Goal: Transaction & Acquisition: Register for event/course

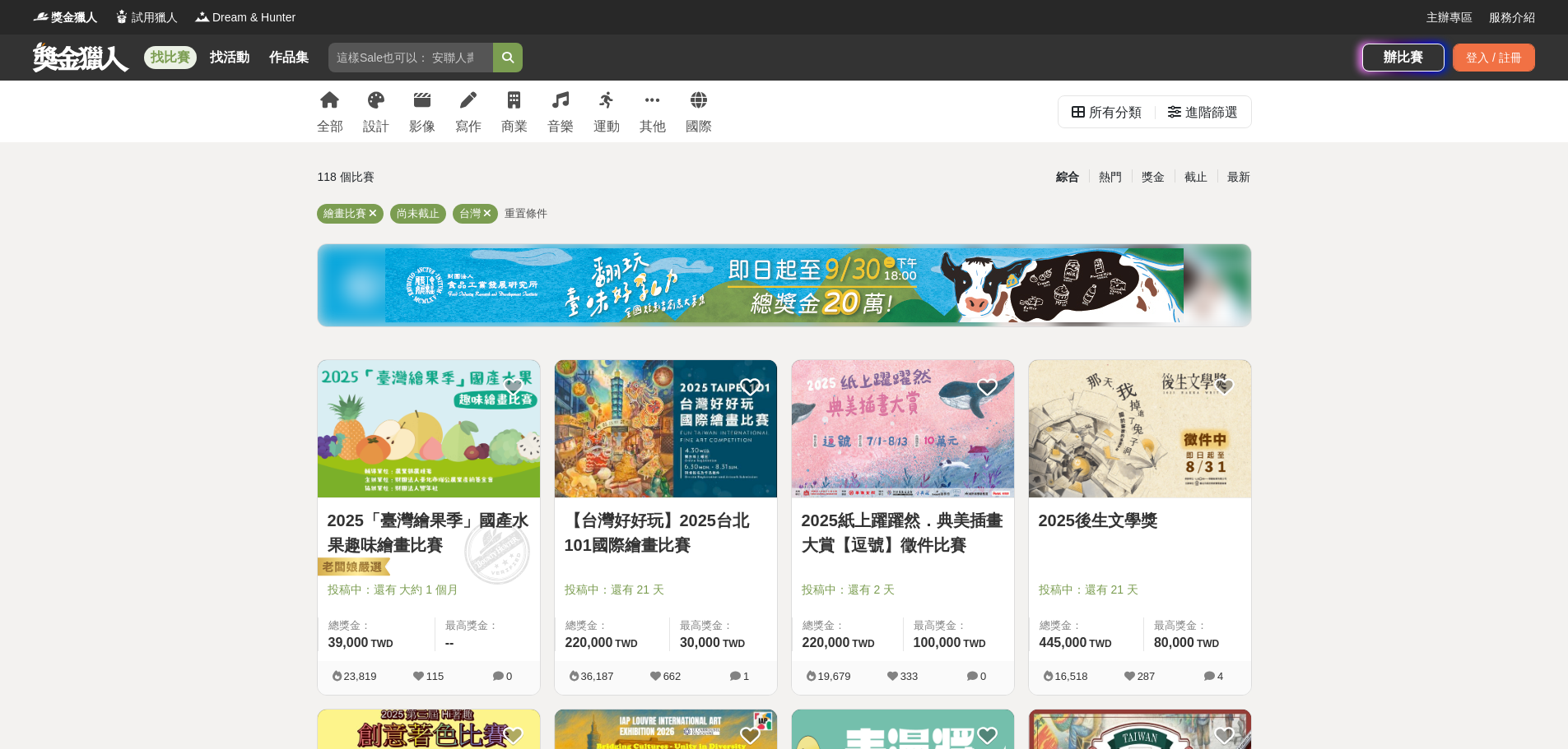
click at [418, 425] on img at bounding box center [428, 429] width 222 height 137
click at [380, 53] on input "search" at bounding box center [410, 57] width 164 height 30
click at [493, 43] on button "submit" at bounding box center [508, 57] width 30 height 30
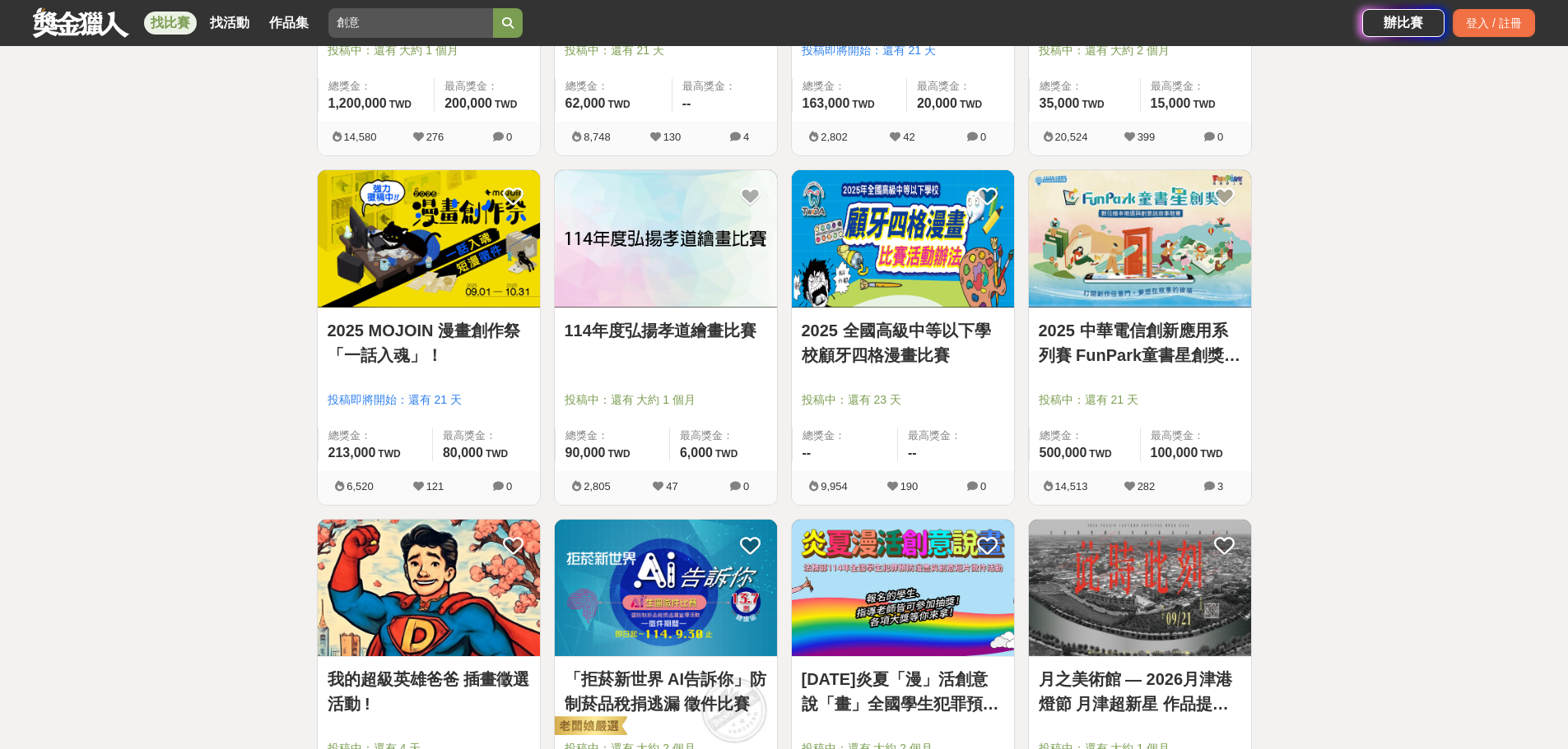
scroll to position [1399, 0]
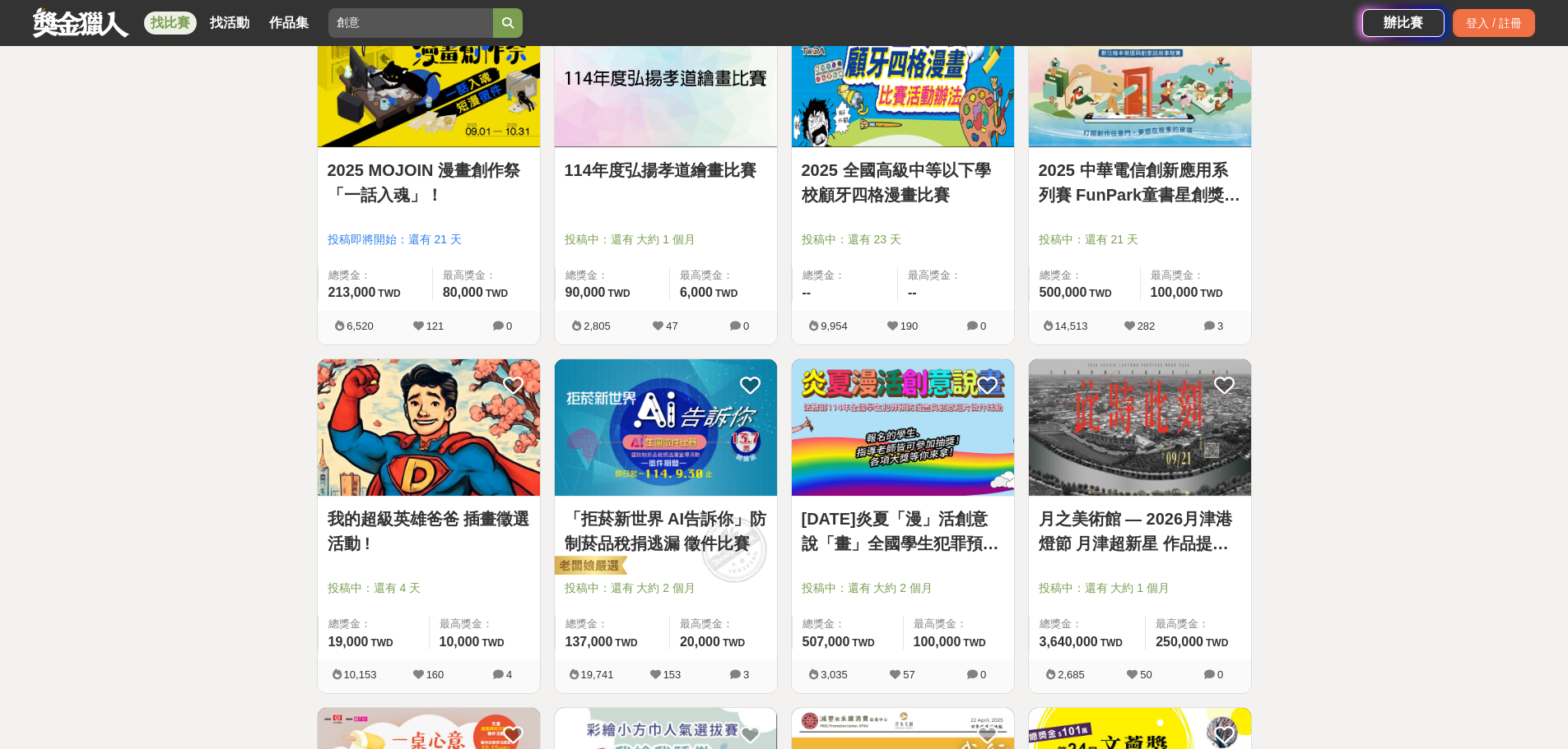
type input "創"
type input "資訊圖書館"
click at [493, 9] on button "submit" at bounding box center [508, 23] width 30 height 30
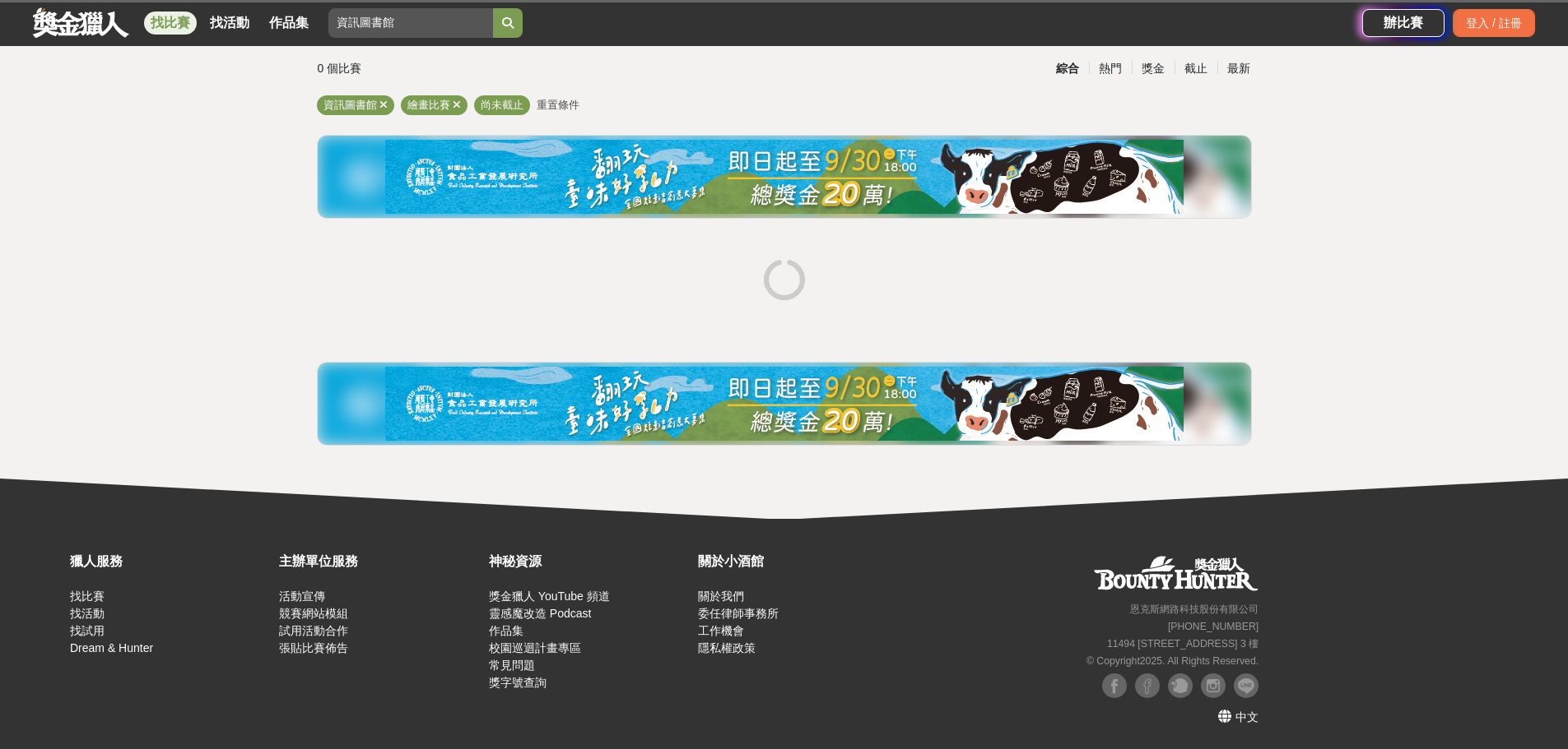
scroll to position [109, 0]
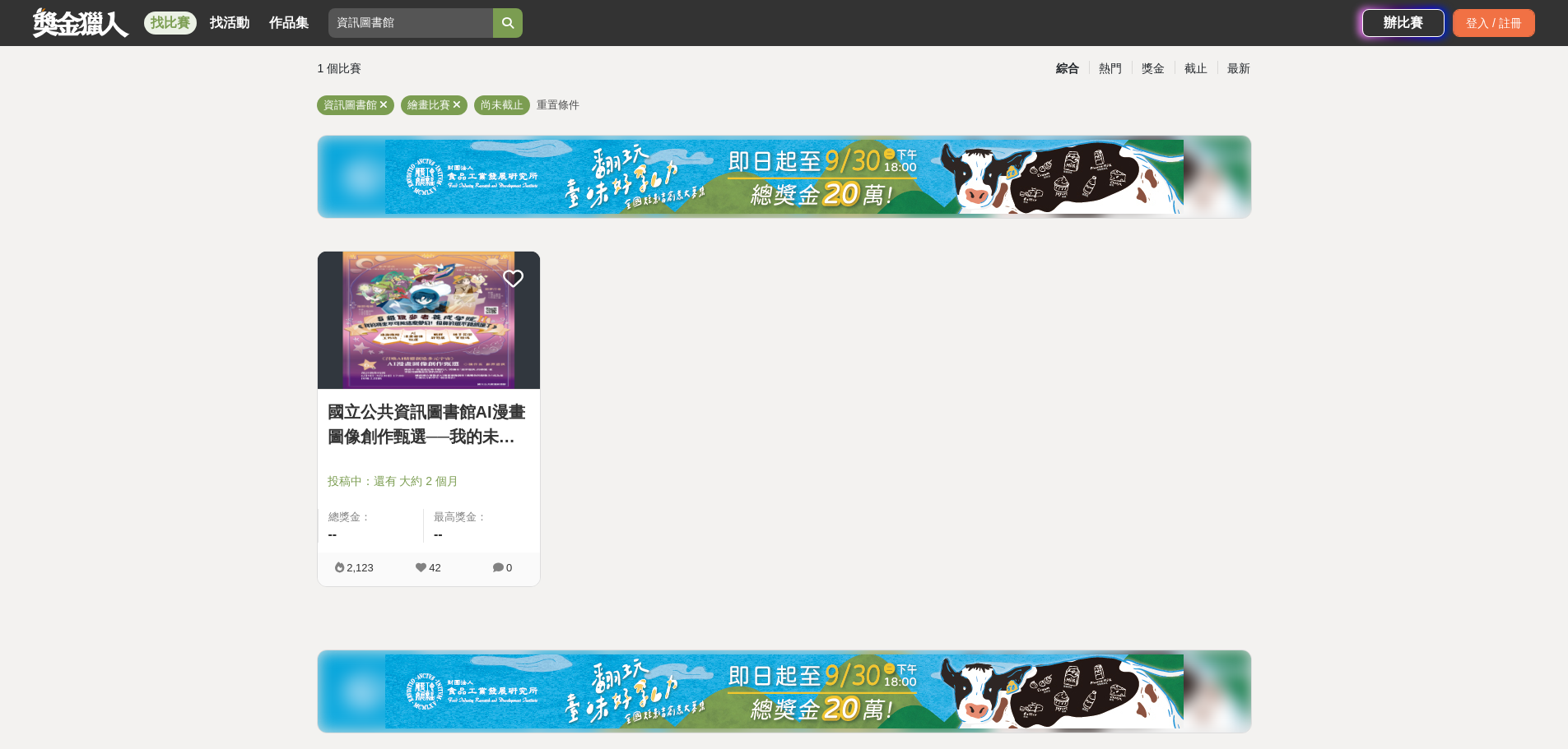
click at [429, 291] on img at bounding box center [428, 320] width 222 height 137
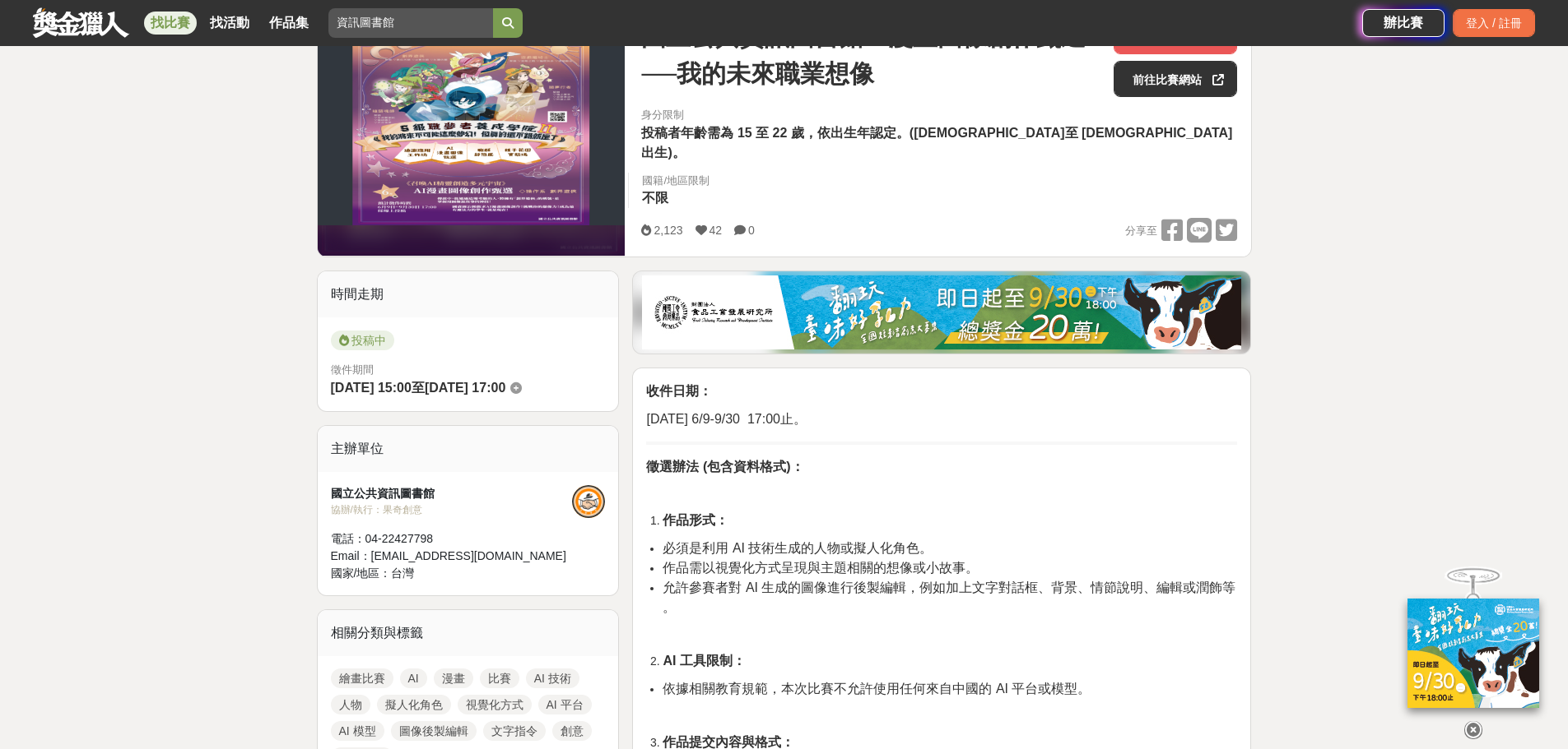
scroll to position [164, 0]
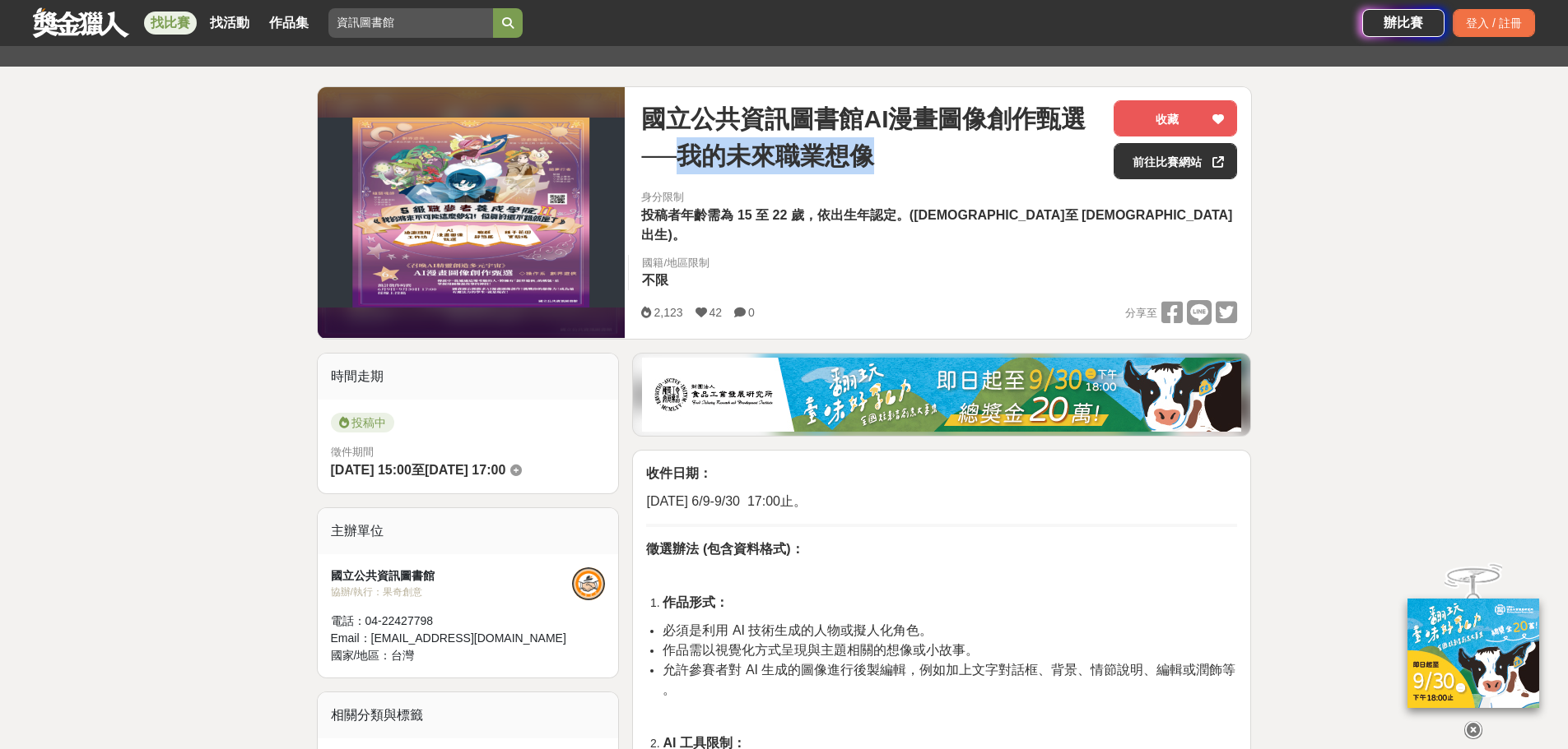
drag, startPoint x: 698, startPoint y: 159, endPoint x: 881, endPoint y: 158, distance: 183.0
click at [881, 158] on span "國立公共資訊圖書館AI漫畫圖像創作甄選──我的未來職業想像" at bounding box center [871, 137] width 459 height 74
click at [930, 168] on span "國立公共資訊圖書館AI漫畫圖像創作甄選──我的未來職業想像" at bounding box center [871, 137] width 459 height 74
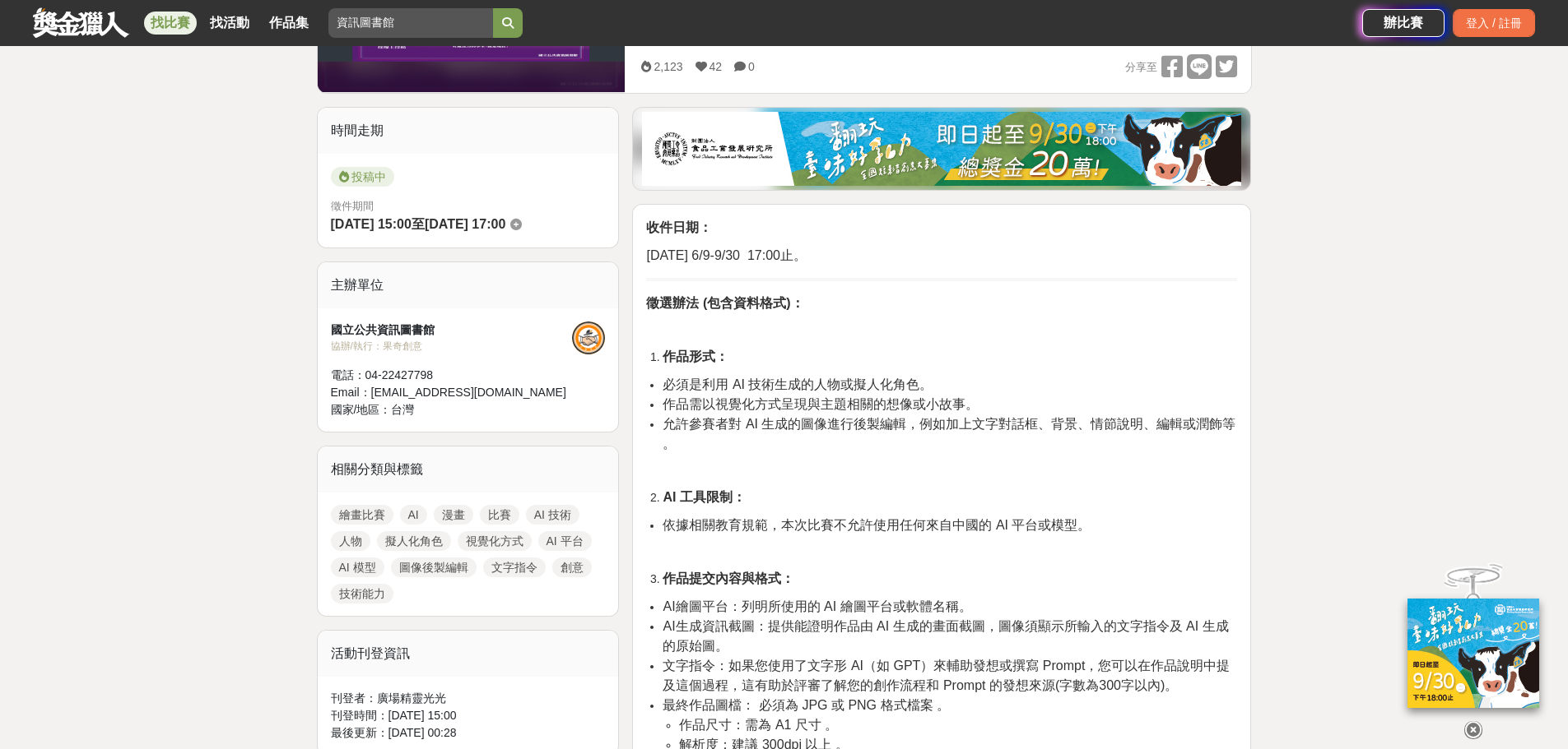
scroll to position [412, 0]
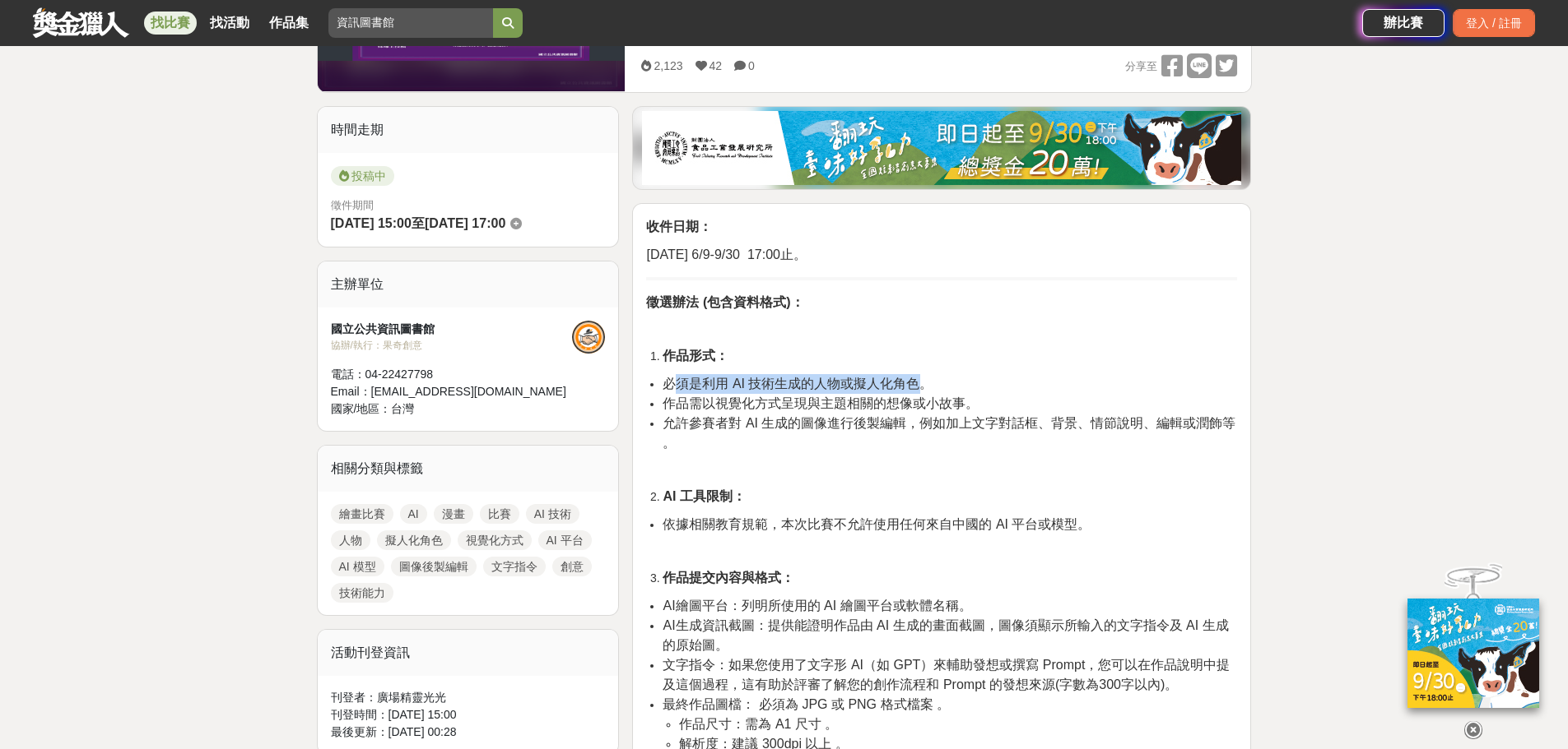
drag, startPoint x: 684, startPoint y: 324, endPoint x: 918, endPoint y: 324, distance: 234.0
click at [918, 377] on span "必須是利用 AI 技術生成的人物或擬人化角色。" at bounding box center [797, 383] width 270 height 14
click at [853, 377] on span "必須是利用 AI 技術生成的人物或擬人化角色。" at bounding box center [797, 383] width 270 height 14
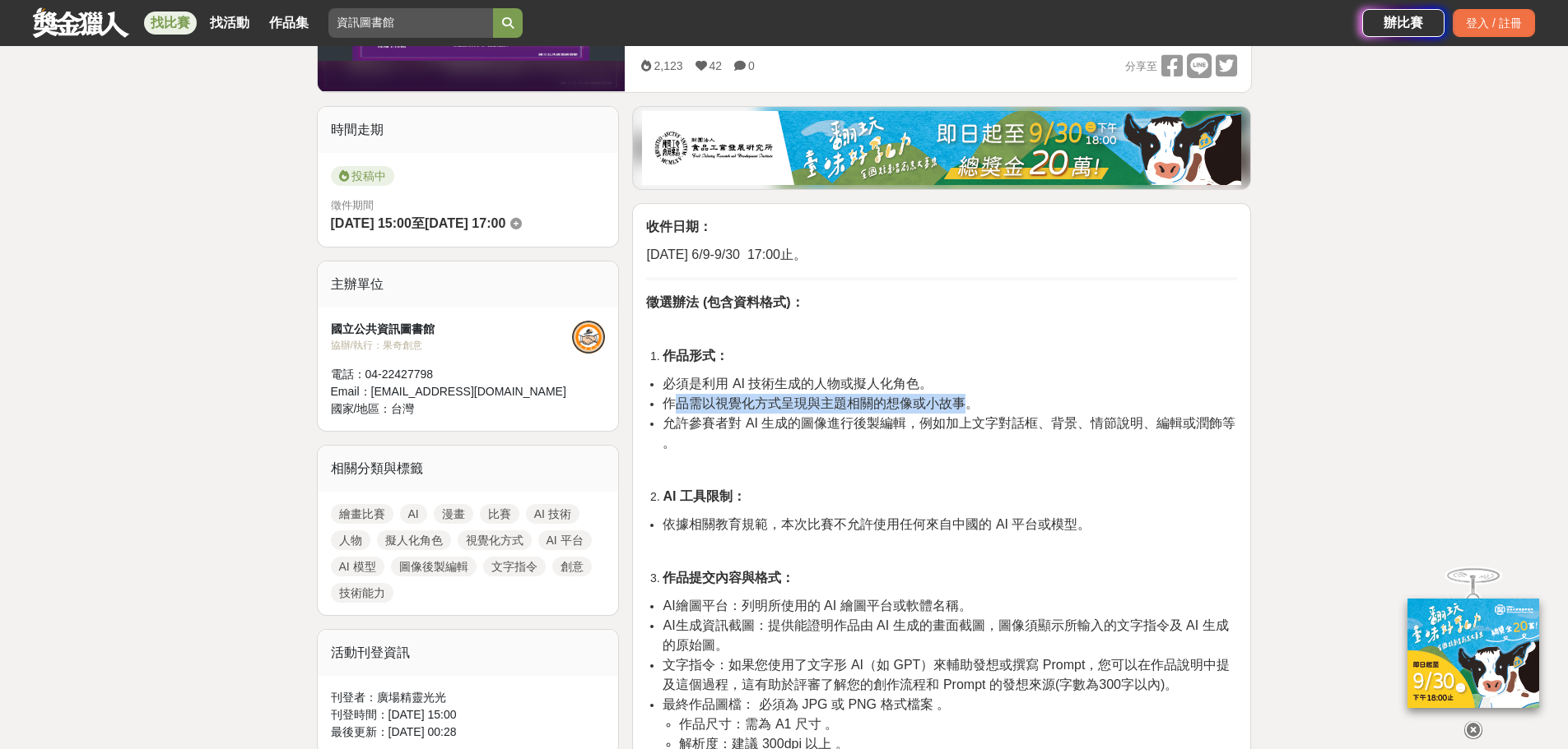
drag, startPoint x: 678, startPoint y: 342, endPoint x: 960, endPoint y: 347, distance: 282.0
click at [960, 396] on span "作品需以視覺化方式呈現與主題相關的想像或小故事。" at bounding box center [820, 403] width 316 height 14
click at [829, 416] on span "允許參賽者對 AI 生成的圖像進行後製編輯，例如加上文字對話框、背景、情節說明、編輯或潤飾等 。" at bounding box center [949, 432] width 573 height 33
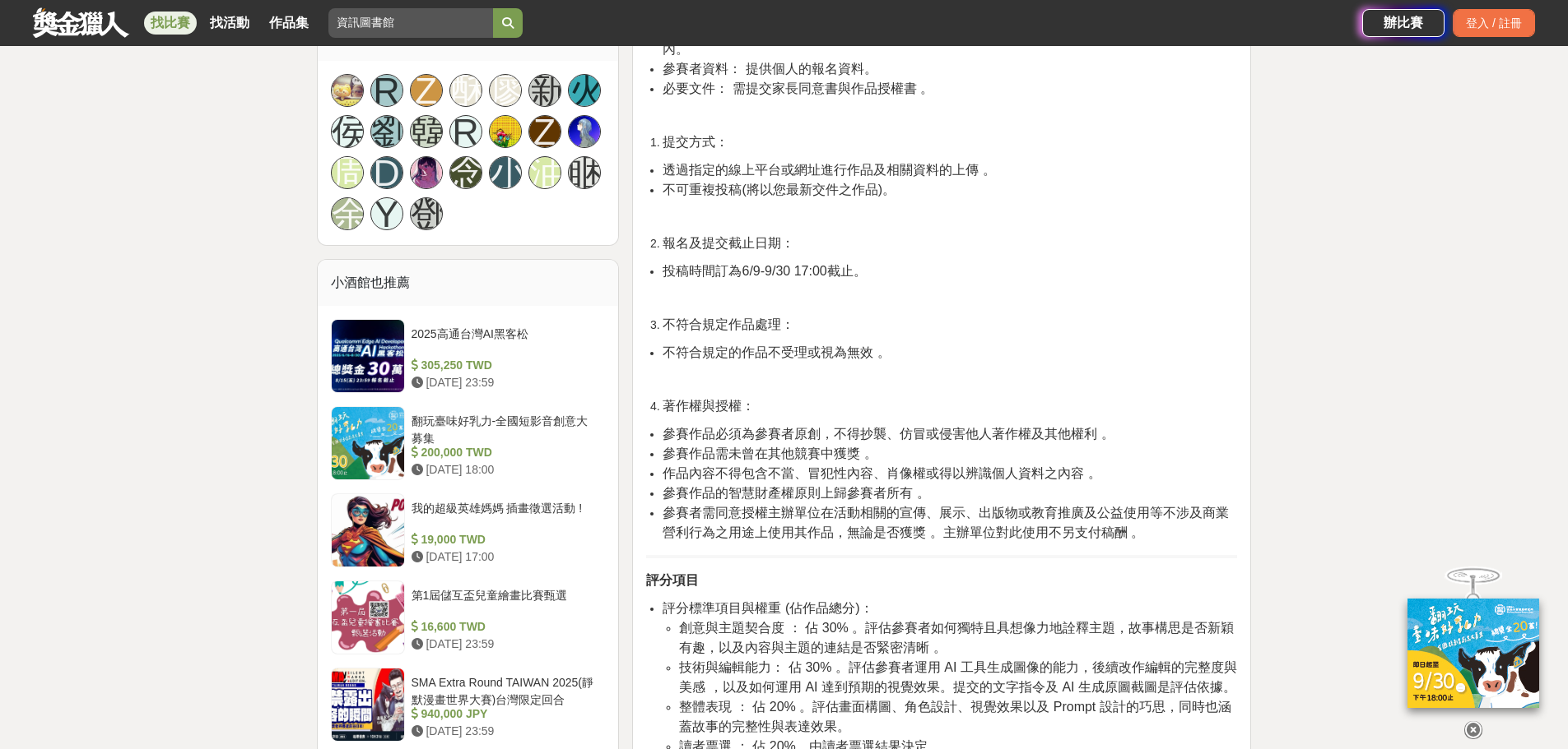
scroll to position [1069, 0]
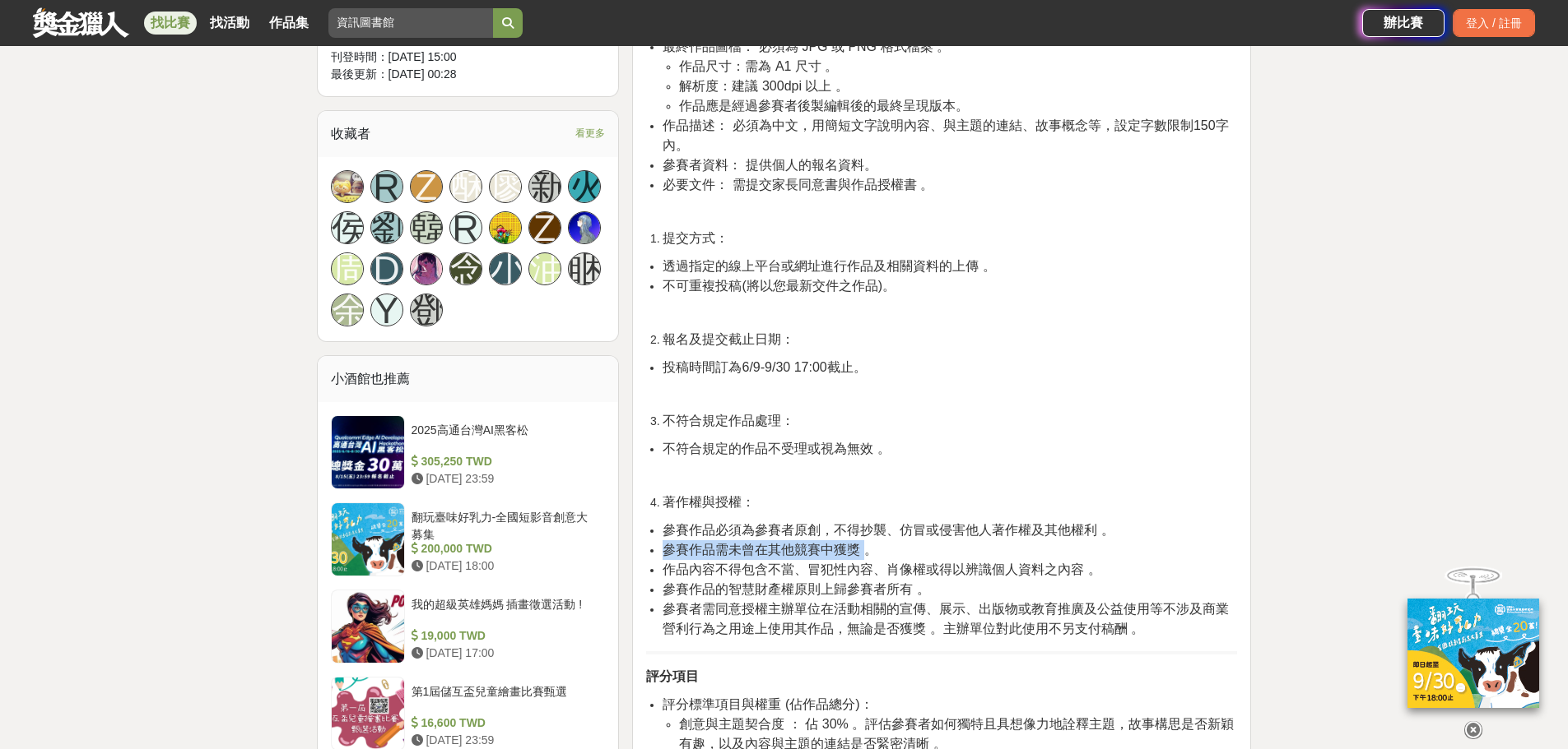
drag, startPoint x: 672, startPoint y: 487, endPoint x: 866, endPoint y: 489, distance: 194.0
click at [866, 543] on span "參賽作品需未曾在其他競賽中獲獎 。" at bounding box center [770, 550] width 214 height 14
click at [1178, 467] on p at bounding box center [941, 476] width 591 height 17
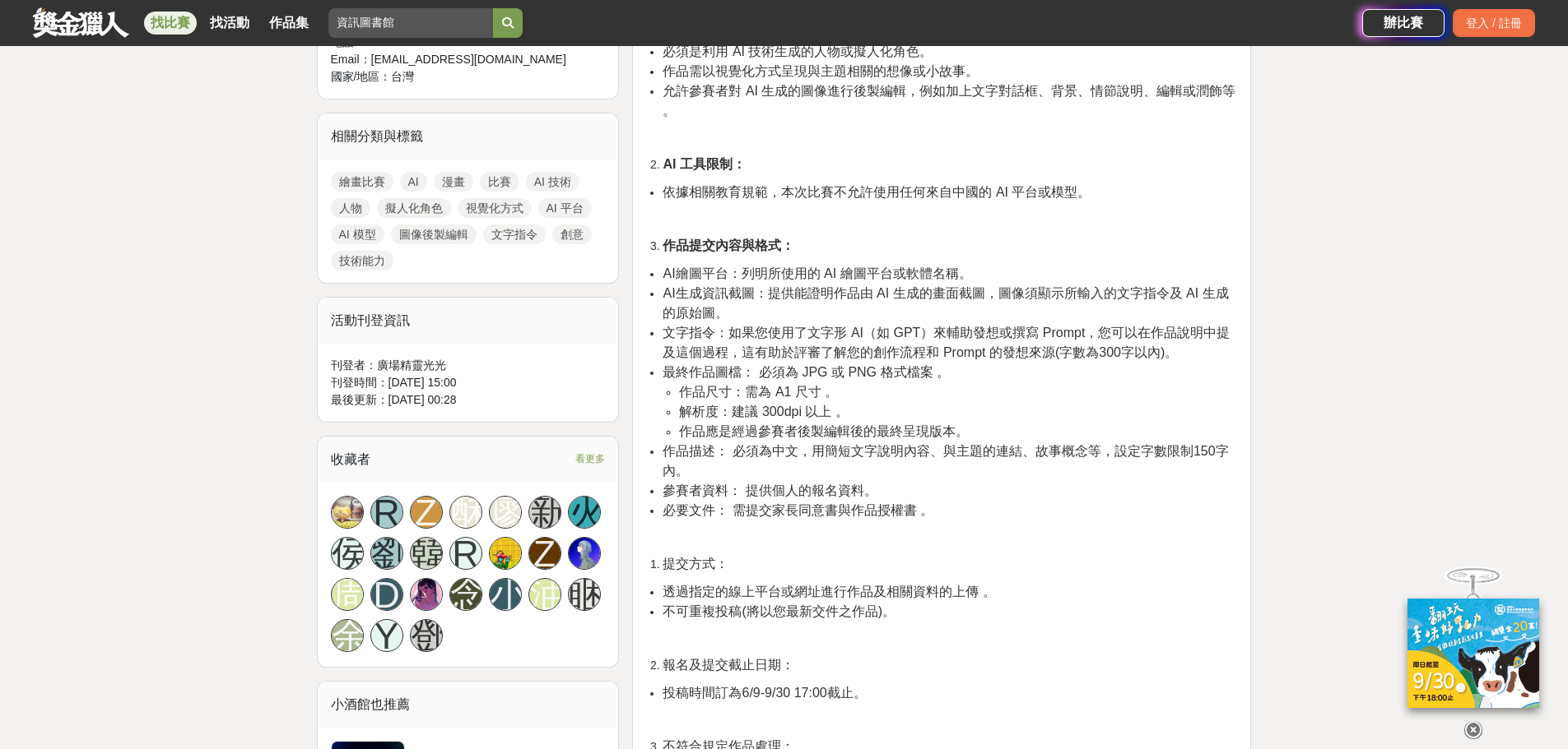
scroll to position [576, 0]
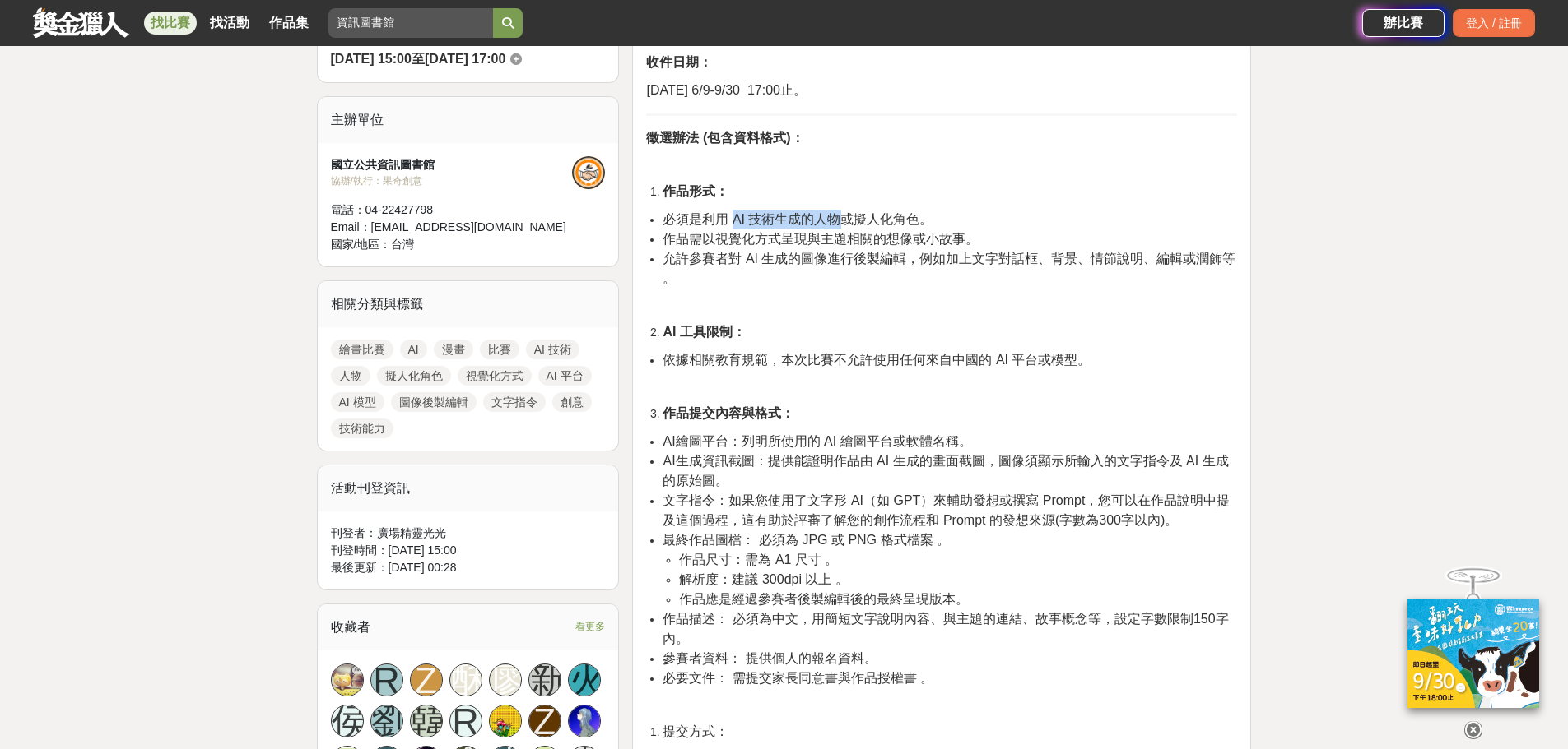
drag, startPoint x: 732, startPoint y: 160, endPoint x: 844, endPoint y: 158, distance: 112.0
click at [844, 212] on span "必須是利用 AI 技術生成的人物或擬人化角色。" at bounding box center [797, 219] width 270 height 14
click at [854, 212] on span "必須是利用 AI 技術生成的人物或擬人化角色。" at bounding box center [797, 219] width 270 height 14
drag, startPoint x: 725, startPoint y: 181, endPoint x: 965, endPoint y: 176, distance: 240.1
click at [965, 232] on span "作品需以視覺化方式呈現與主題相關的想像或小故事。" at bounding box center [820, 239] width 316 height 14
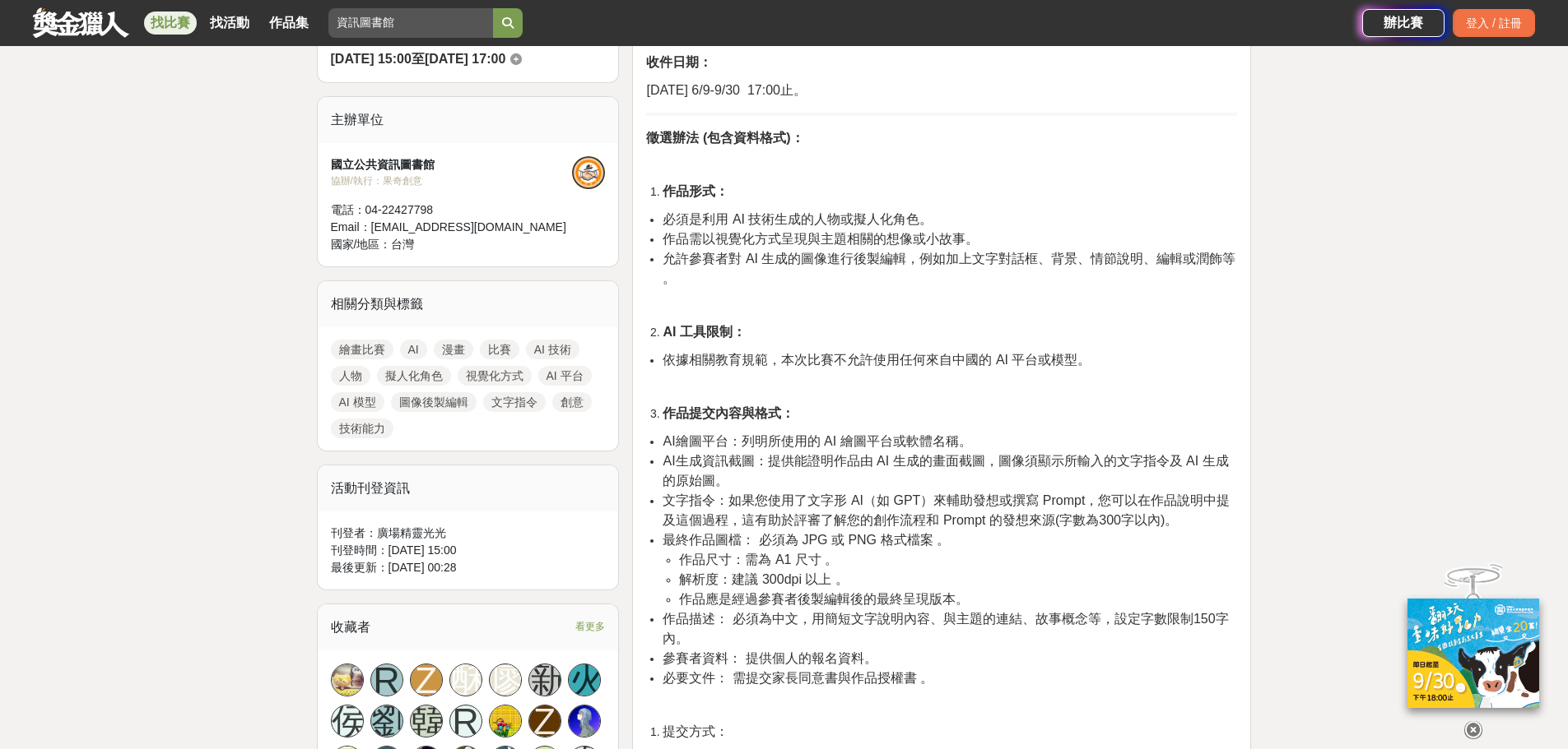
click at [933, 252] on span "允許參賽者對 AI 生成的圖像進行後製編輯，例如加上文字對話框、背景、情節說明、編輯或潤飾等 。" at bounding box center [949, 268] width 573 height 33
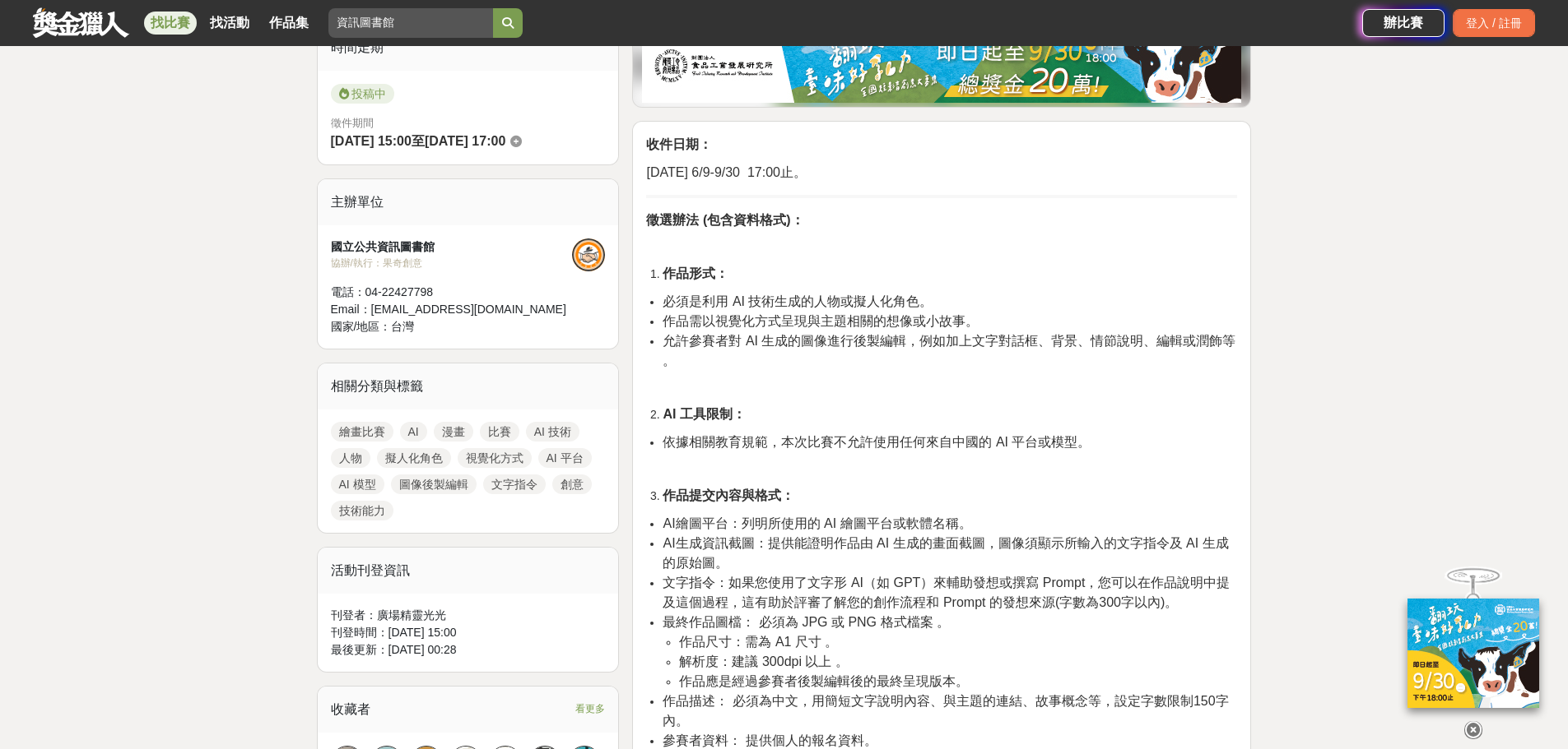
scroll to position [740, 0]
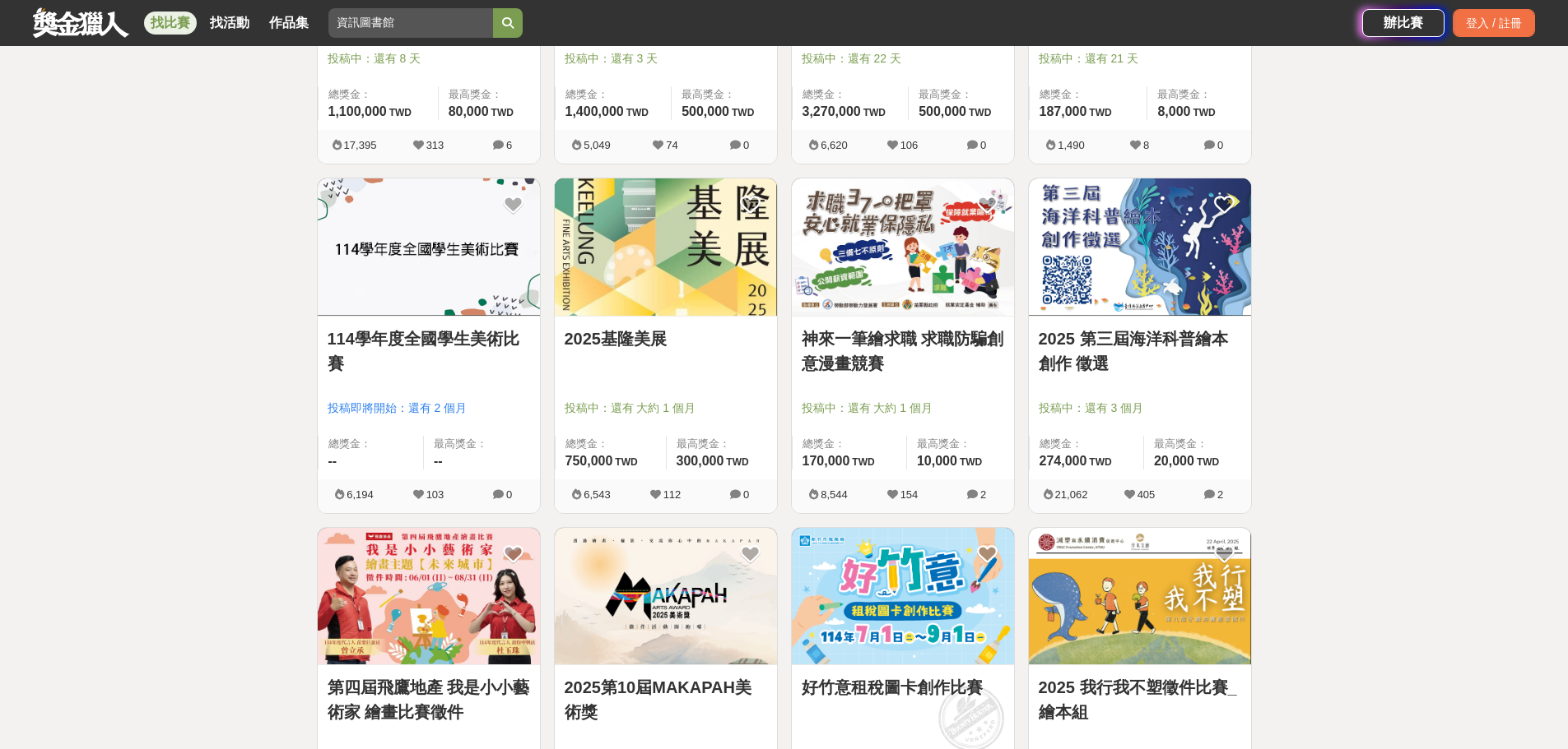
scroll to position [1234, 0]
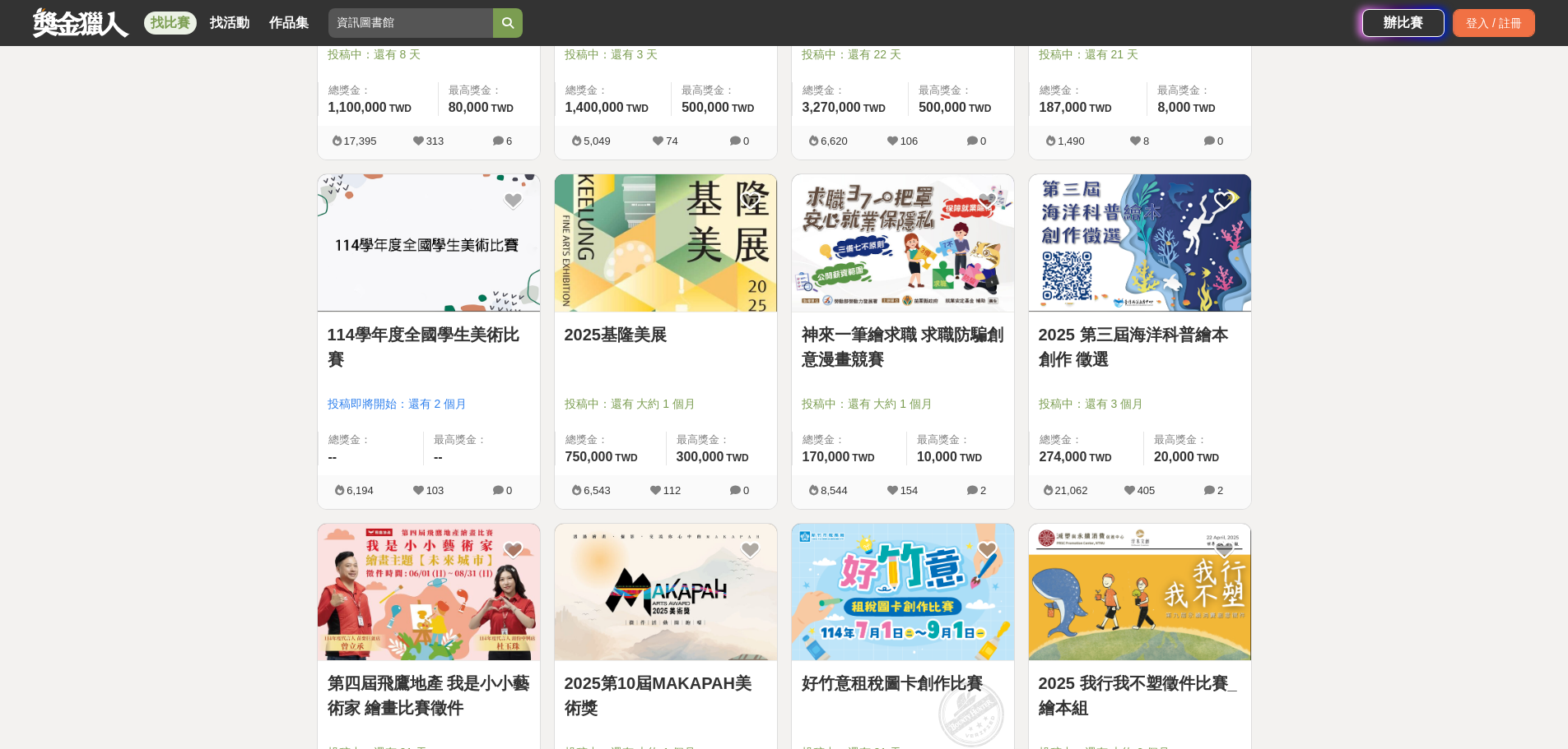
click at [908, 265] on img at bounding box center [902, 243] width 222 height 137
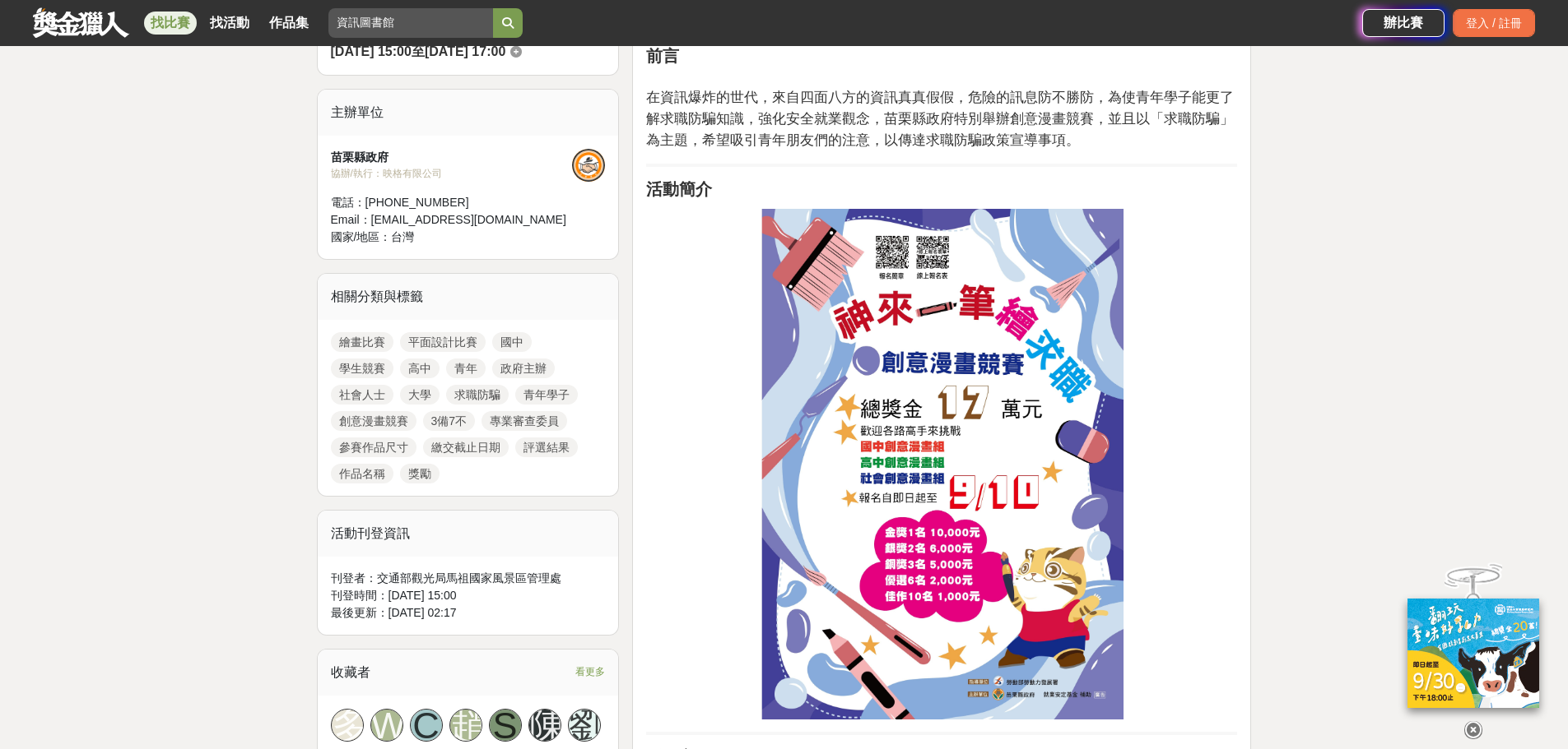
scroll to position [247, 0]
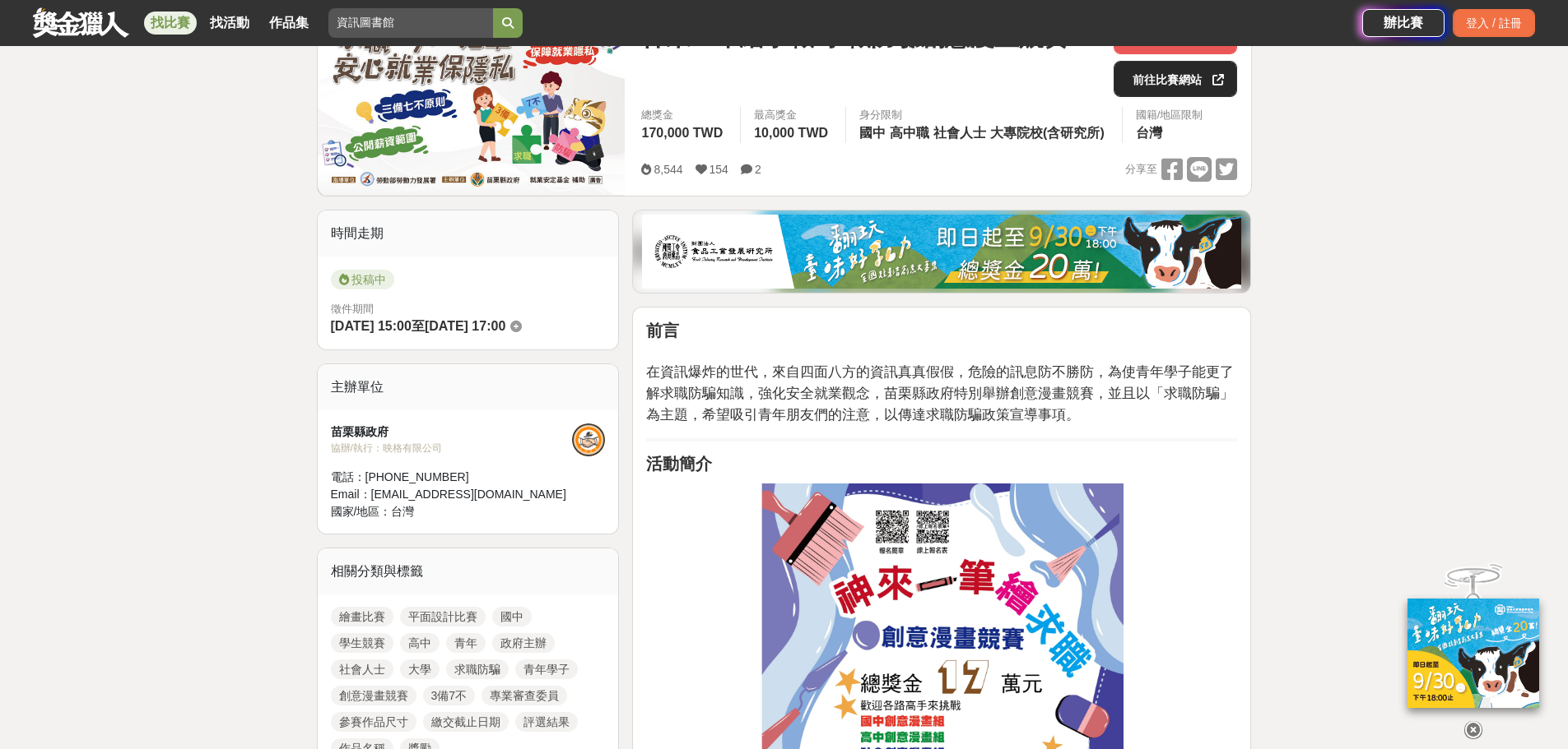
click at [1168, 86] on link "前往比賽網站" at bounding box center [1175, 79] width 123 height 36
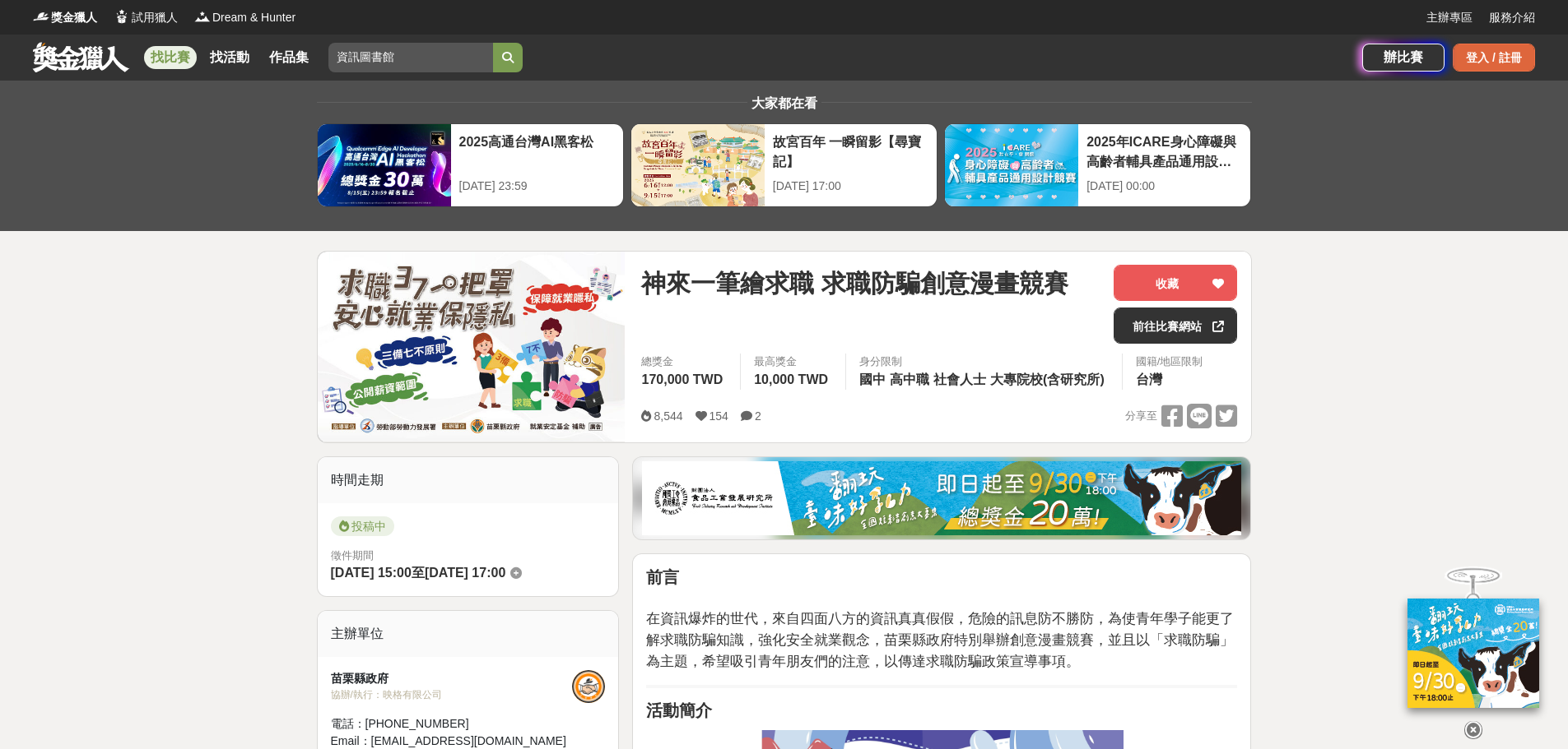
click at [1488, 55] on div "登入 / 註冊" at bounding box center [1493, 57] width 82 height 28
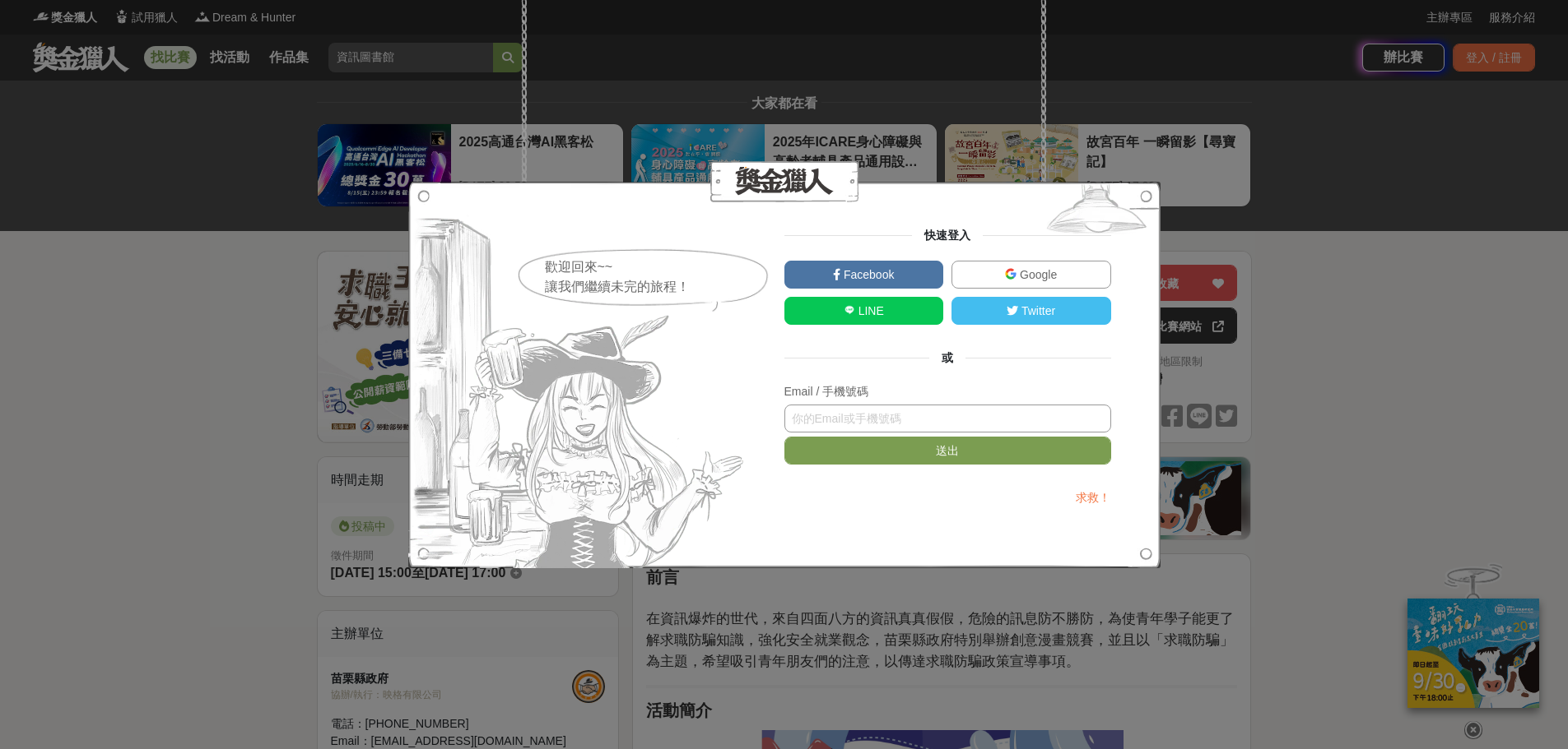
click at [877, 417] on input "text" at bounding box center [948, 419] width 327 height 28
type input "[EMAIL_ADDRESS][DOMAIN_NAME]"
click at [927, 452] on button "送出" at bounding box center [948, 450] width 327 height 28
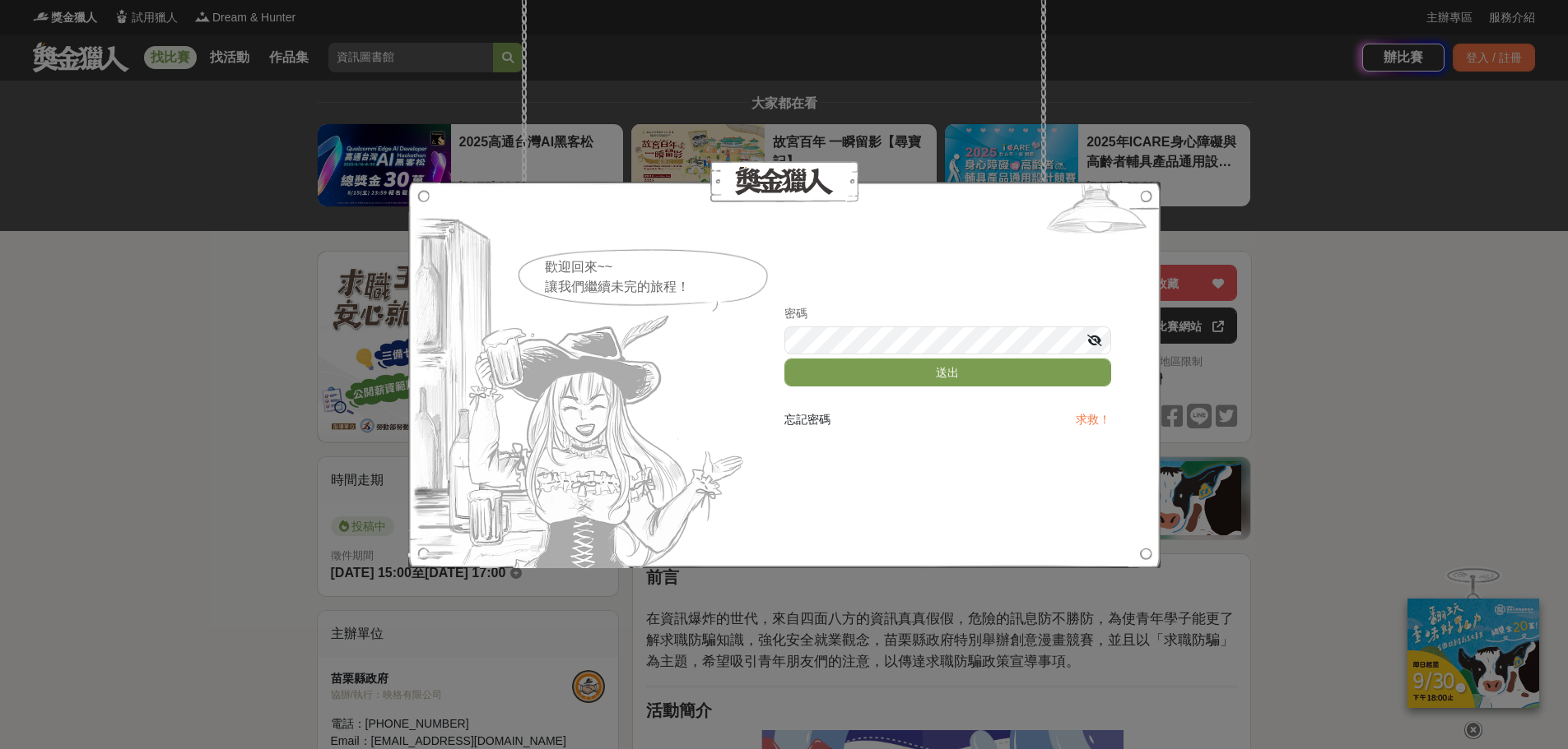
click at [1091, 336] on icon at bounding box center [1094, 340] width 15 height 11
click at [712, 380] on img at bounding box center [579, 375] width 342 height 387
click at [933, 387] on form "密碼 送出" at bounding box center [948, 350] width 327 height 90
click at [930, 380] on button "送出" at bounding box center [948, 372] width 327 height 28
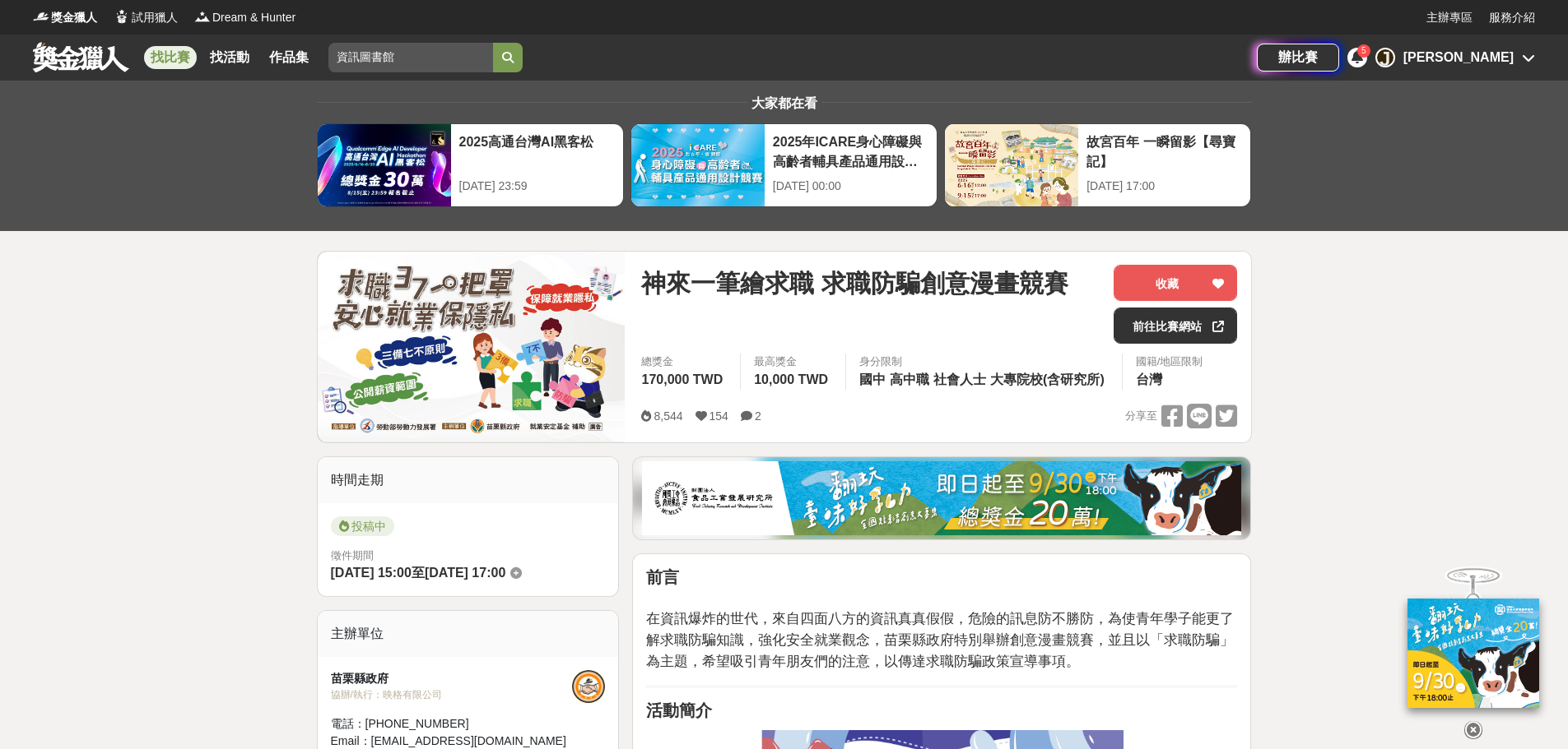
click at [1362, 58] on icon at bounding box center [1356, 56] width 11 height 13
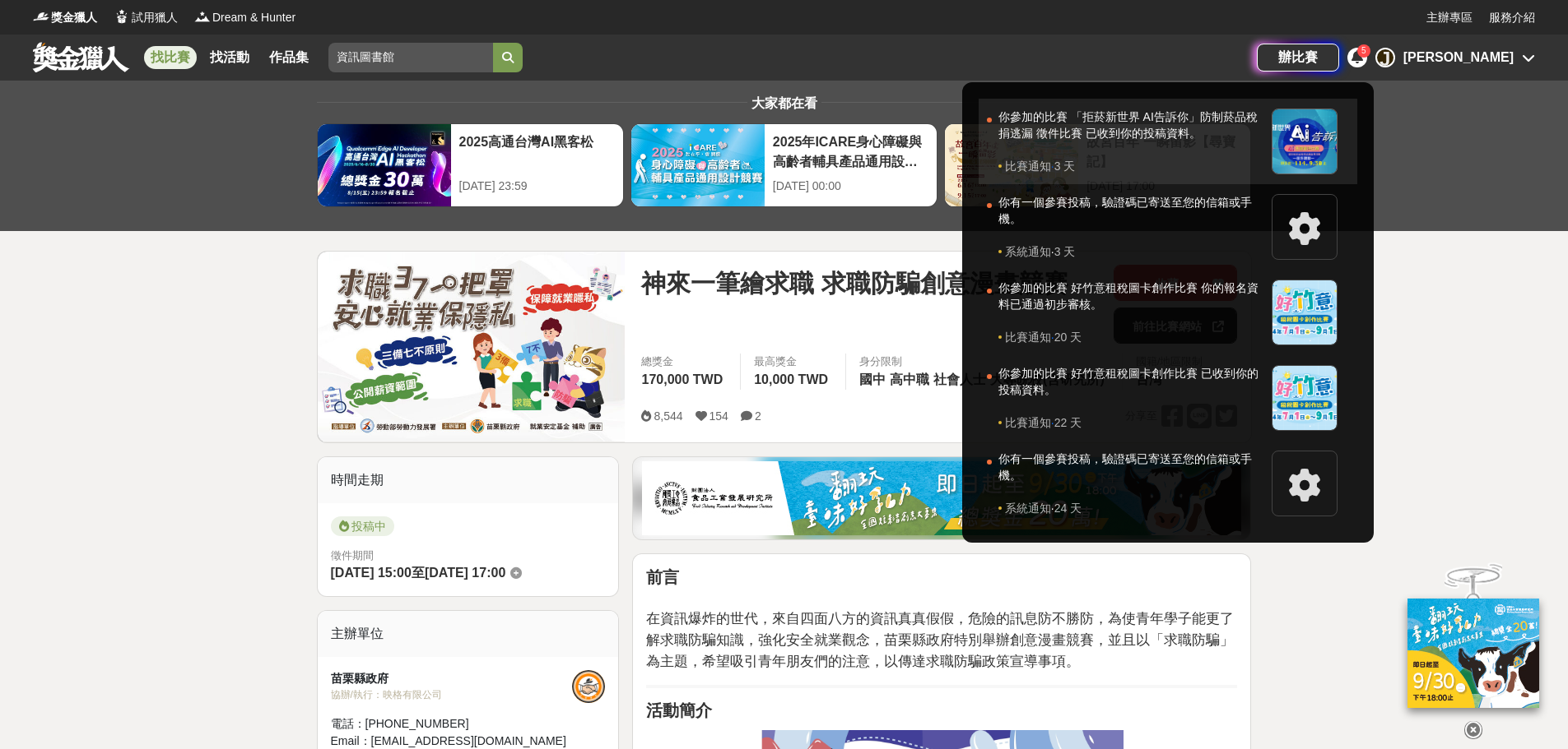
click at [1263, 136] on div "你參加的比賽 「拒菸新世界 AI告訴你」防制菸品稅捐逃漏 徵件比賽 已收到你的投稿資料。" at bounding box center [1130, 134] width 265 height 50
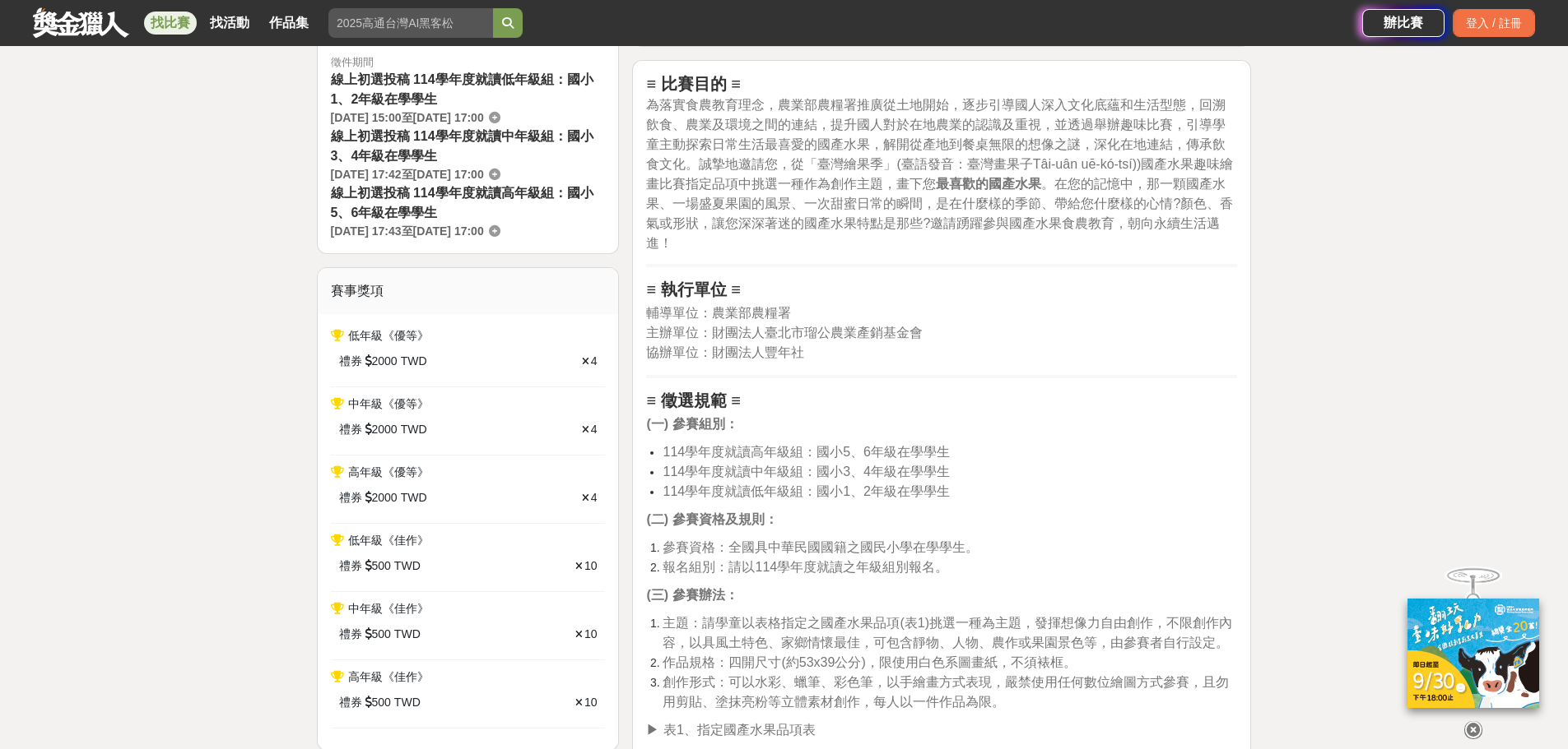
scroll to position [576, 0]
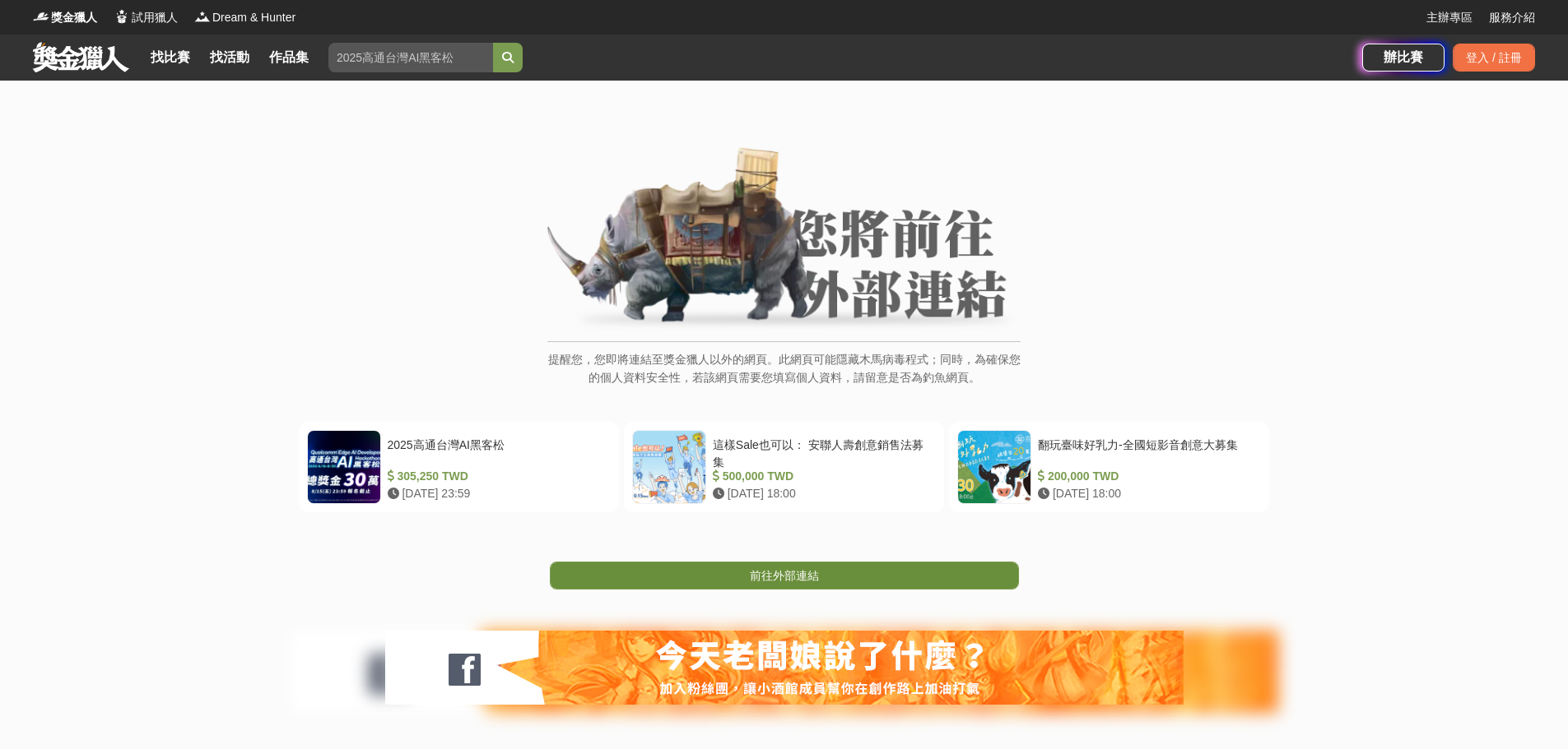
click at [849, 579] on link "前往外部連結" at bounding box center [784, 575] width 469 height 28
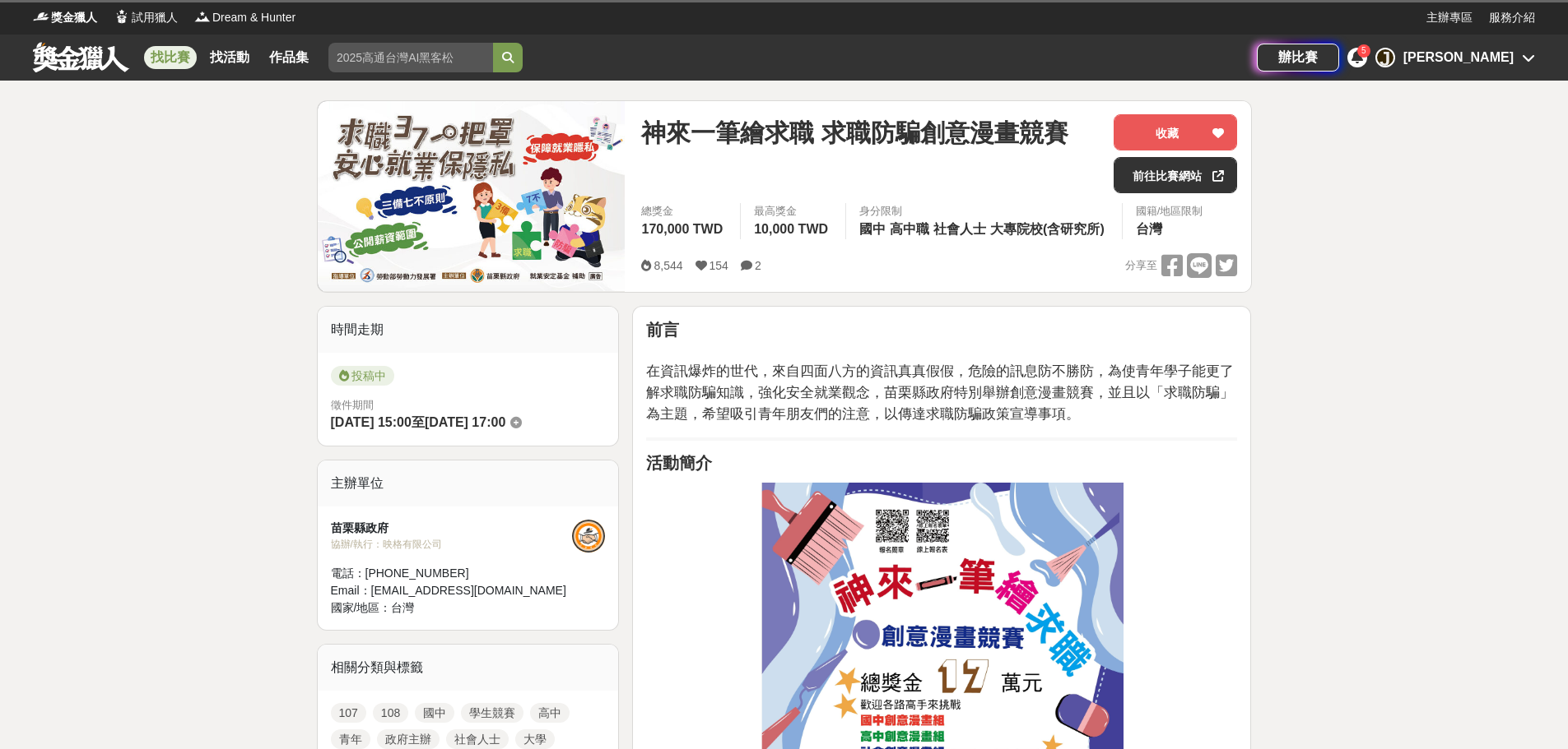
click at [1523, 58] on icon at bounding box center [1528, 57] width 13 height 13
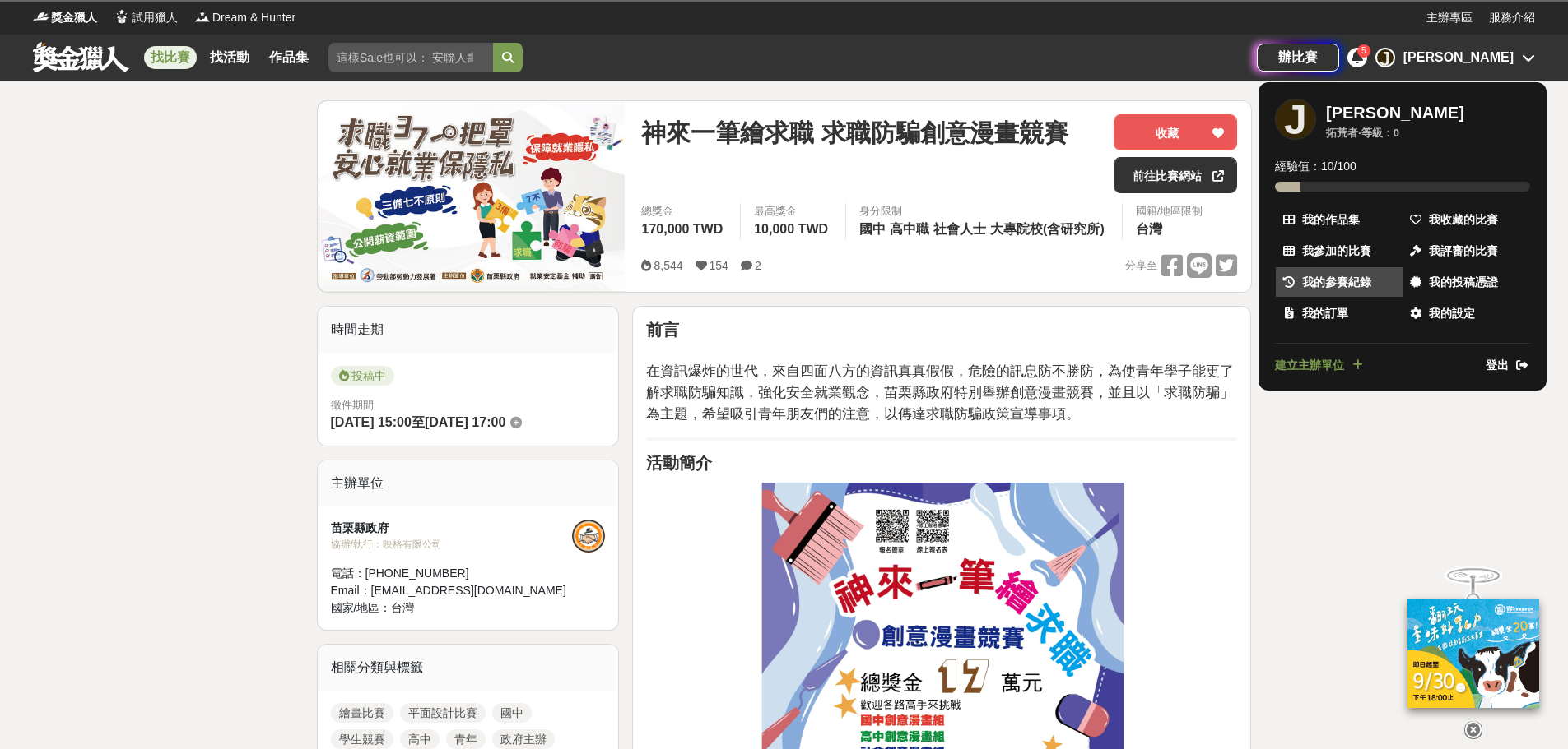
click at [1354, 278] on span "我的參賽紀錄" at bounding box center [1336, 282] width 69 height 17
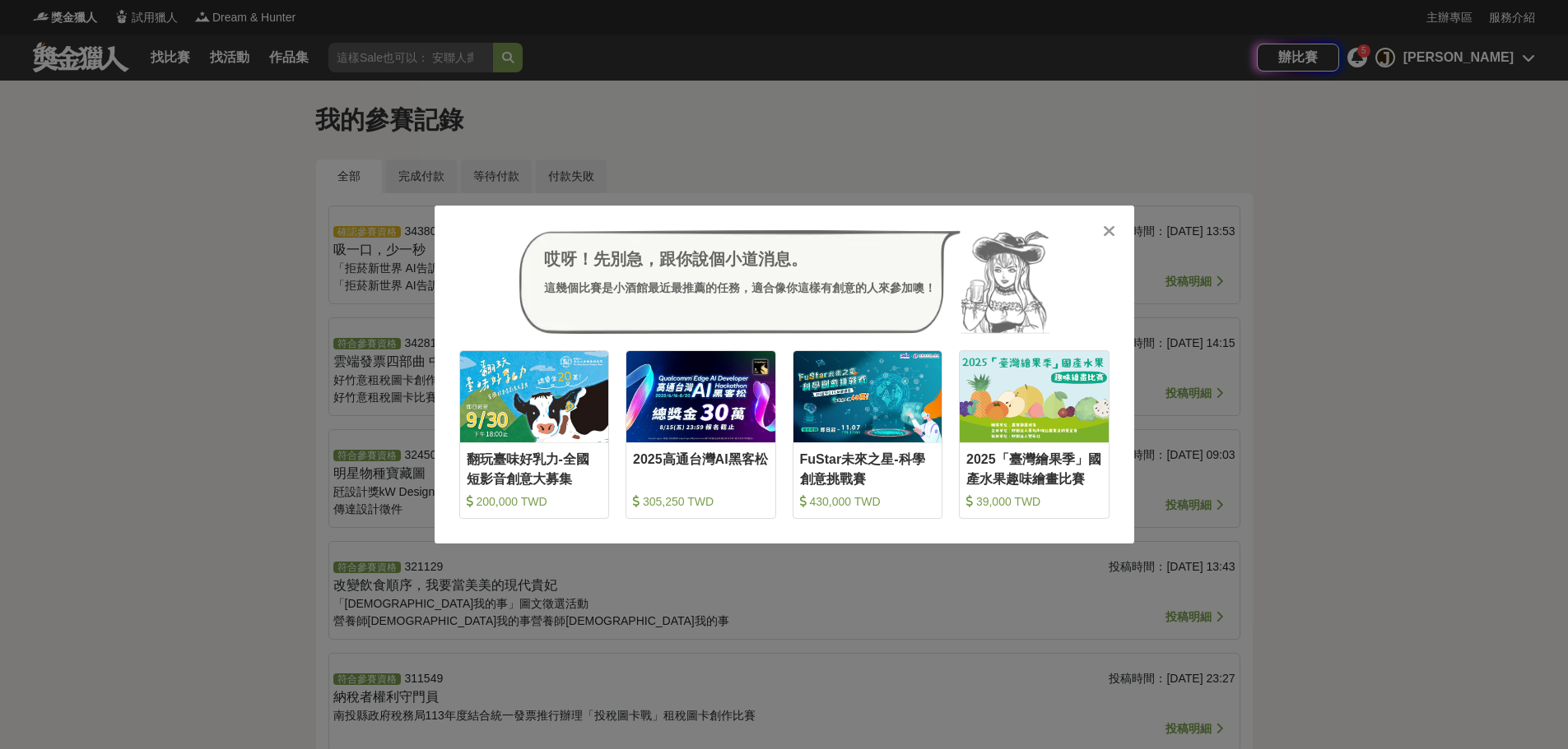
click at [1104, 229] on icon at bounding box center [1109, 230] width 12 height 16
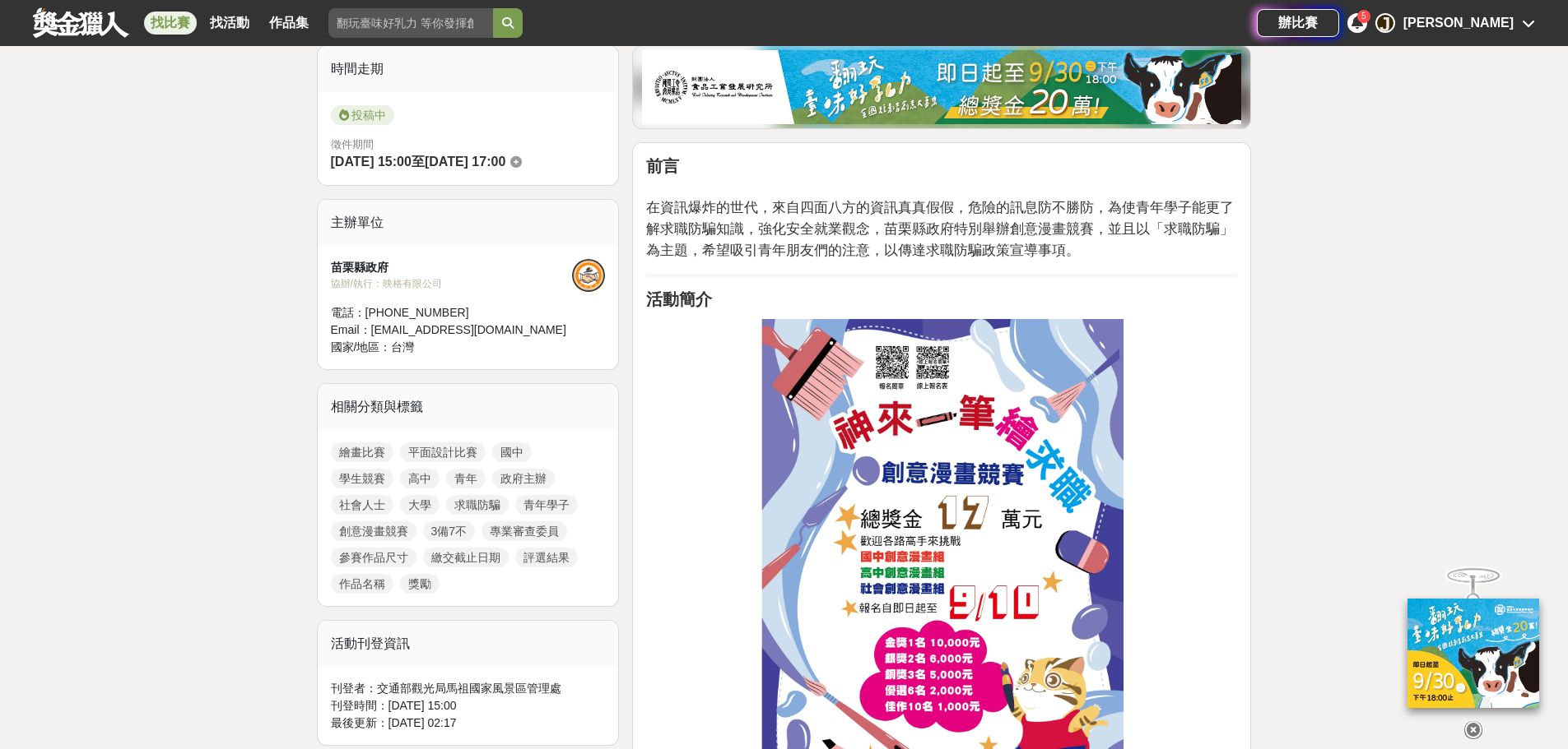
scroll to position [740, 0]
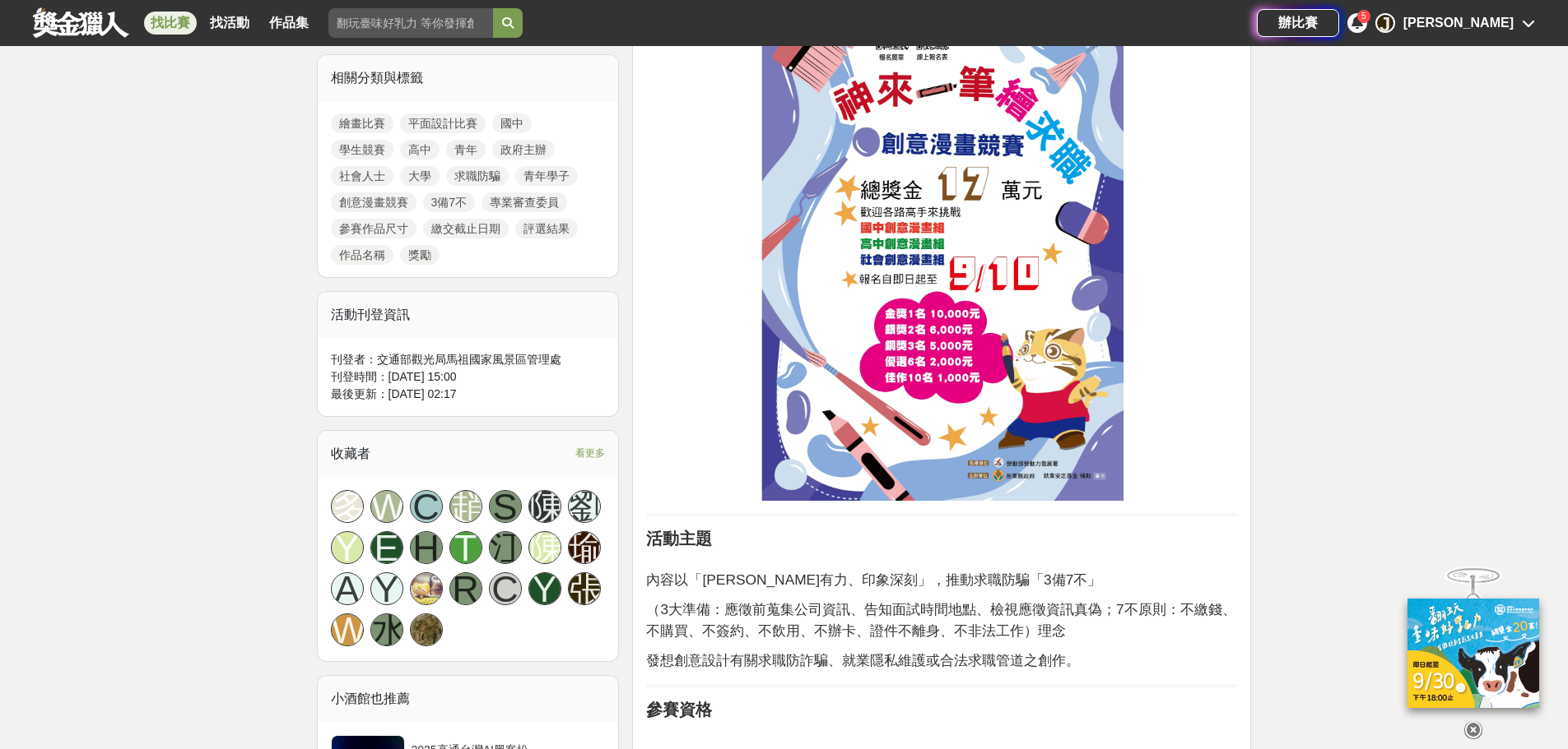
click at [1370, 18] on div "5" at bounding box center [1363, 16] width 13 height 13
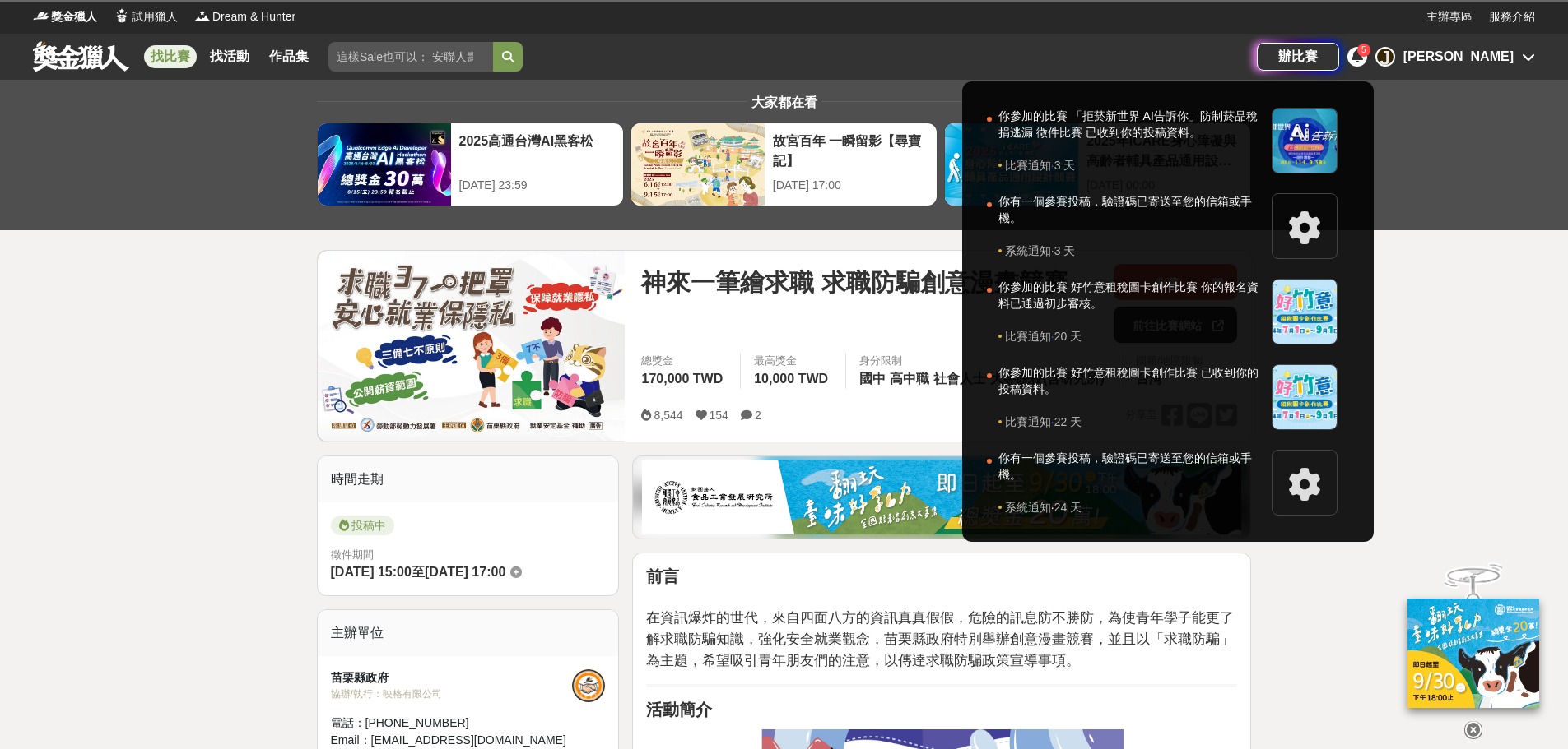
scroll to position [0, 0]
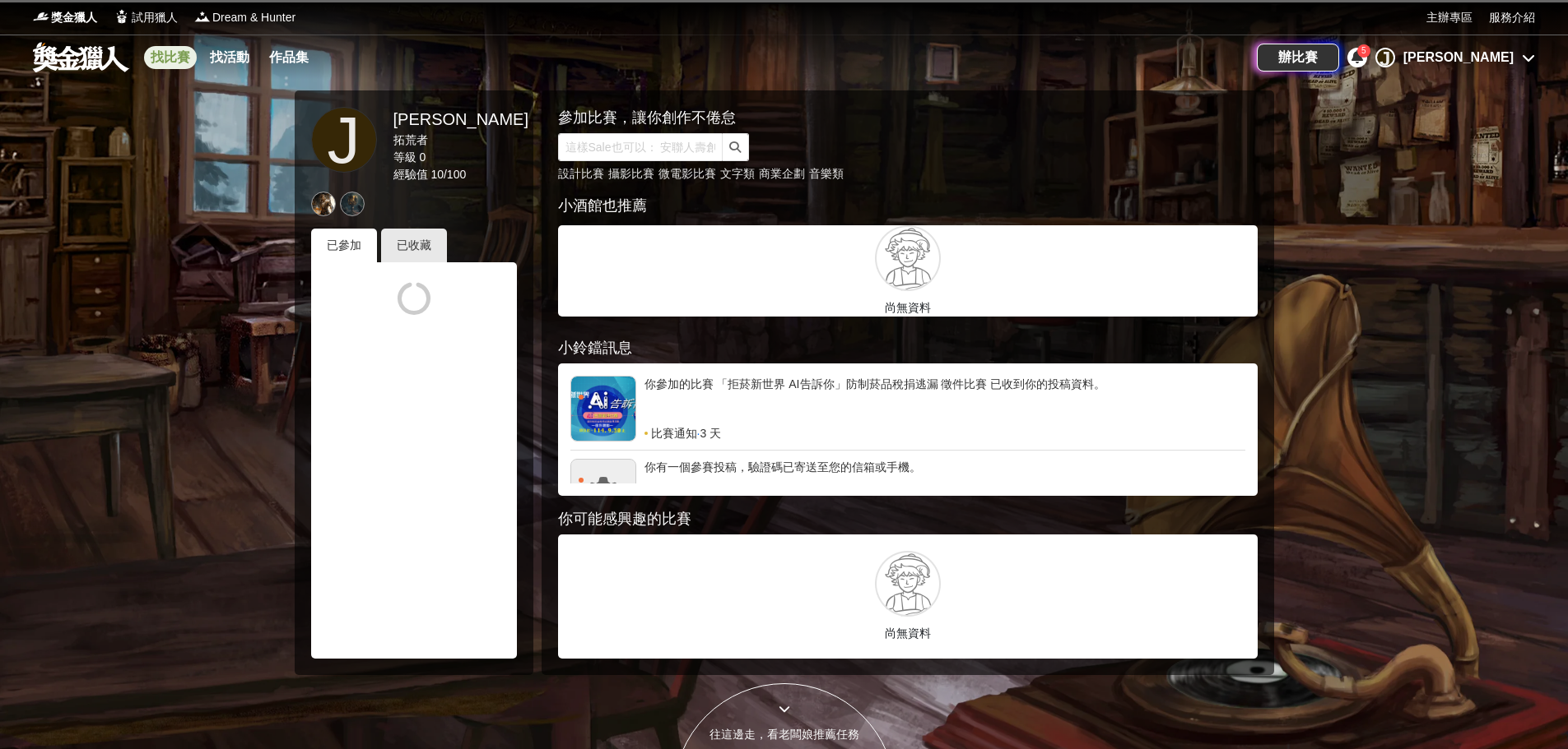
click at [176, 58] on link "找比賽" at bounding box center [170, 57] width 53 height 23
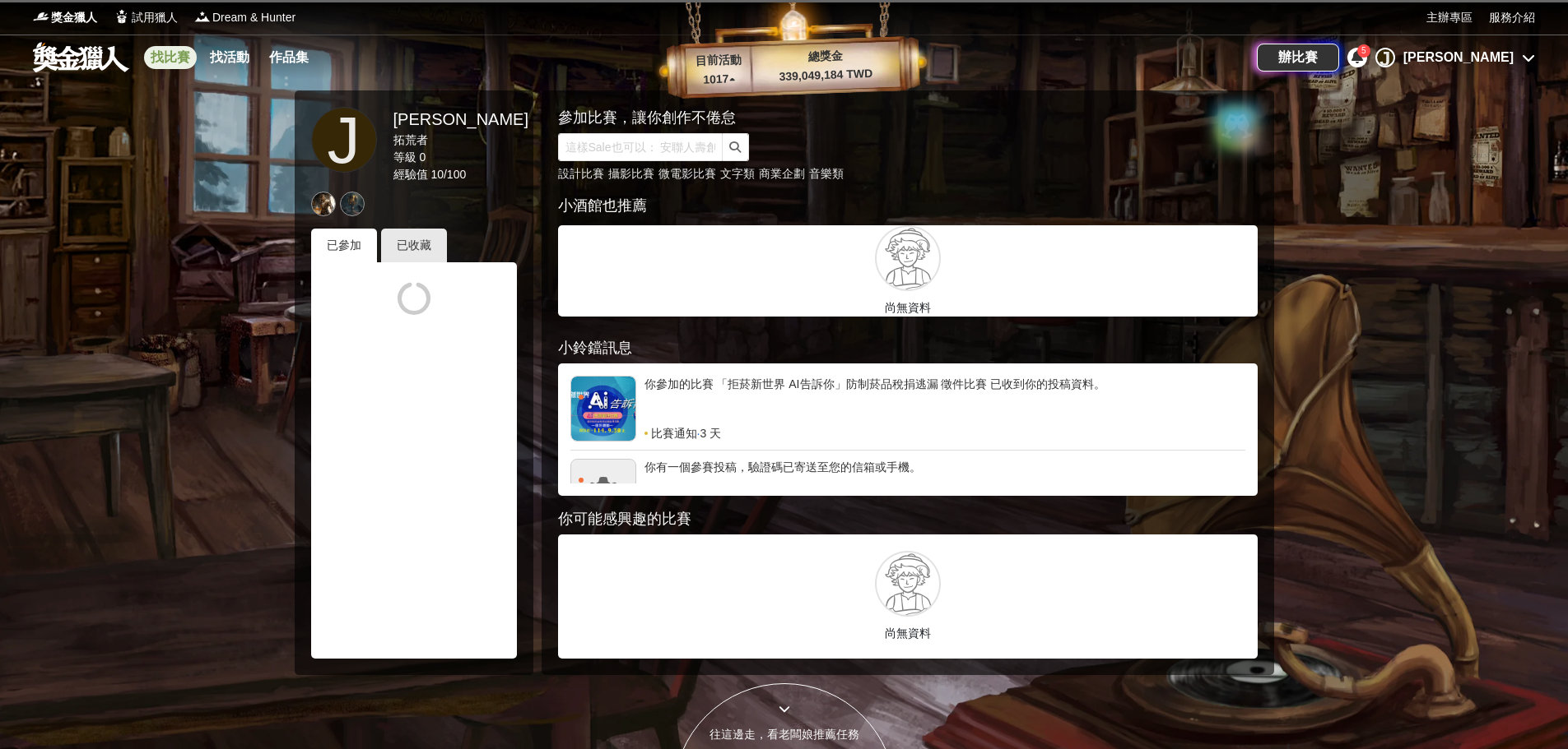
click at [177, 63] on link "找比賽" at bounding box center [170, 57] width 53 height 23
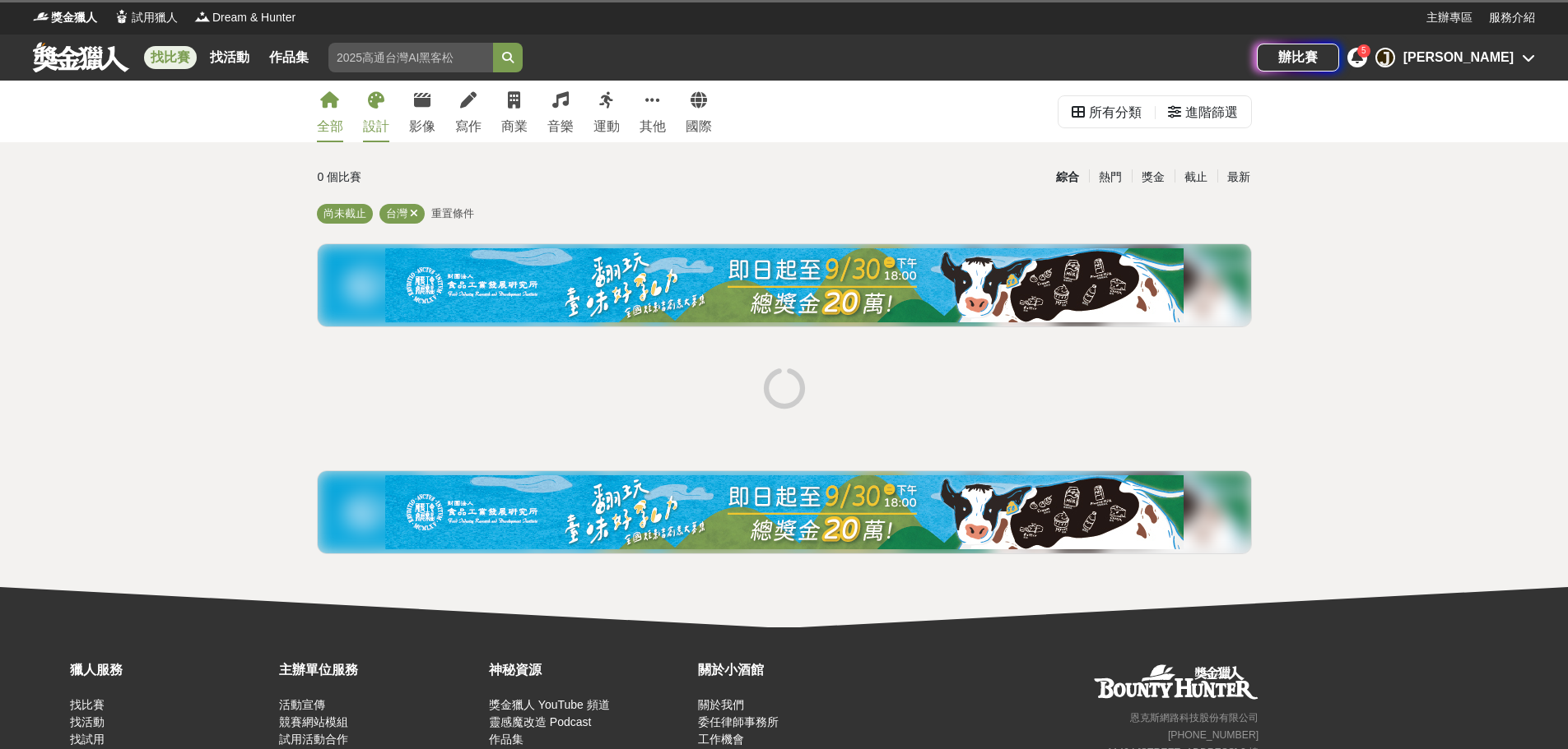
click at [367, 125] on div "設計" at bounding box center [376, 126] width 27 height 20
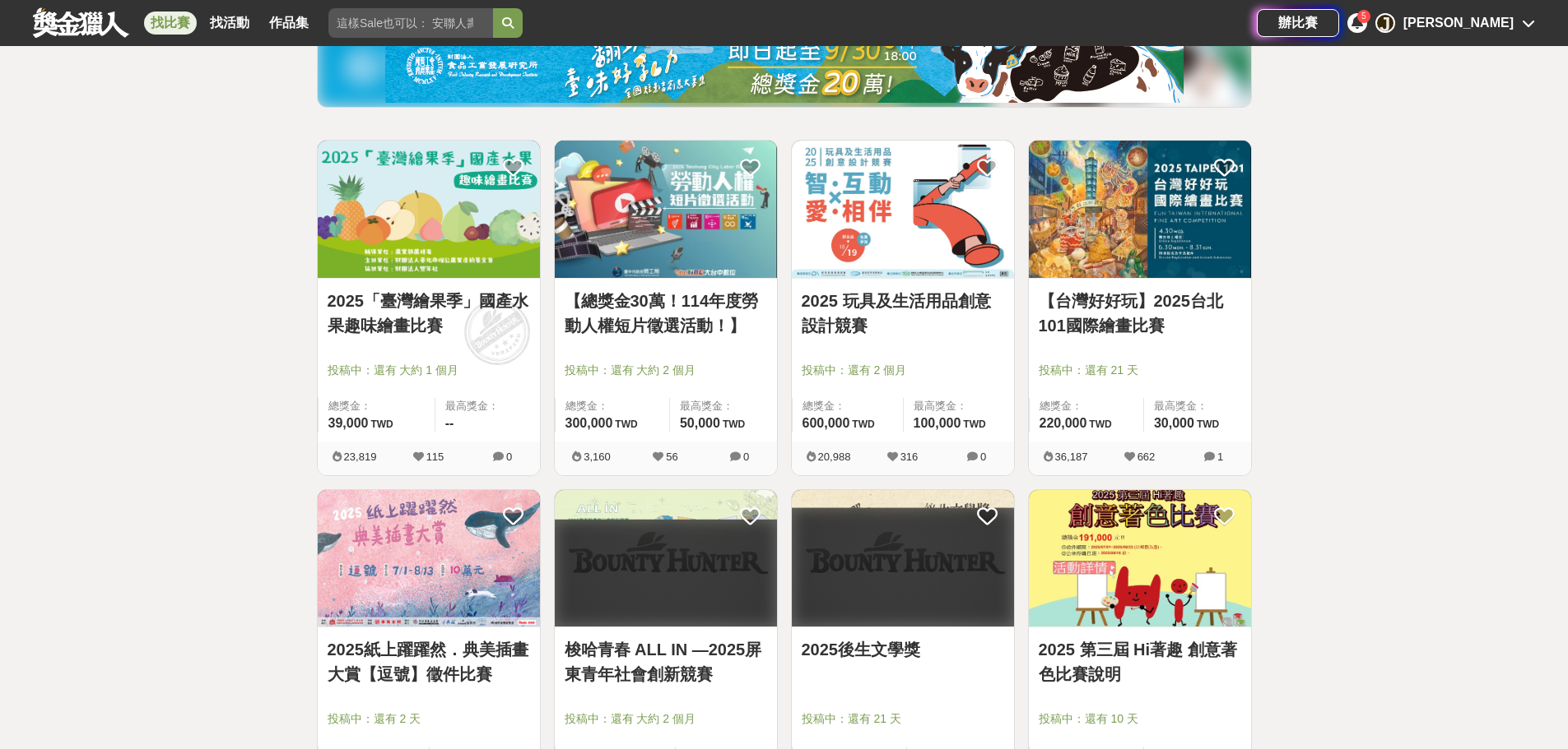
scroll to position [247, 0]
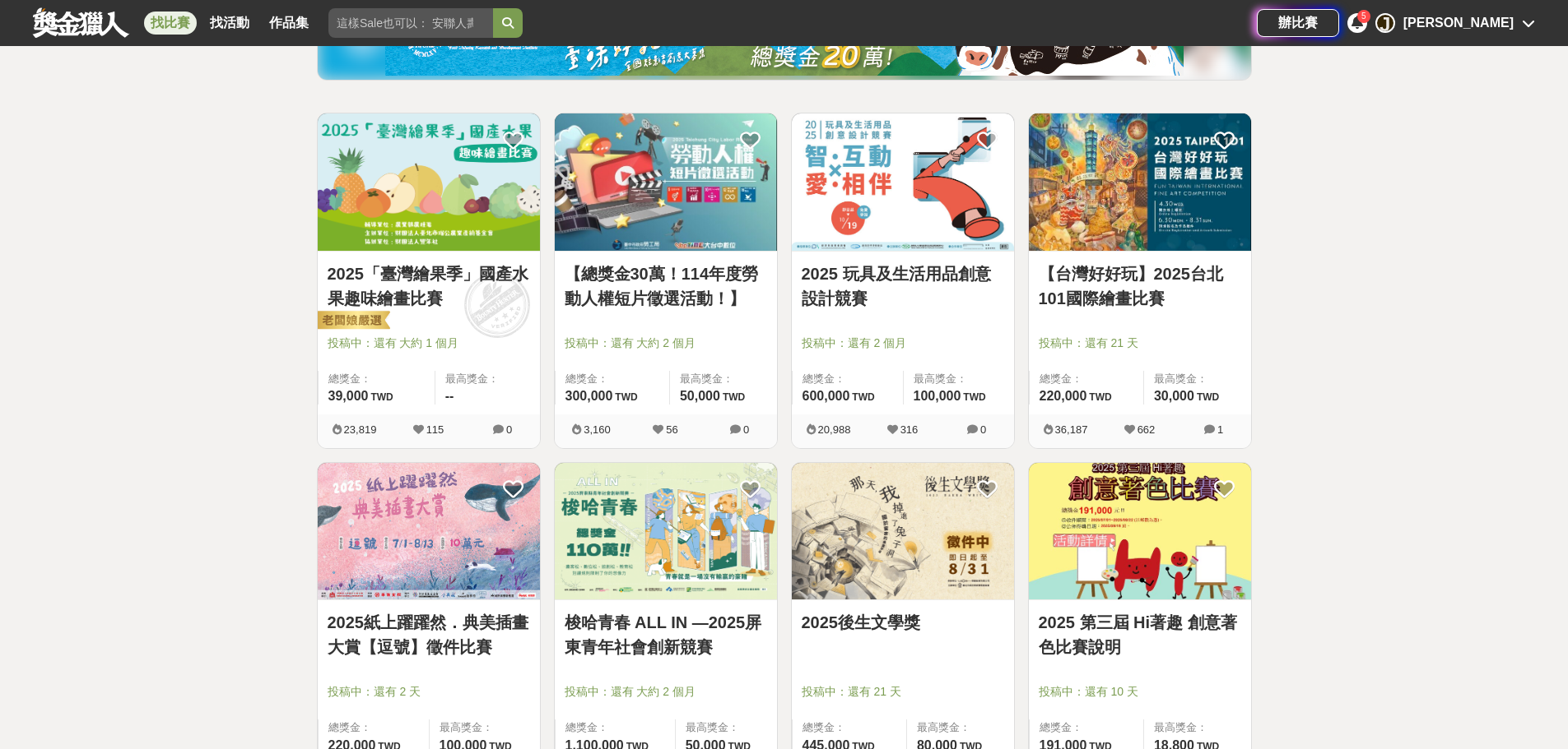
click at [939, 275] on link "2025 玩具及生活用品創意設計競賽" at bounding box center [903, 287] width 202 height 50
click at [1084, 294] on link "【台灣好好玩】2025台北101國際繪畫比賽" at bounding box center [1140, 287] width 202 height 50
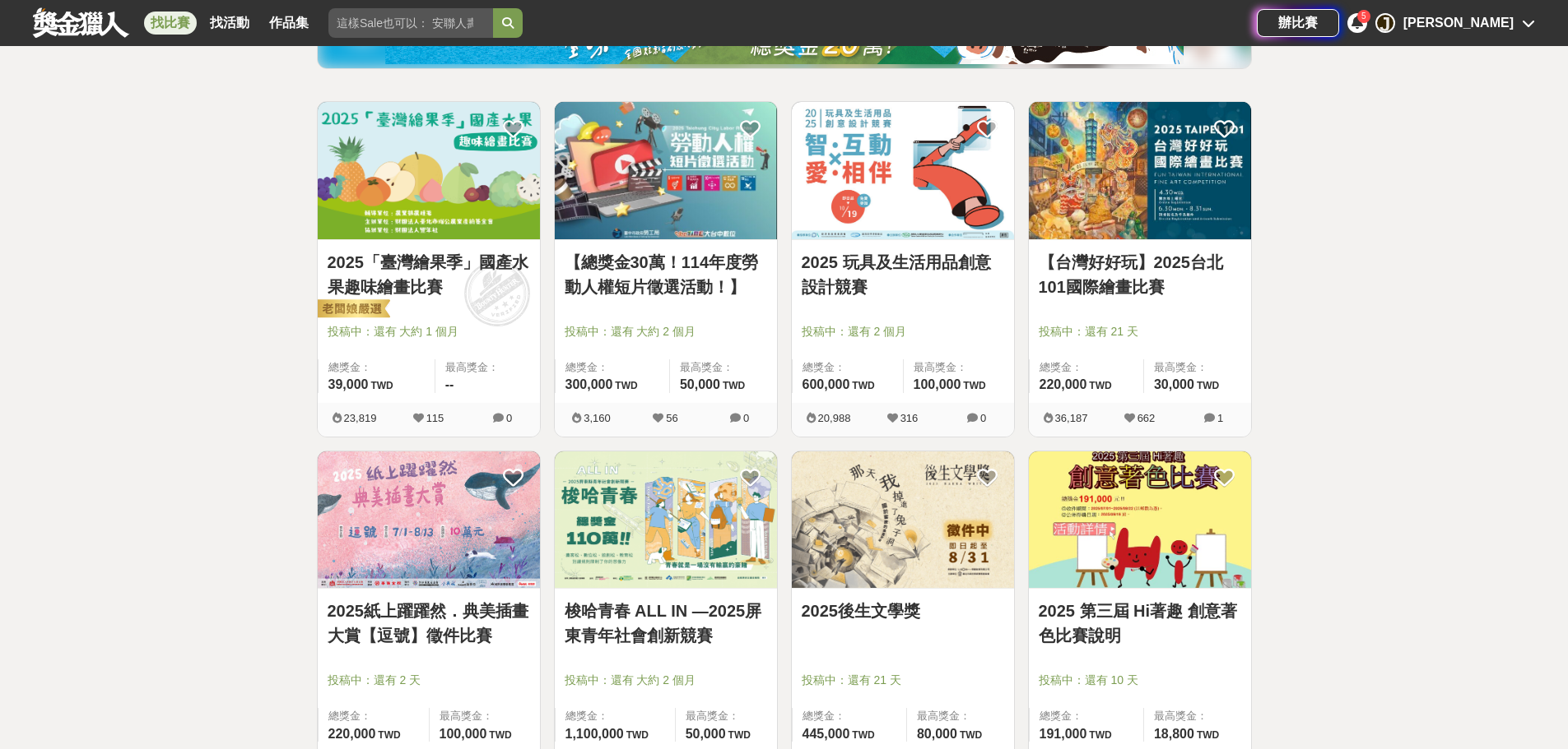
scroll to position [576, 0]
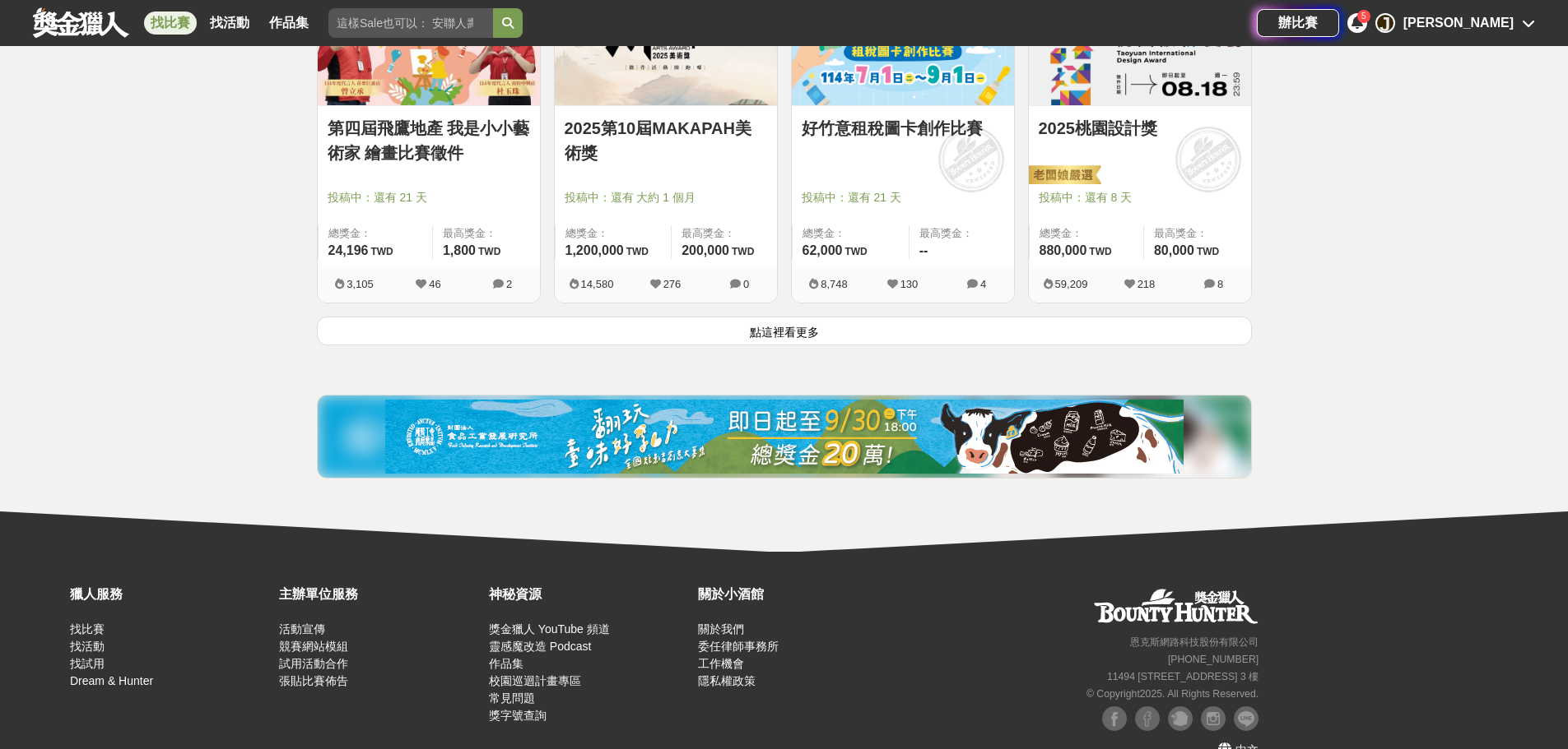
scroll to position [2057, 0]
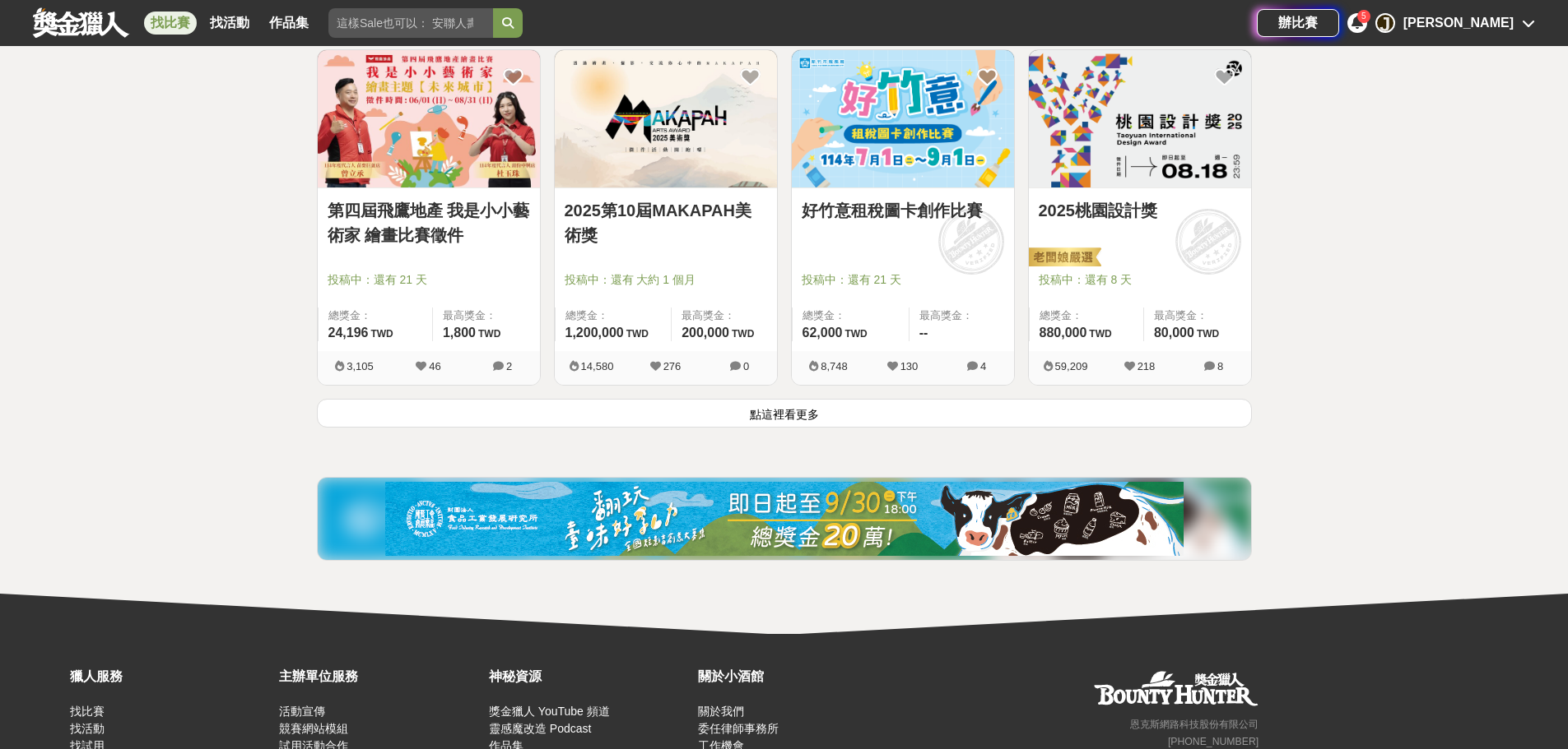
click at [965, 409] on button "點這裡看更多" at bounding box center [784, 413] width 935 height 29
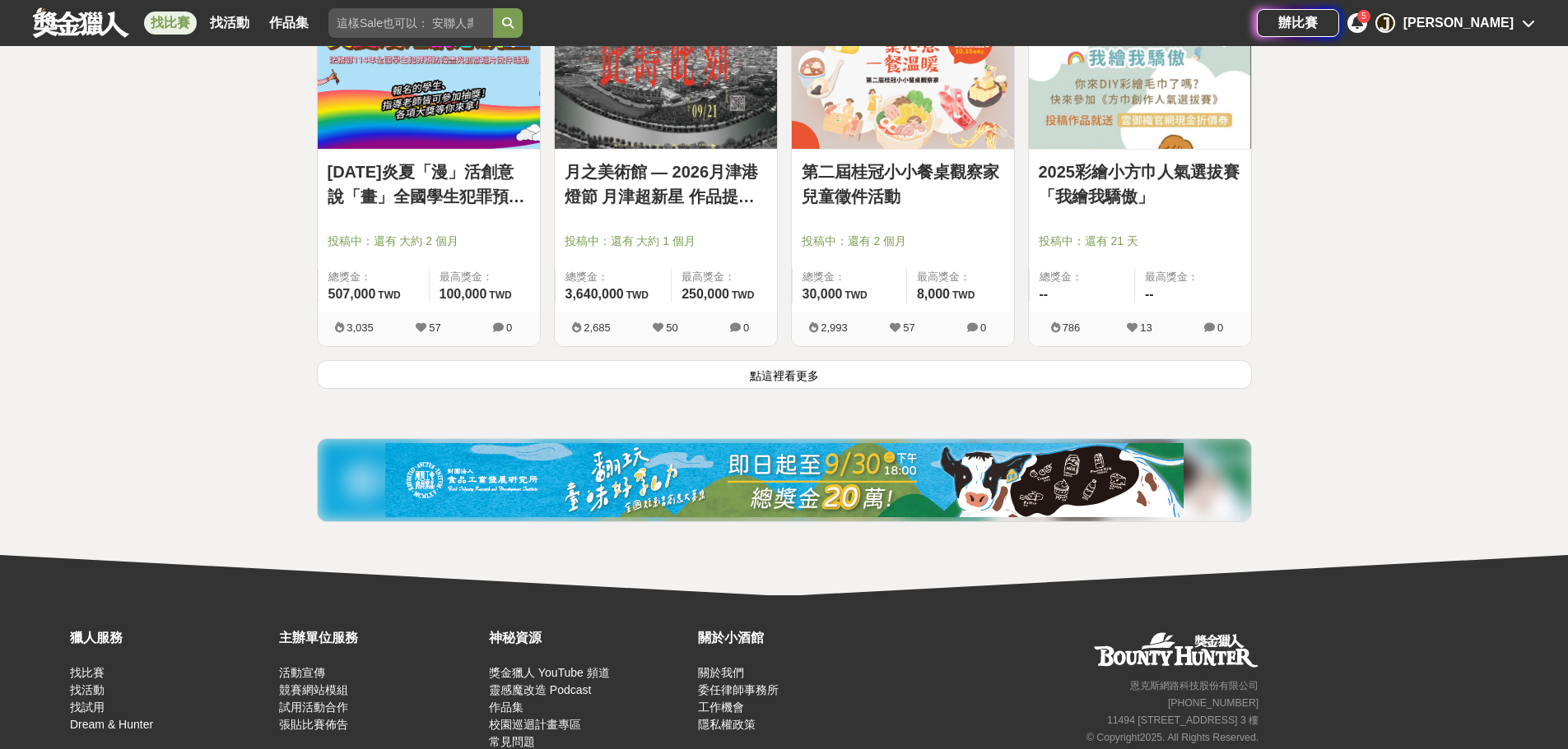
scroll to position [4268, 0]
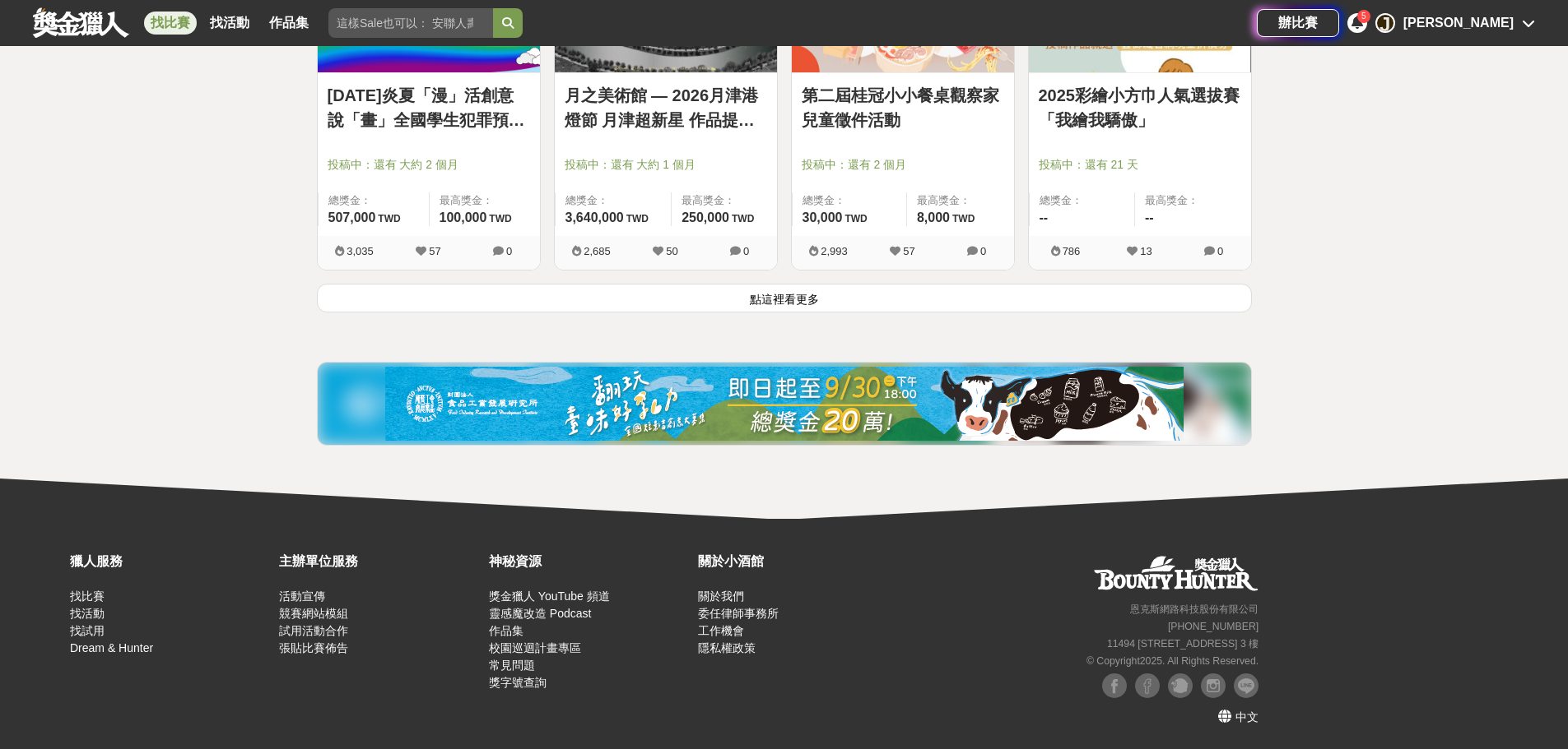
click at [797, 291] on button "點這裡看更多" at bounding box center [784, 299] width 935 height 29
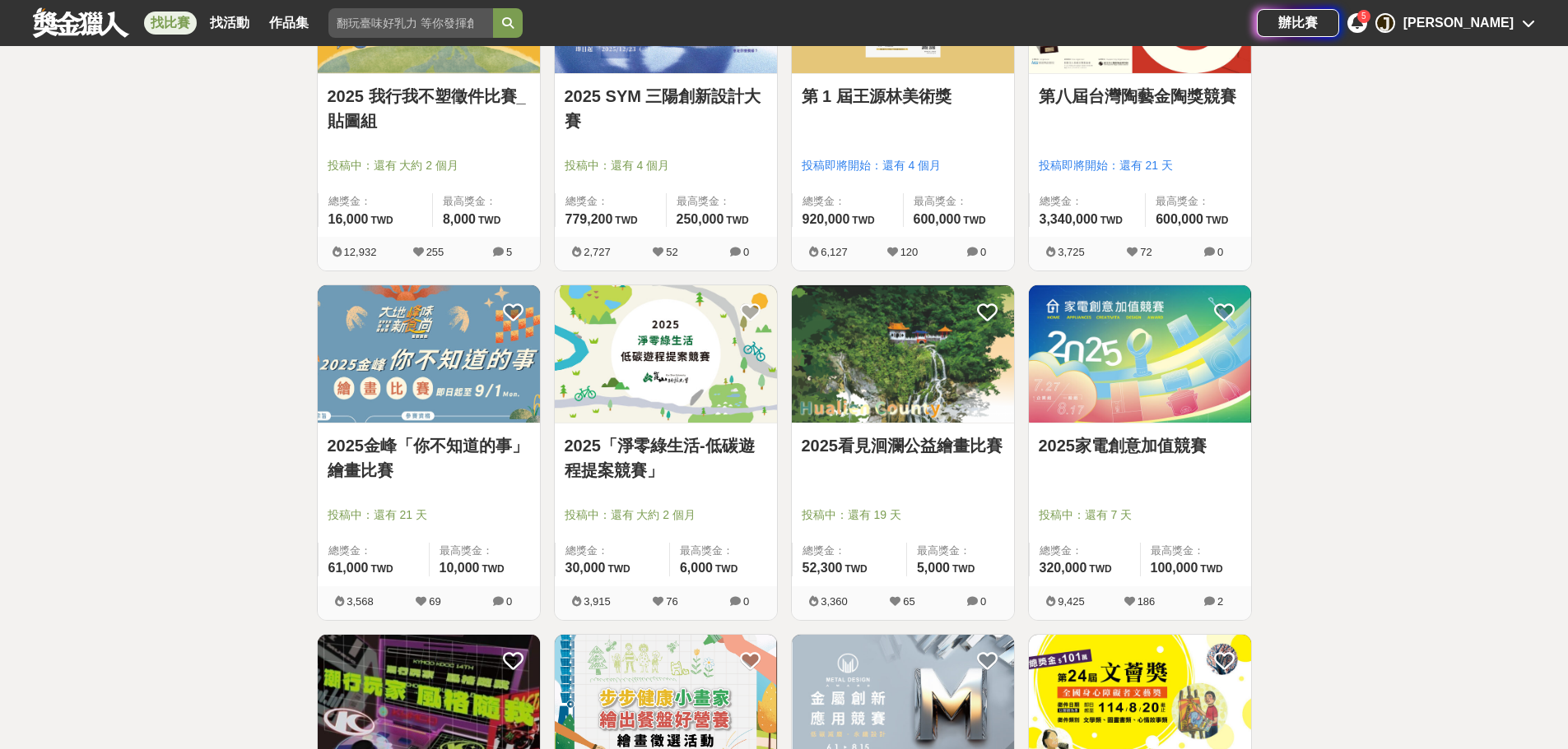
scroll to position [4761, 0]
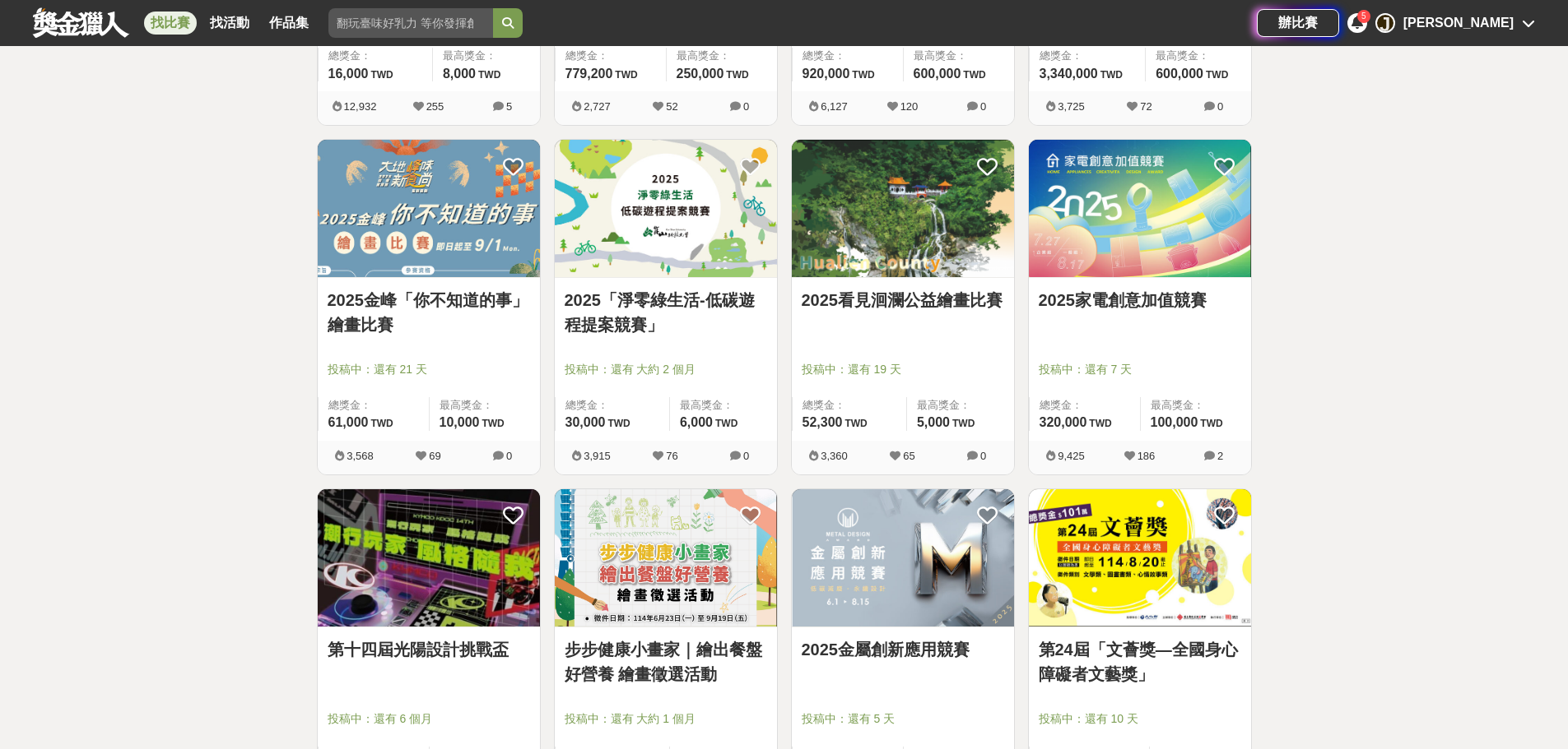
click at [428, 226] on img at bounding box center [428, 208] width 222 height 137
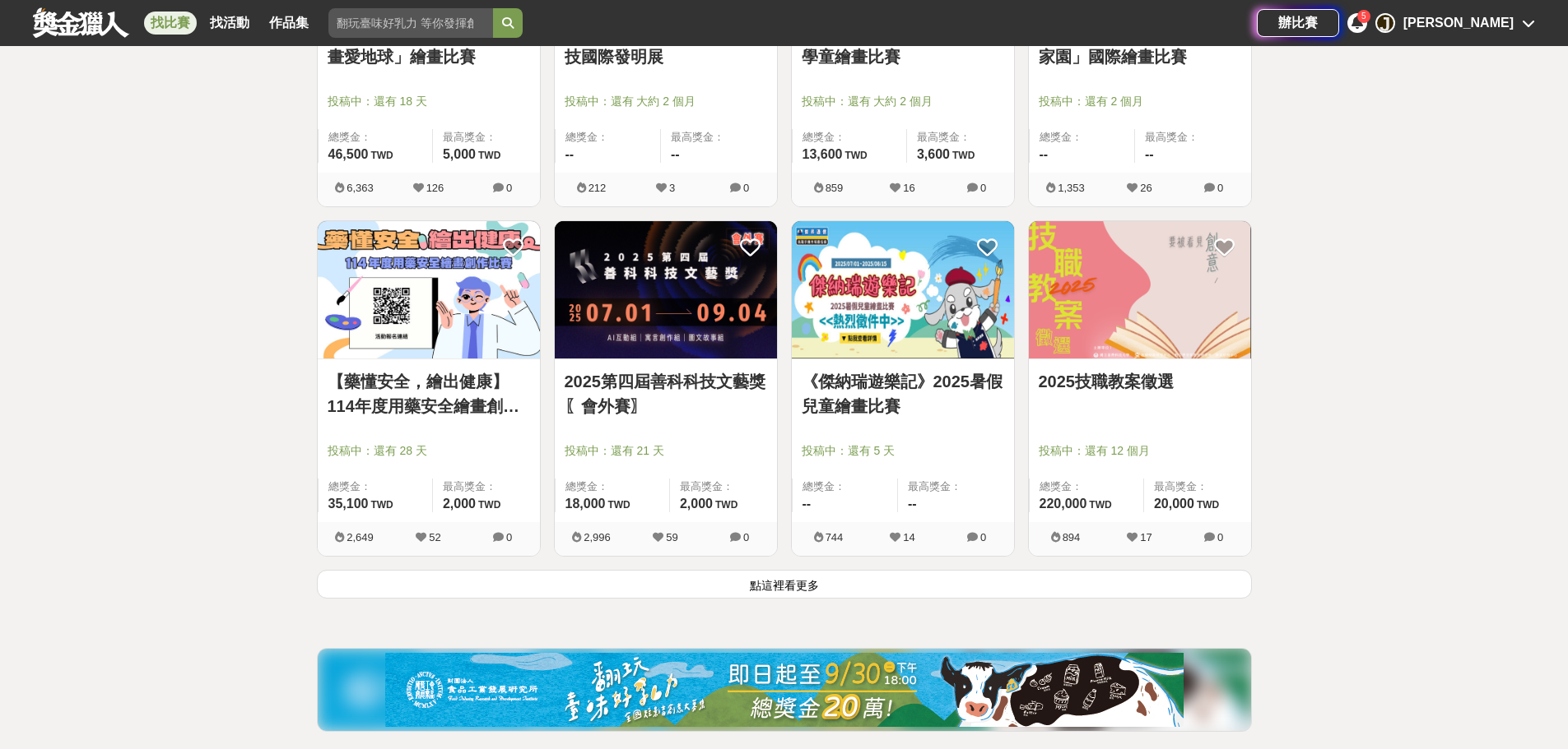
scroll to position [6160, 0]
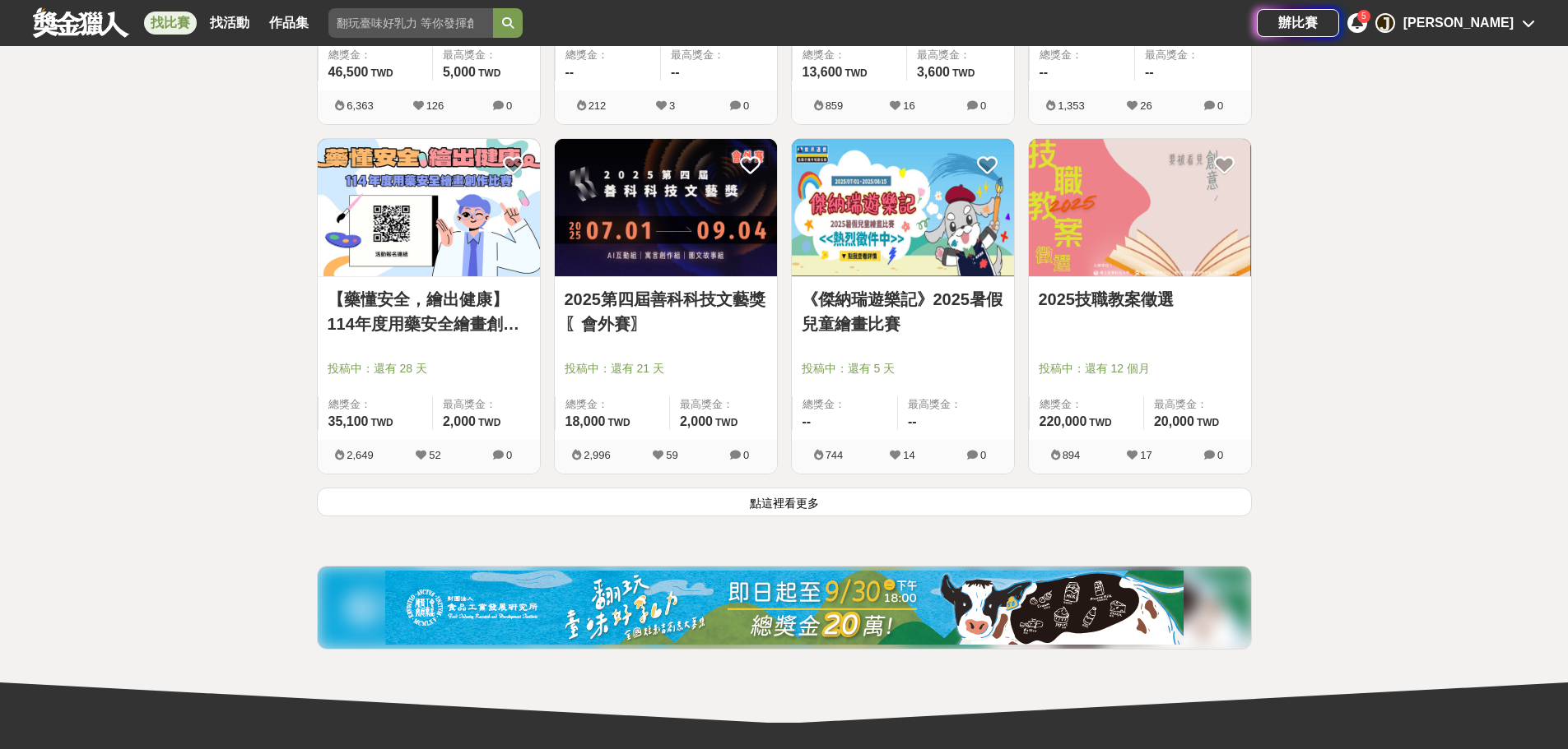
click at [413, 233] on img at bounding box center [428, 207] width 222 height 137
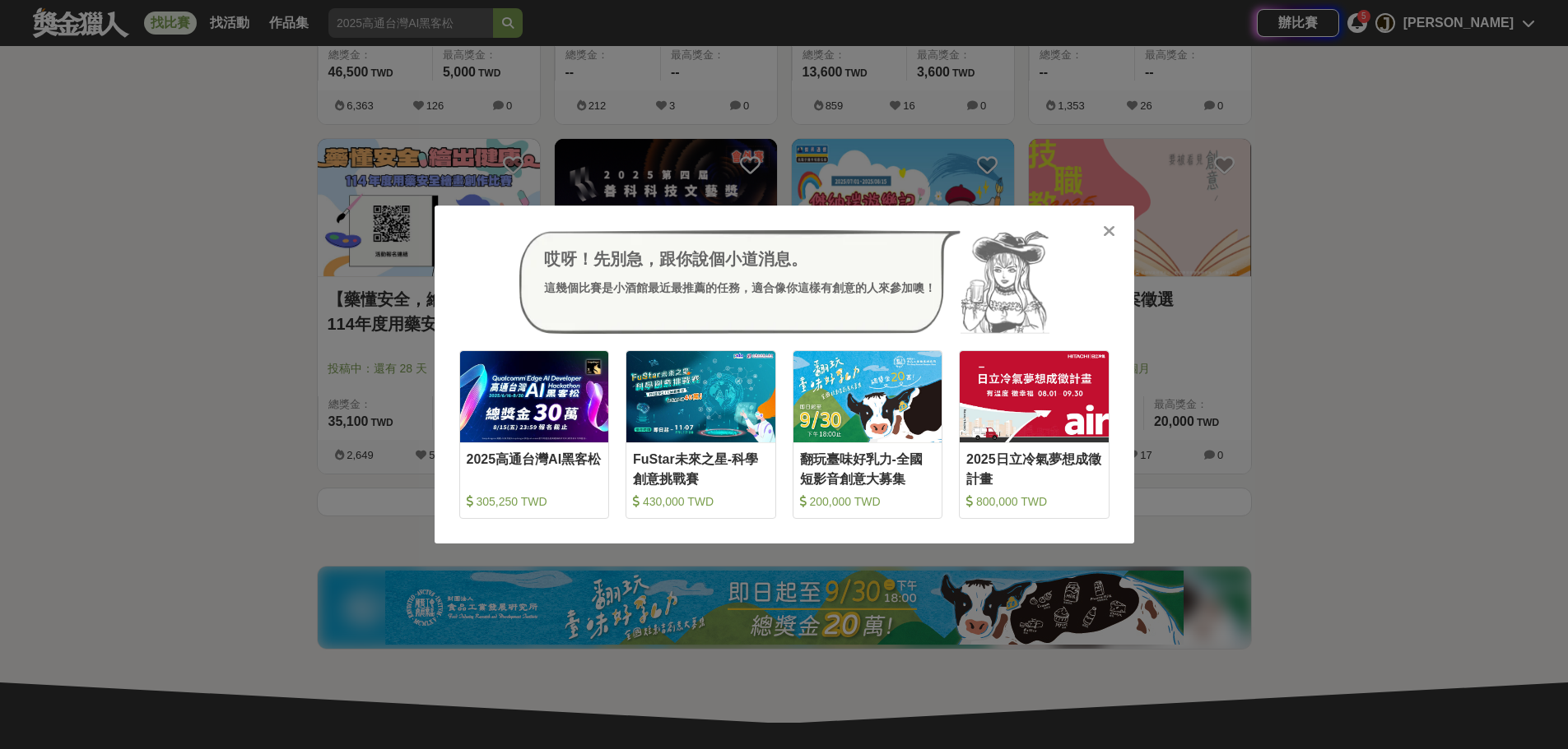
click at [1107, 230] on icon at bounding box center [1109, 230] width 12 height 16
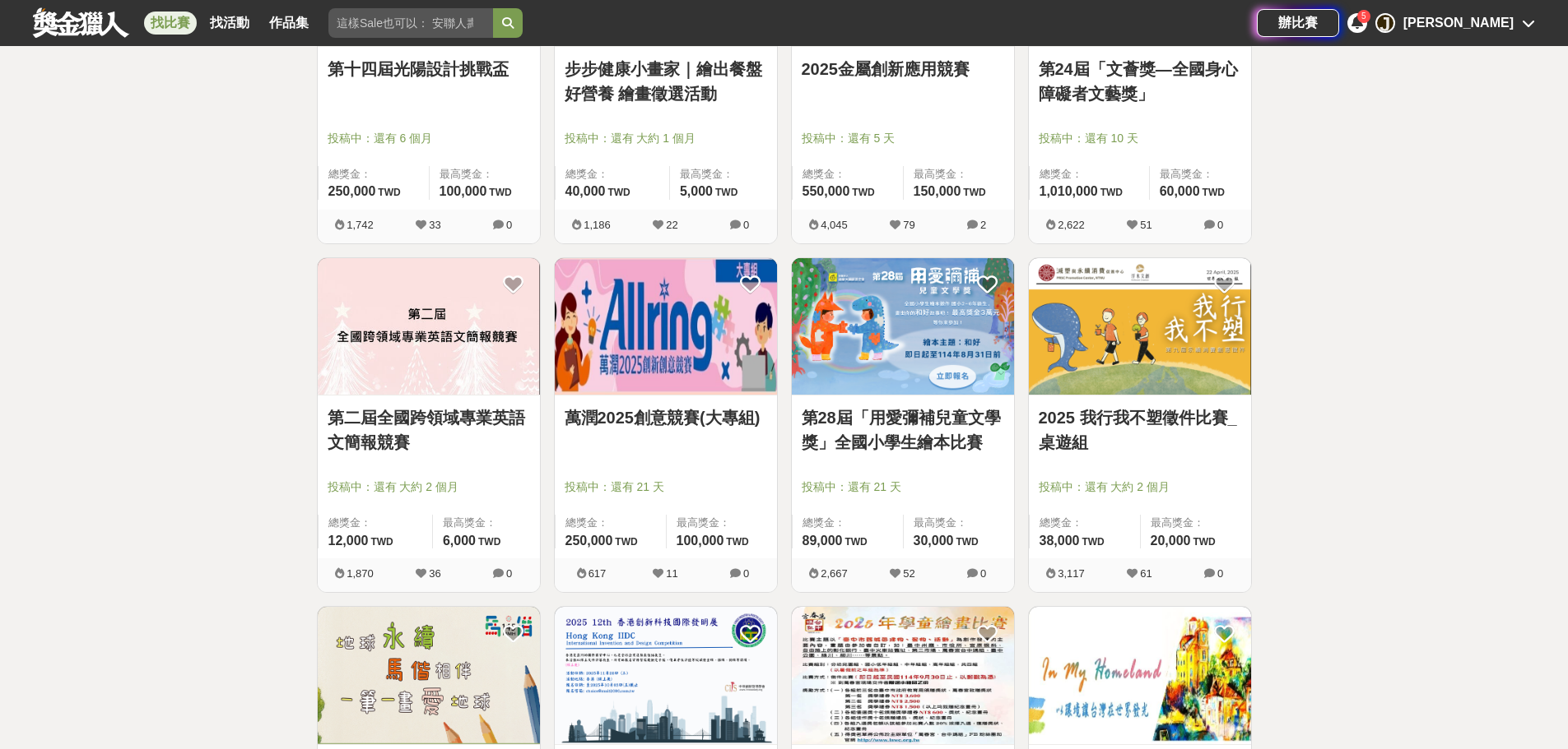
scroll to position [5255, 0]
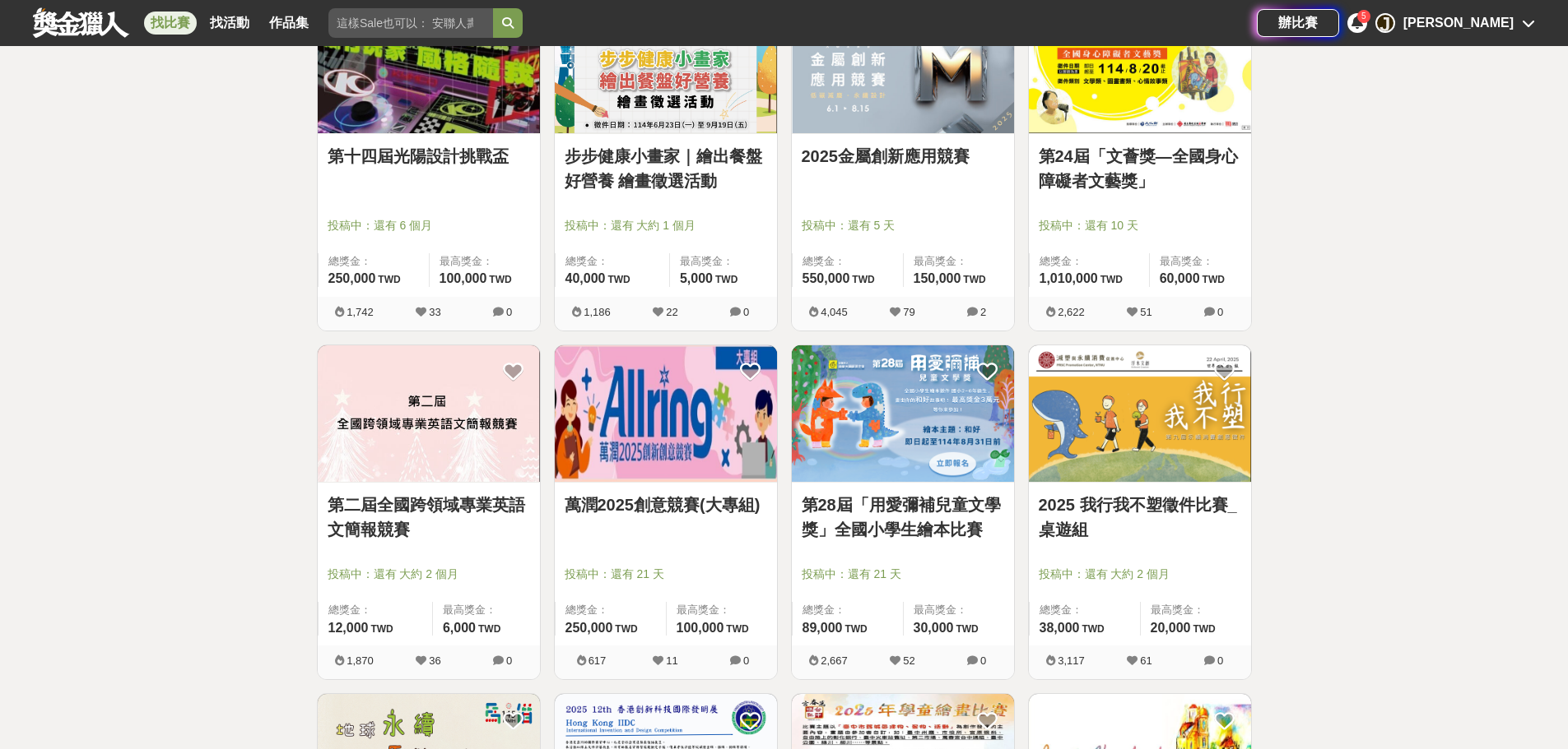
click at [876, 396] on img at bounding box center [902, 414] width 222 height 137
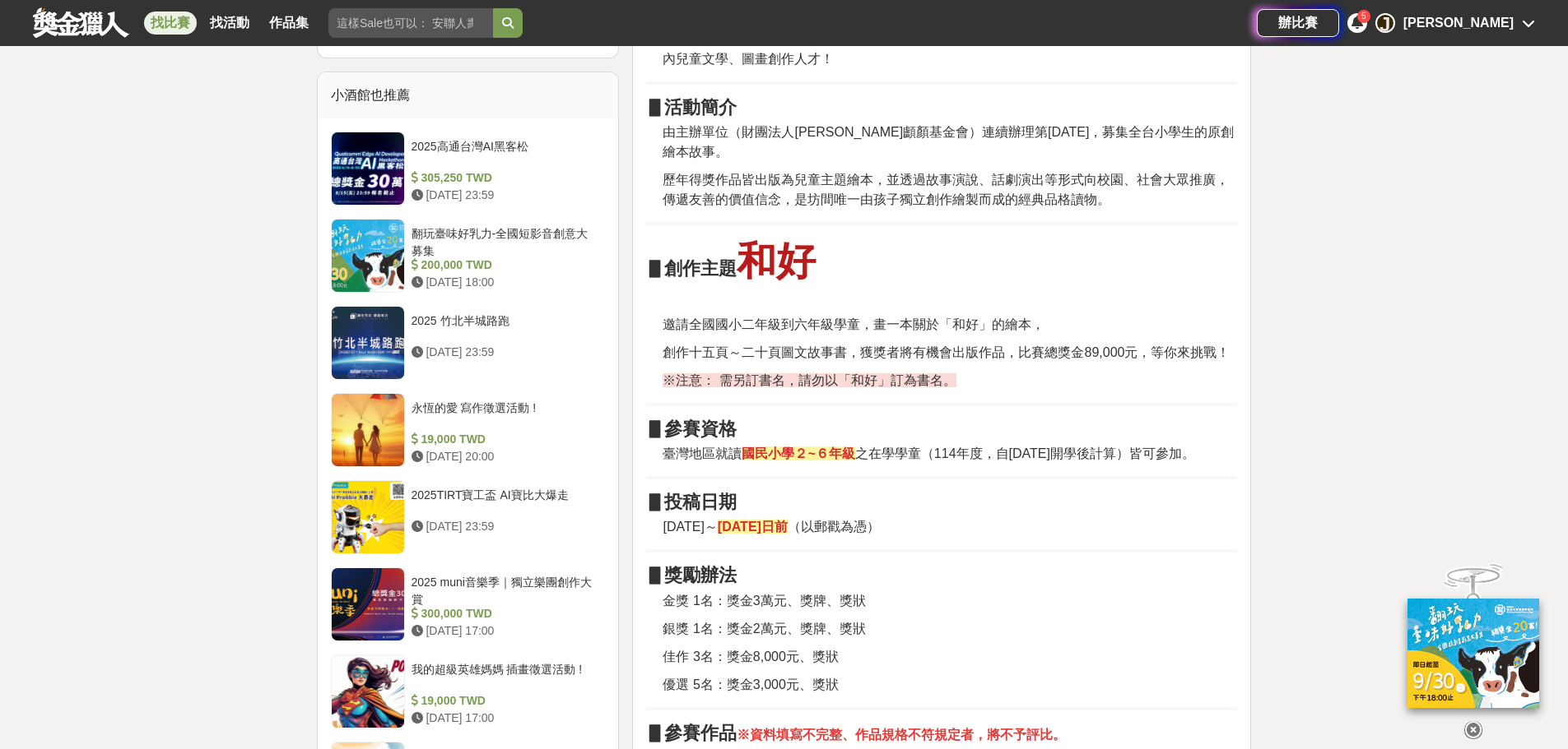
scroll to position [1317, 0]
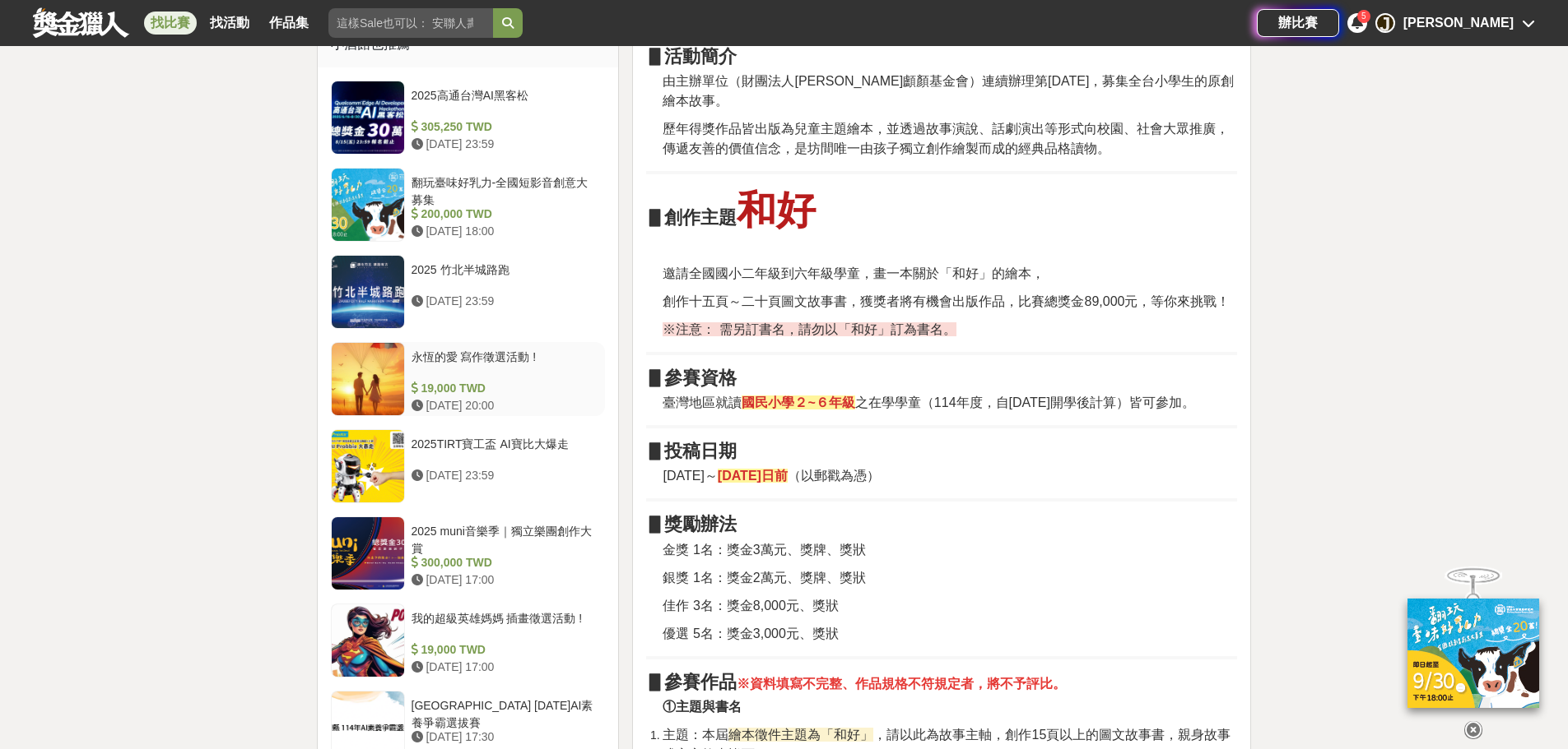
click at [499, 437] on div "2025TIRT寶工盃 AI寶比大爆走" at bounding box center [505, 451] width 188 height 32
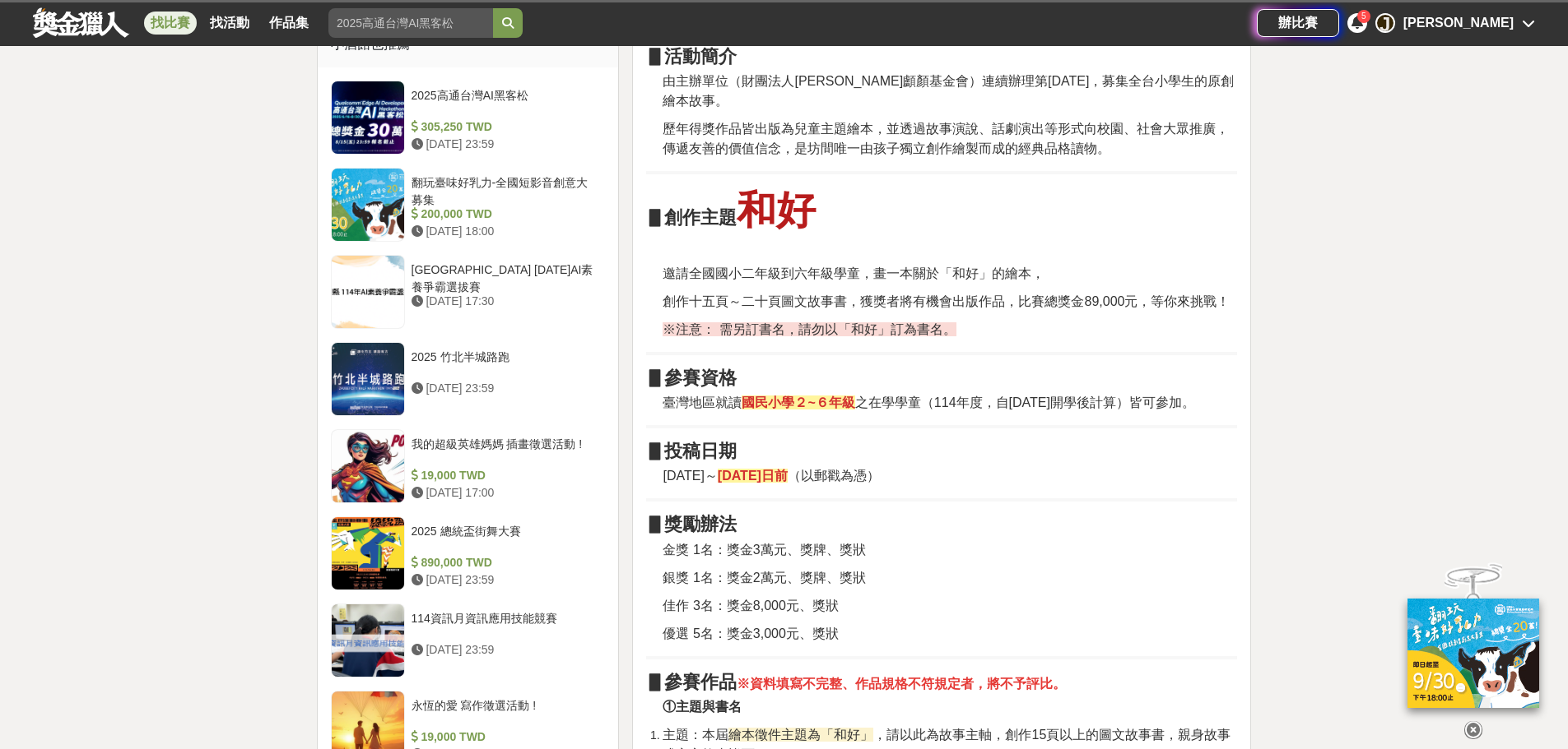
scroll to position [1315, 0]
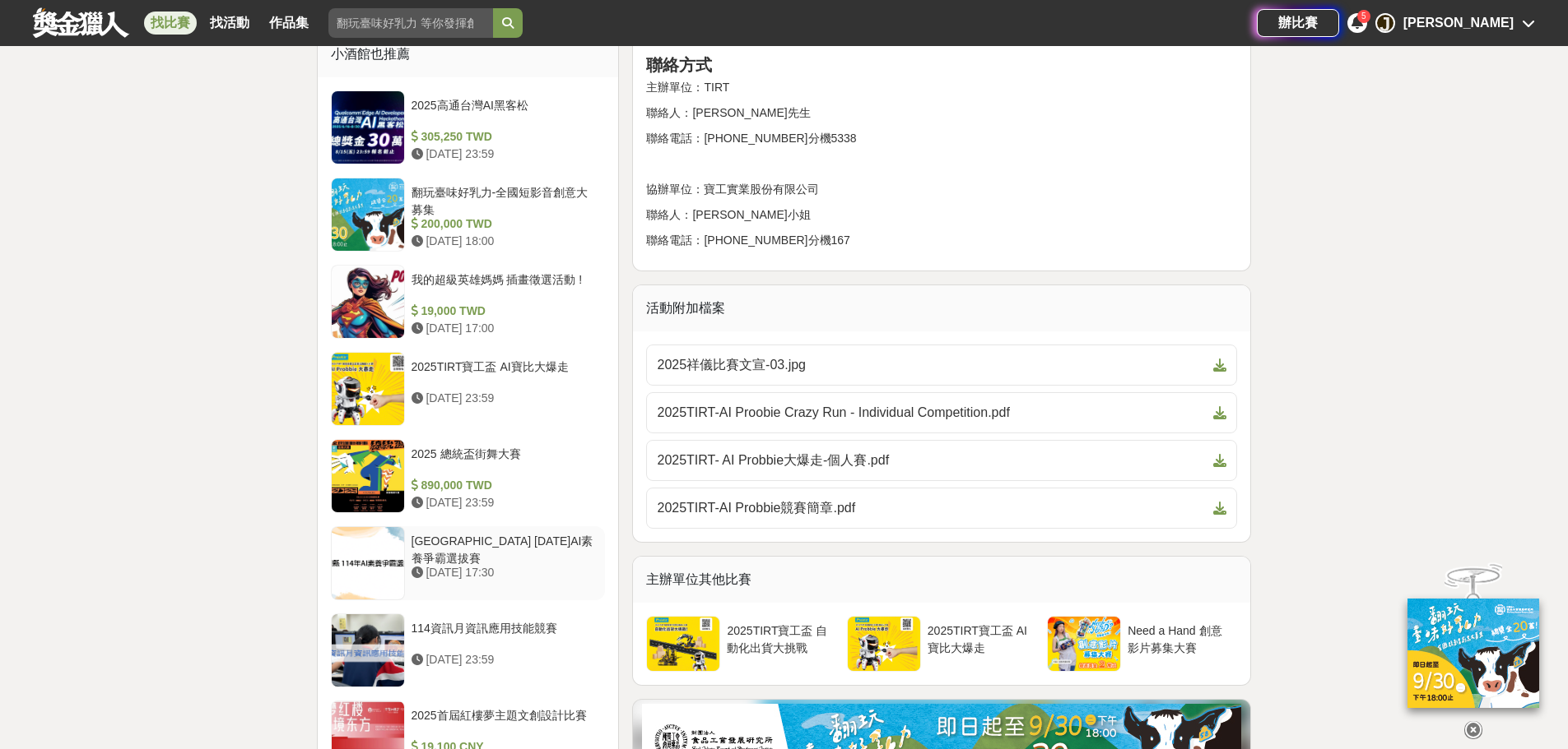
click at [549, 542] on div "[GEOGRAPHIC_DATA] [DATE]AI素養爭霸選拔賽" at bounding box center [505, 549] width 188 height 32
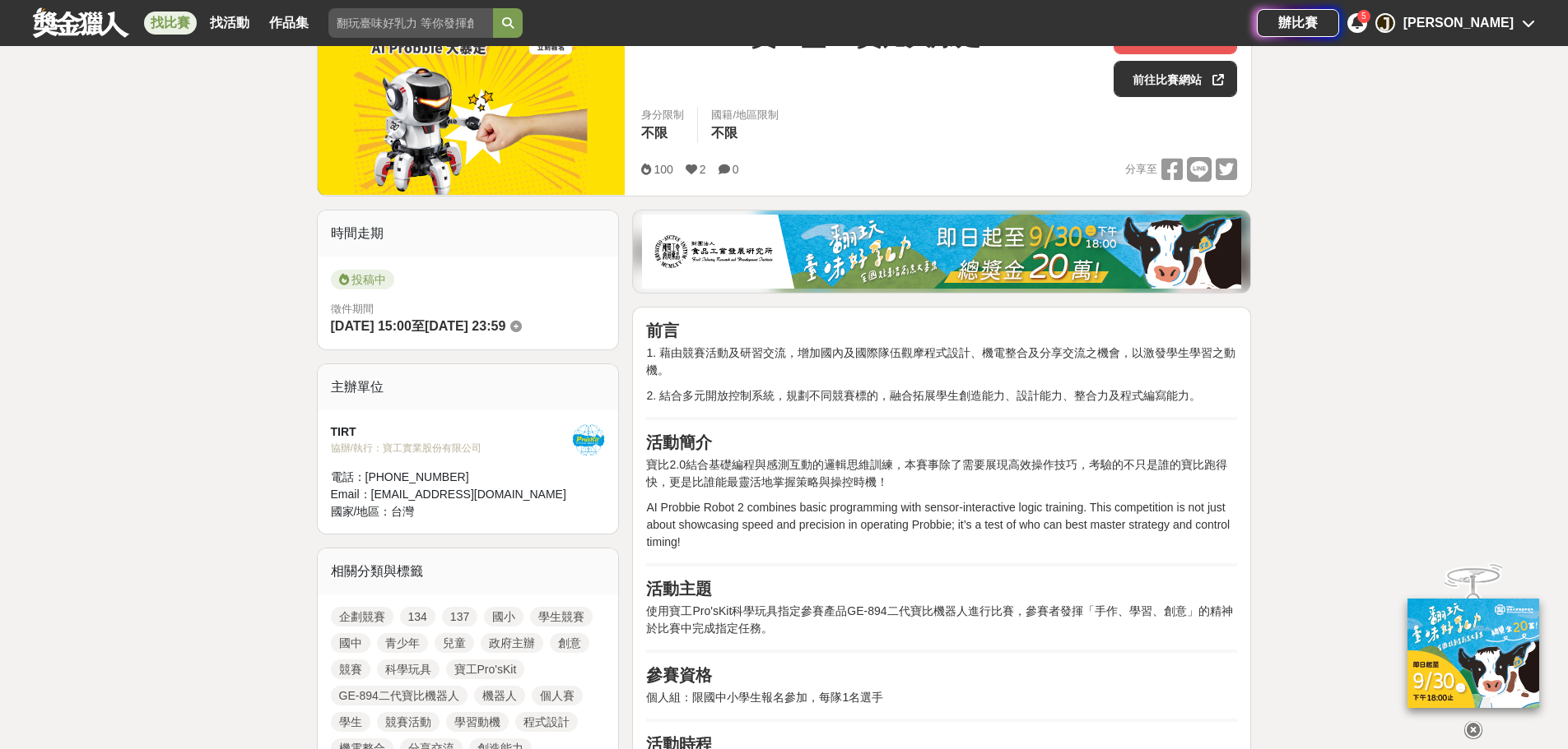
scroll to position [245, 0]
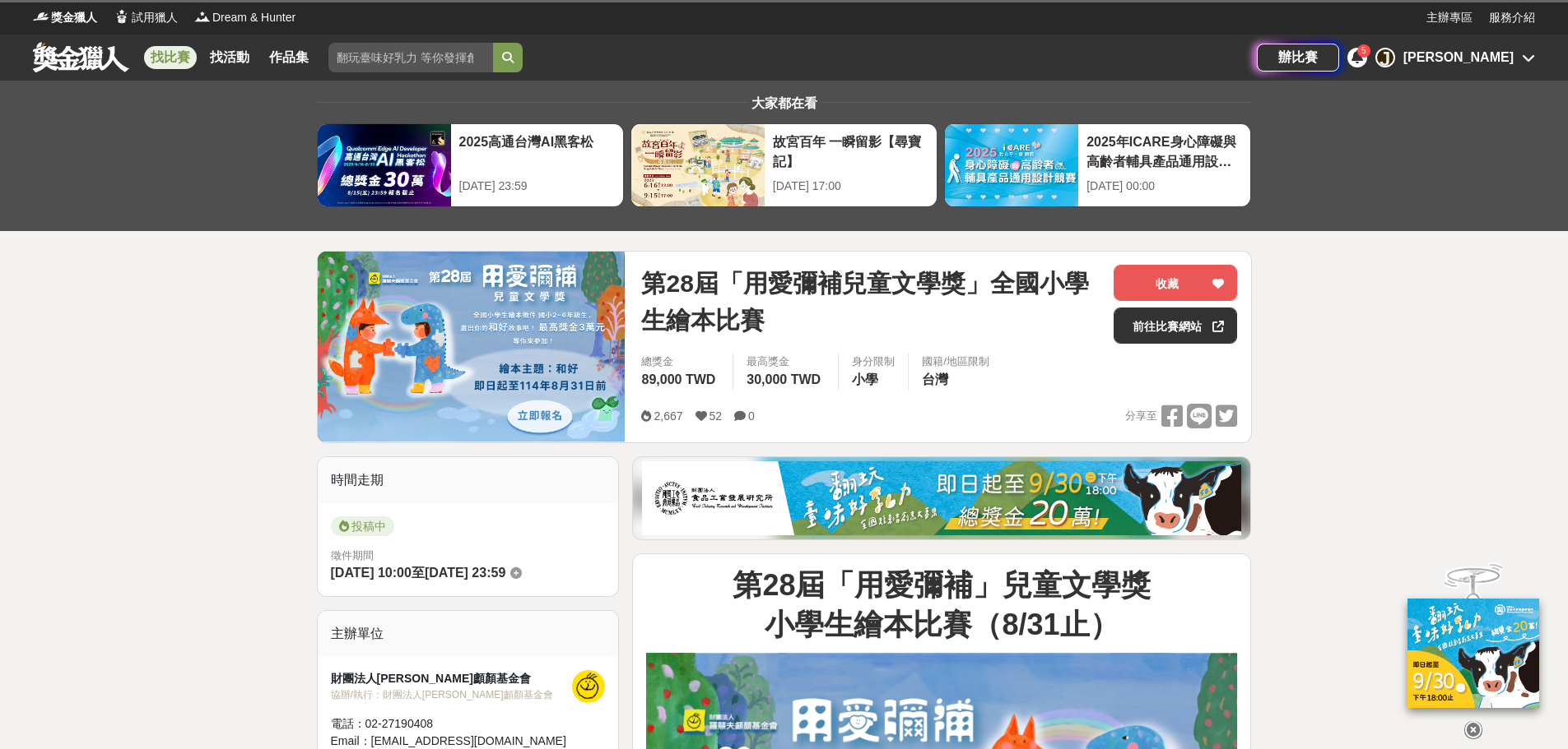
click at [167, 57] on link "找比賽" at bounding box center [170, 57] width 53 height 23
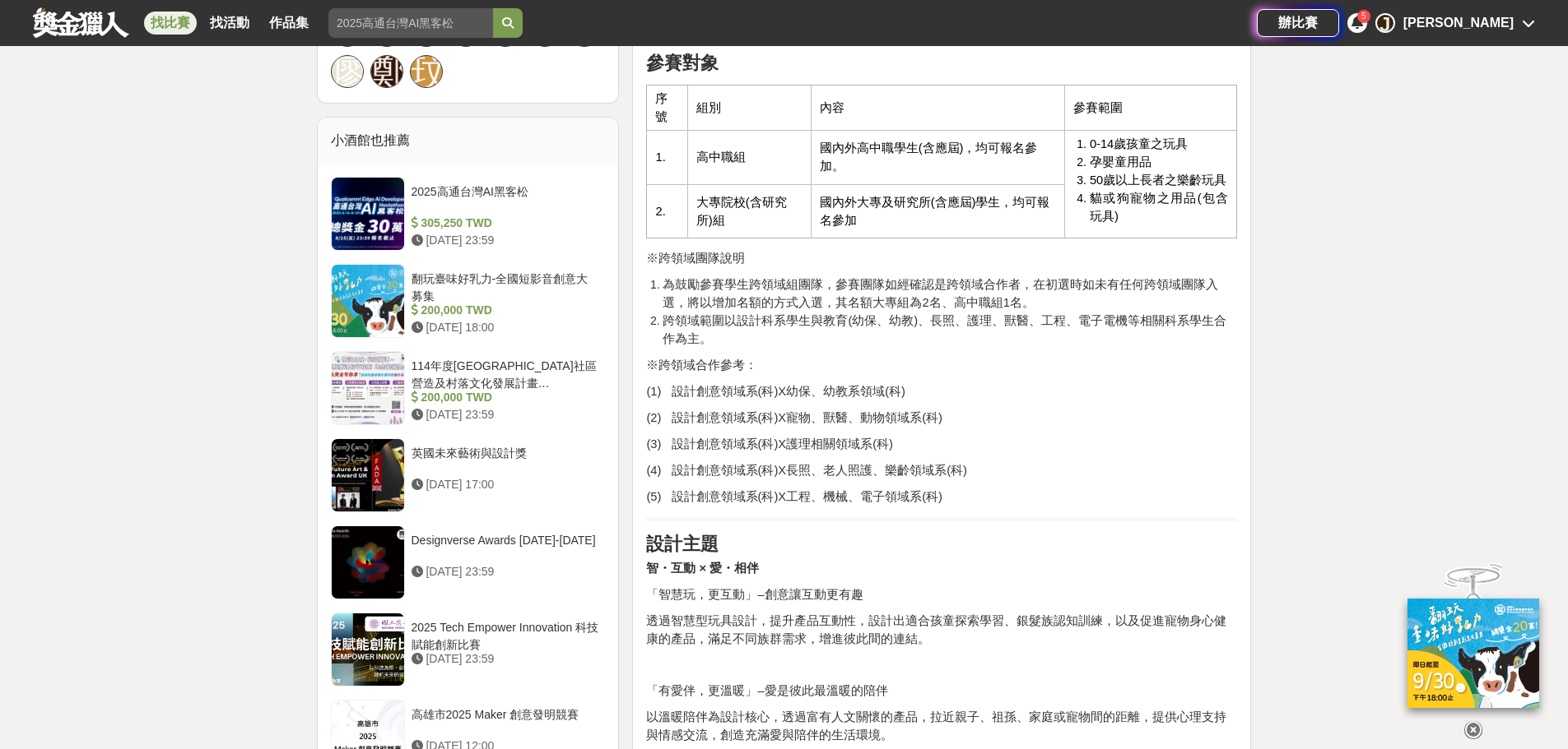
scroll to position [1234, 0]
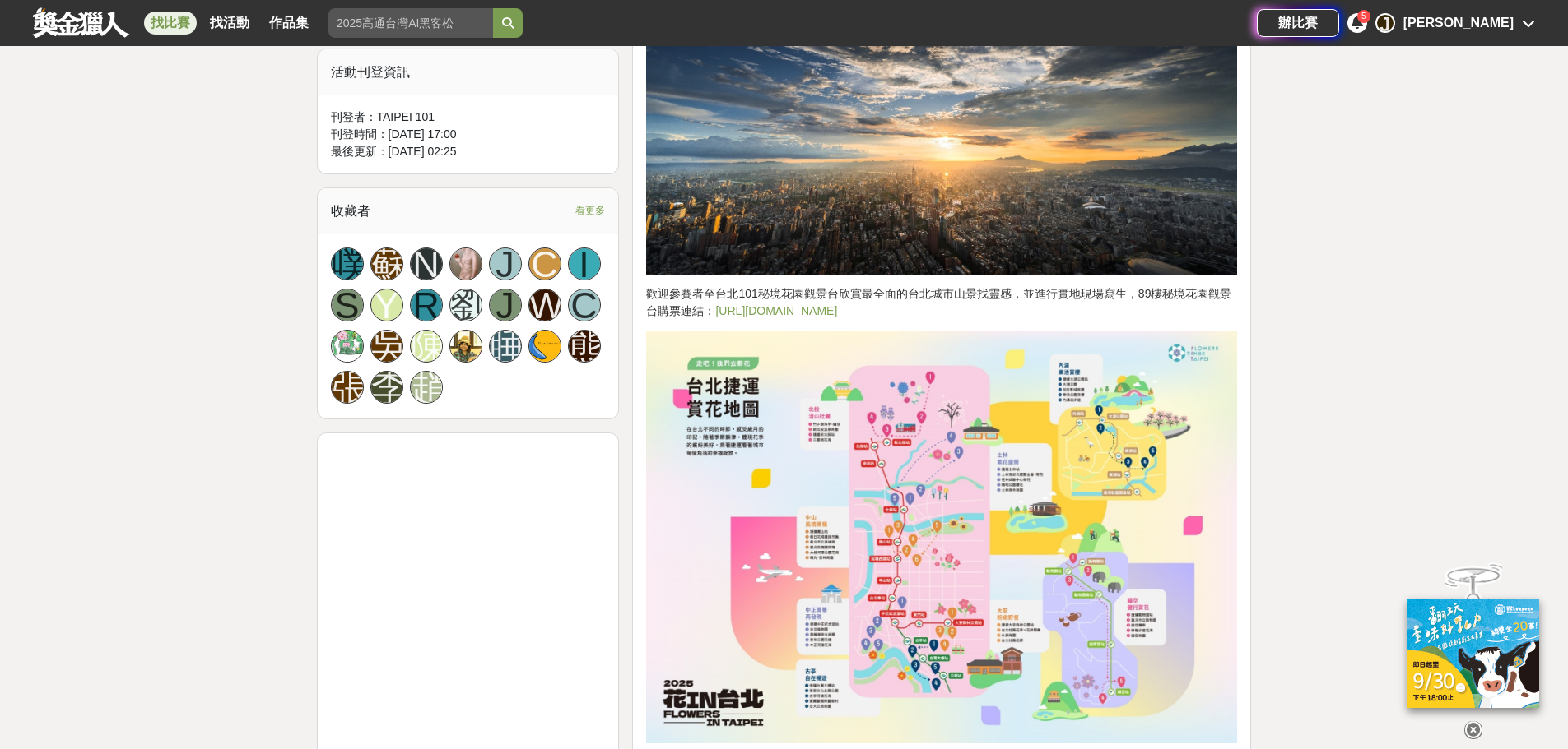
scroll to position [1069, 0]
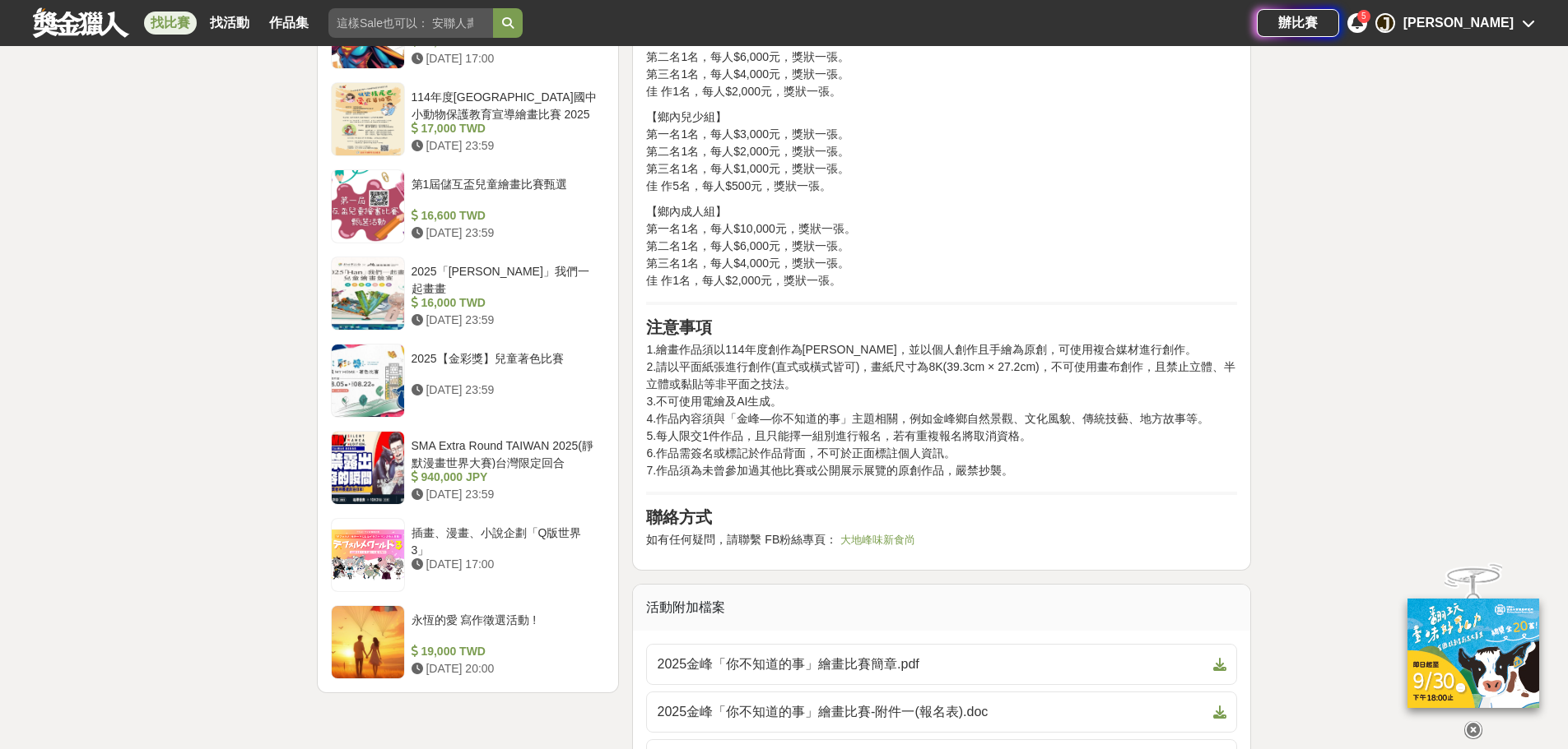
scroll to position [1727, 0]
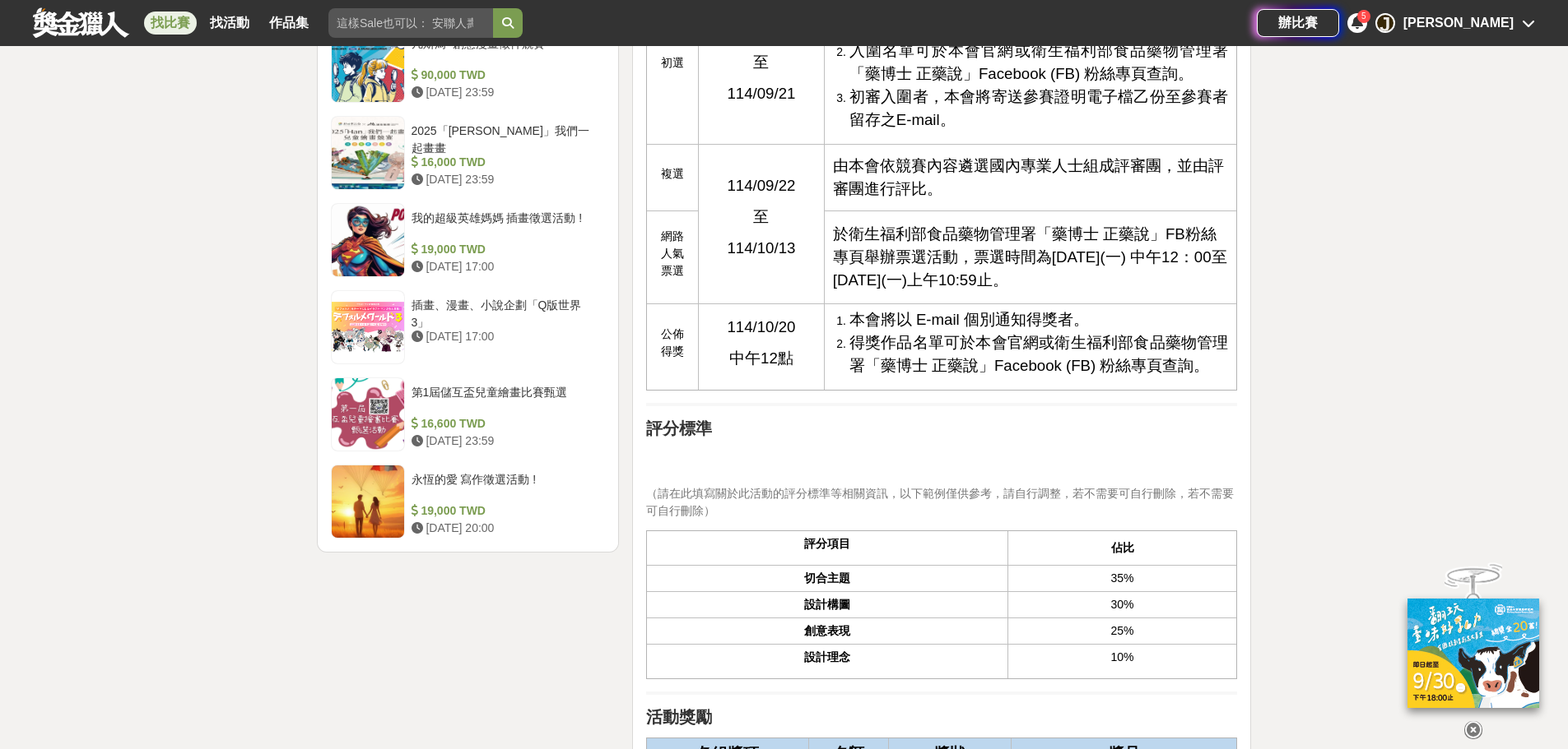
scroll to position [1892, 0]
click at [423, 27] on input "search" at bounding box center [410, 23] width 164 height 30
paste input "投稅圖卡戰"
click at [493, 9] on button "submit" at bounding box center [508, 23] width 30 height 30
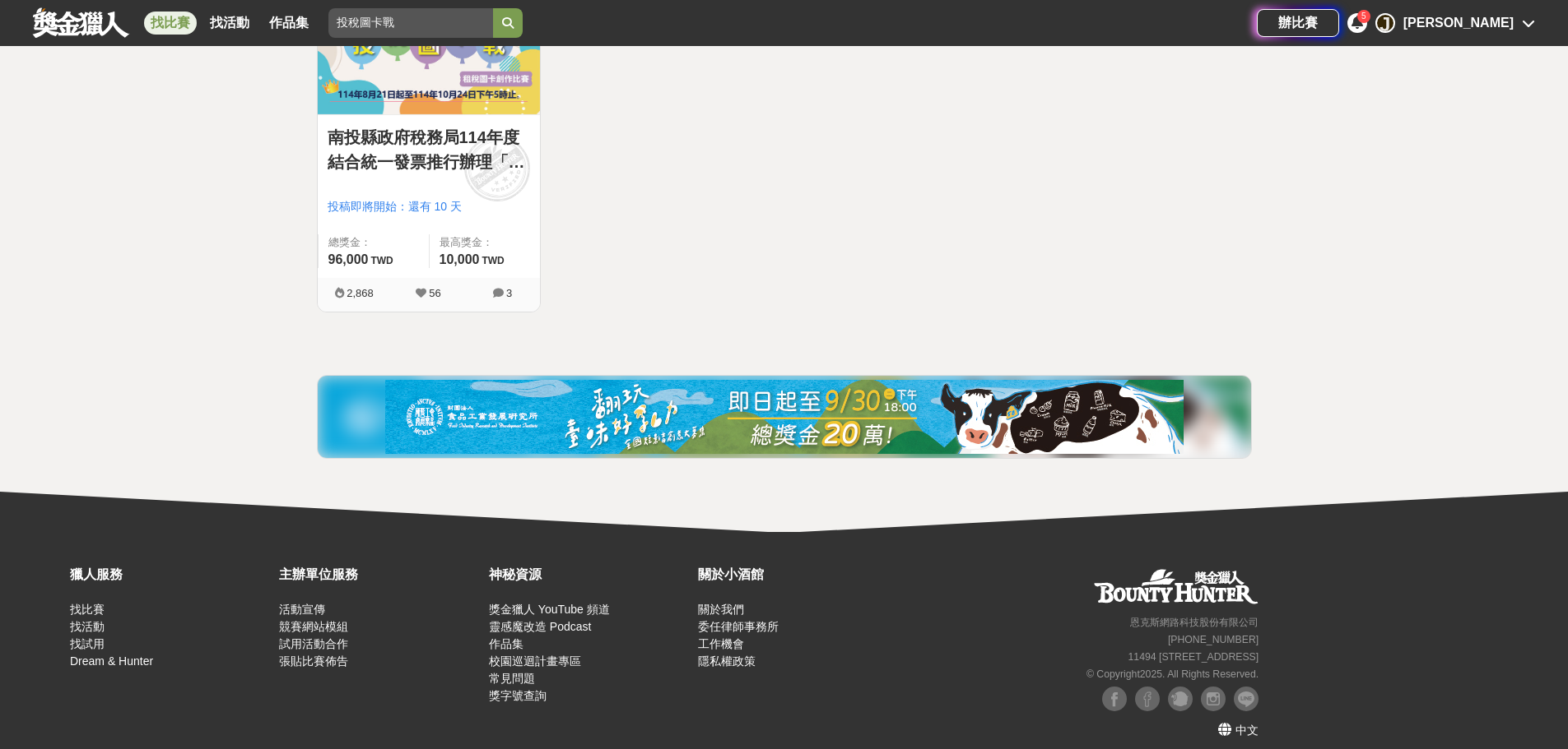
scroll to position [396, 0]
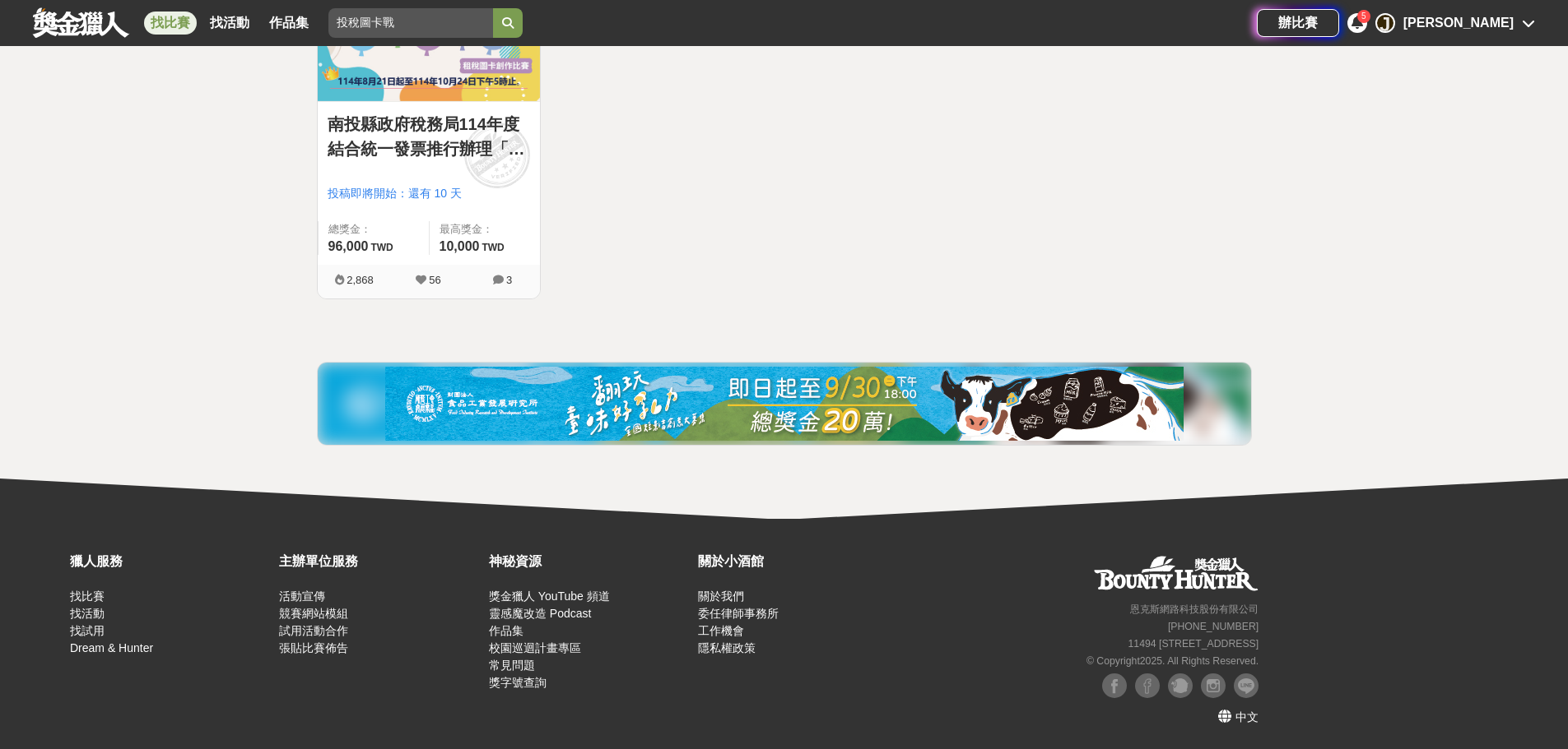
click at [399, 24] on input "投稅圖卡戰" at bounding box center [410, 23] width 164 height 30
drag, startPoint x: 350, startPoint y: 24, endPoint x: 377, endPoint y: 3, distance: 34.2
click at [343, 22] on input "投稅圖卡戰" at bounding box center [410, 23] width 164 height 30
type input "投"
type input "[PERSON_NAME]獎"
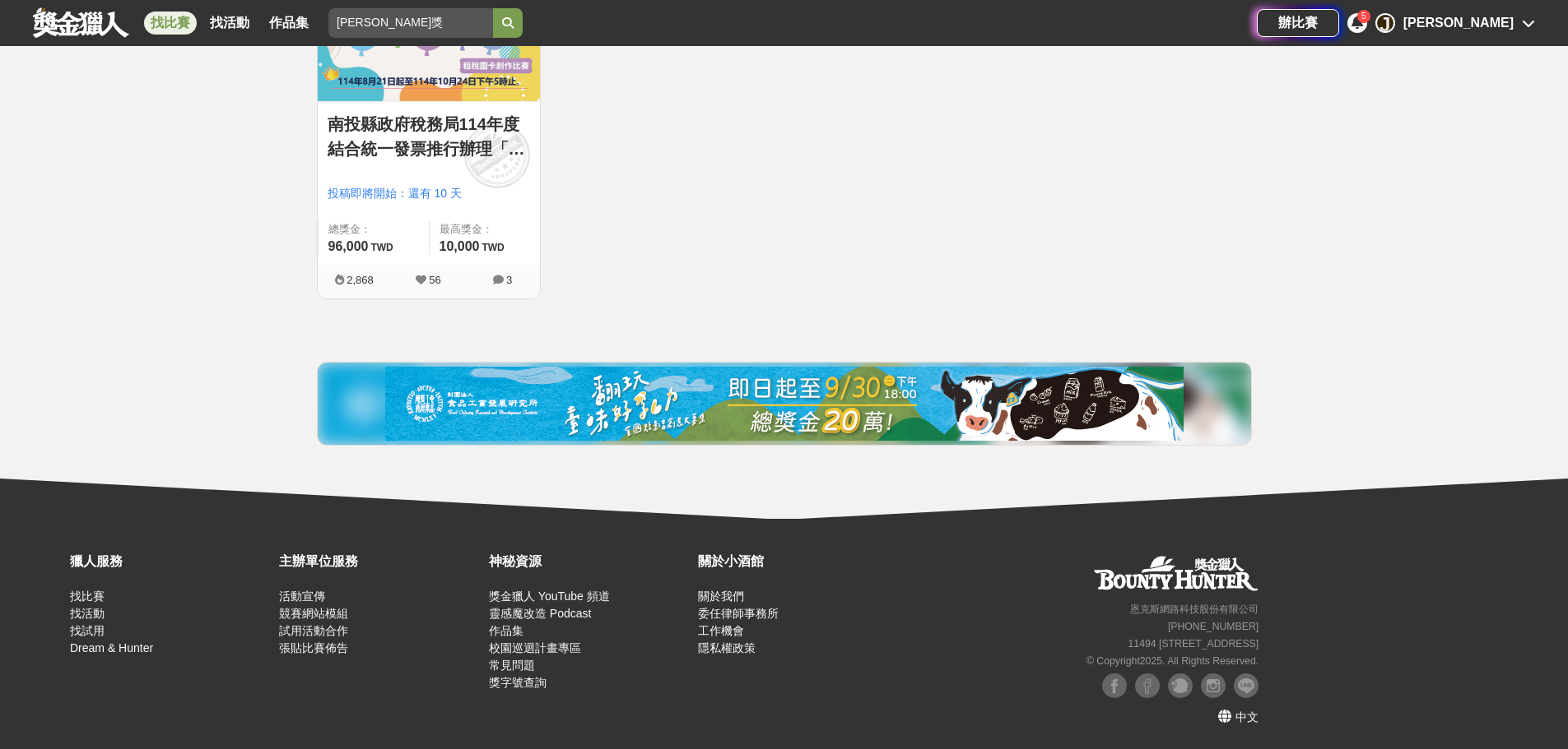
click at [493, 9] on button "submit" at bounding box center [508, 23] width 30 height 30
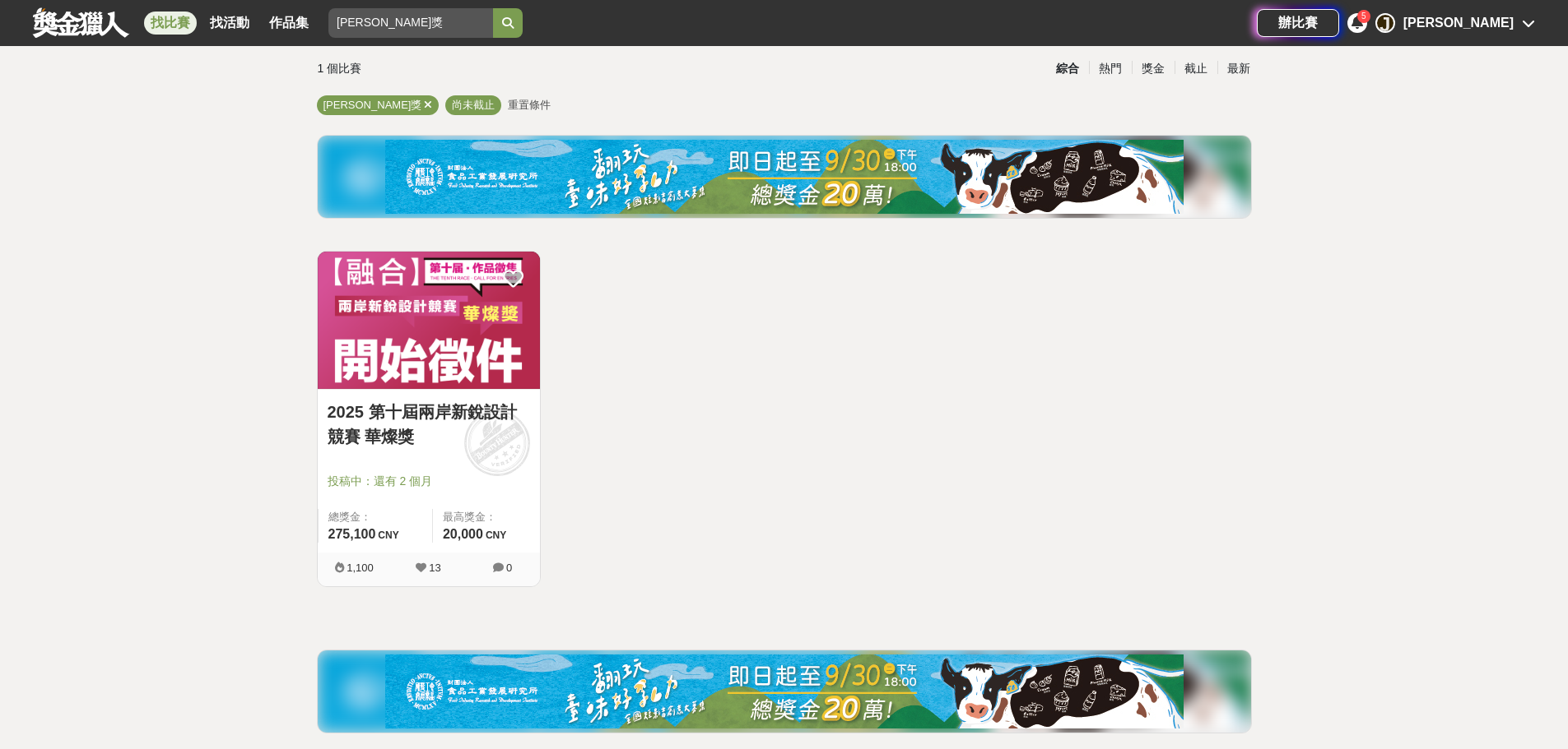
click at [448, 344] on img at bounding box center [428, 320] width 222 height 137
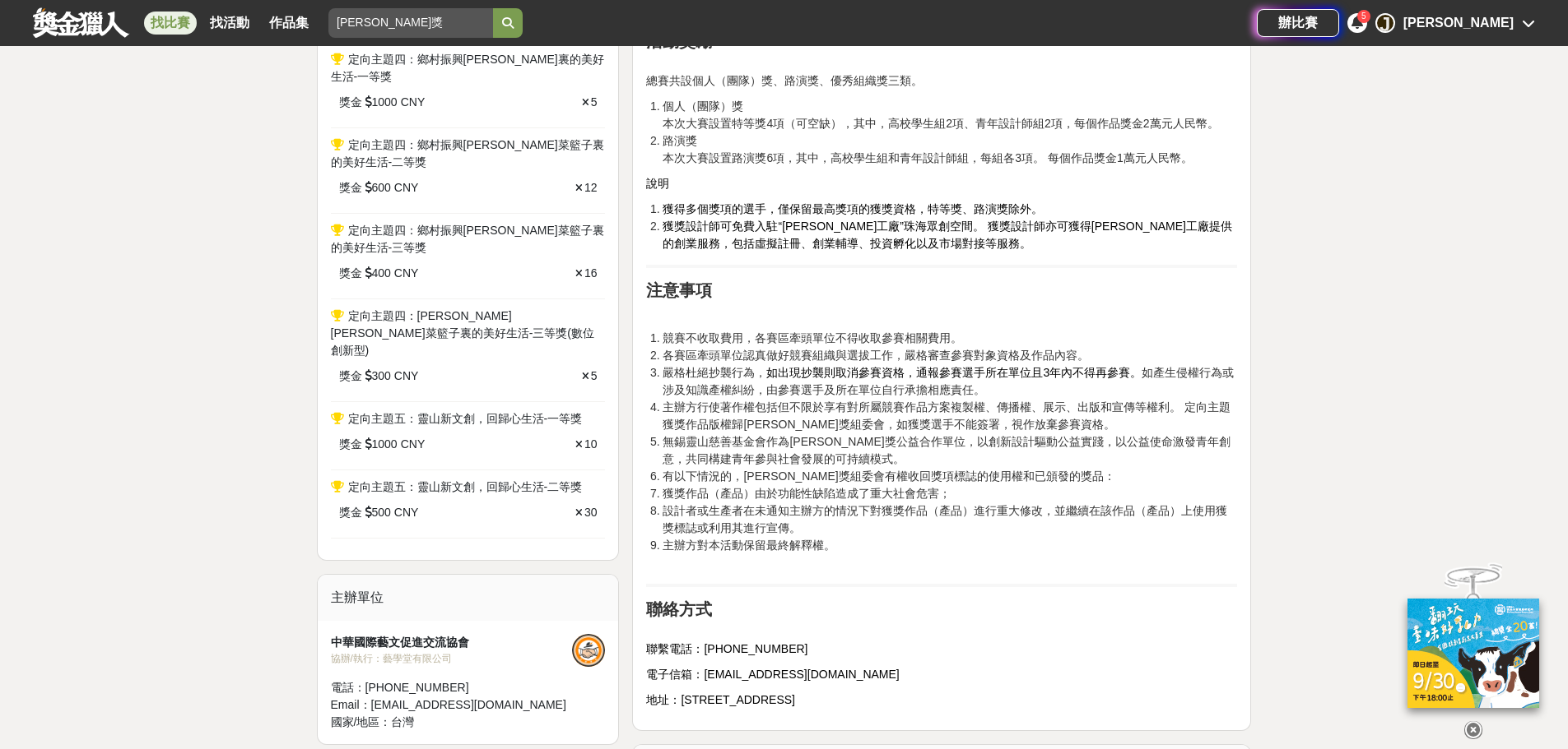
scroll to position [1317, 0]
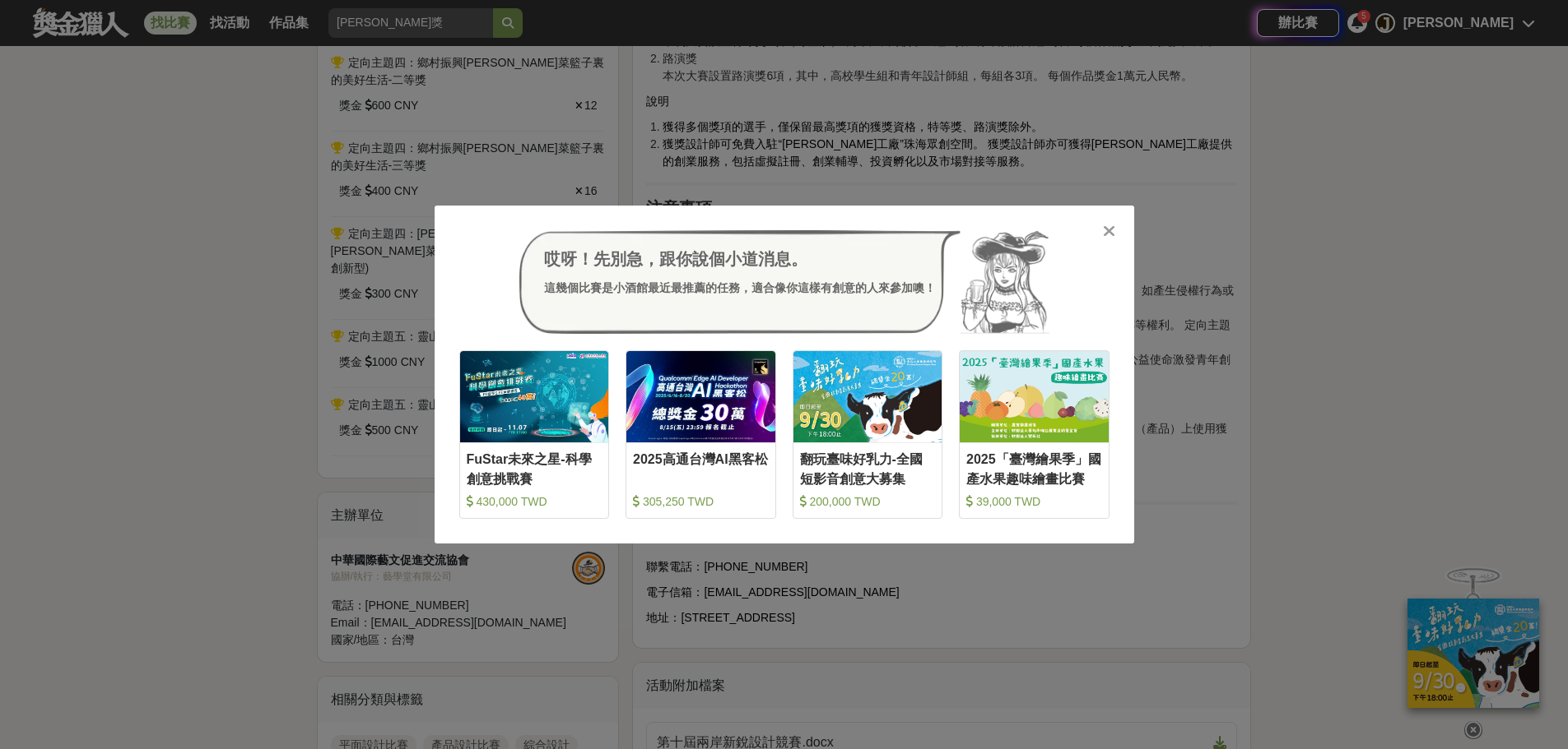
click at [1108, 231] on icon at bounding box center [1109, 230] width 12 height 16
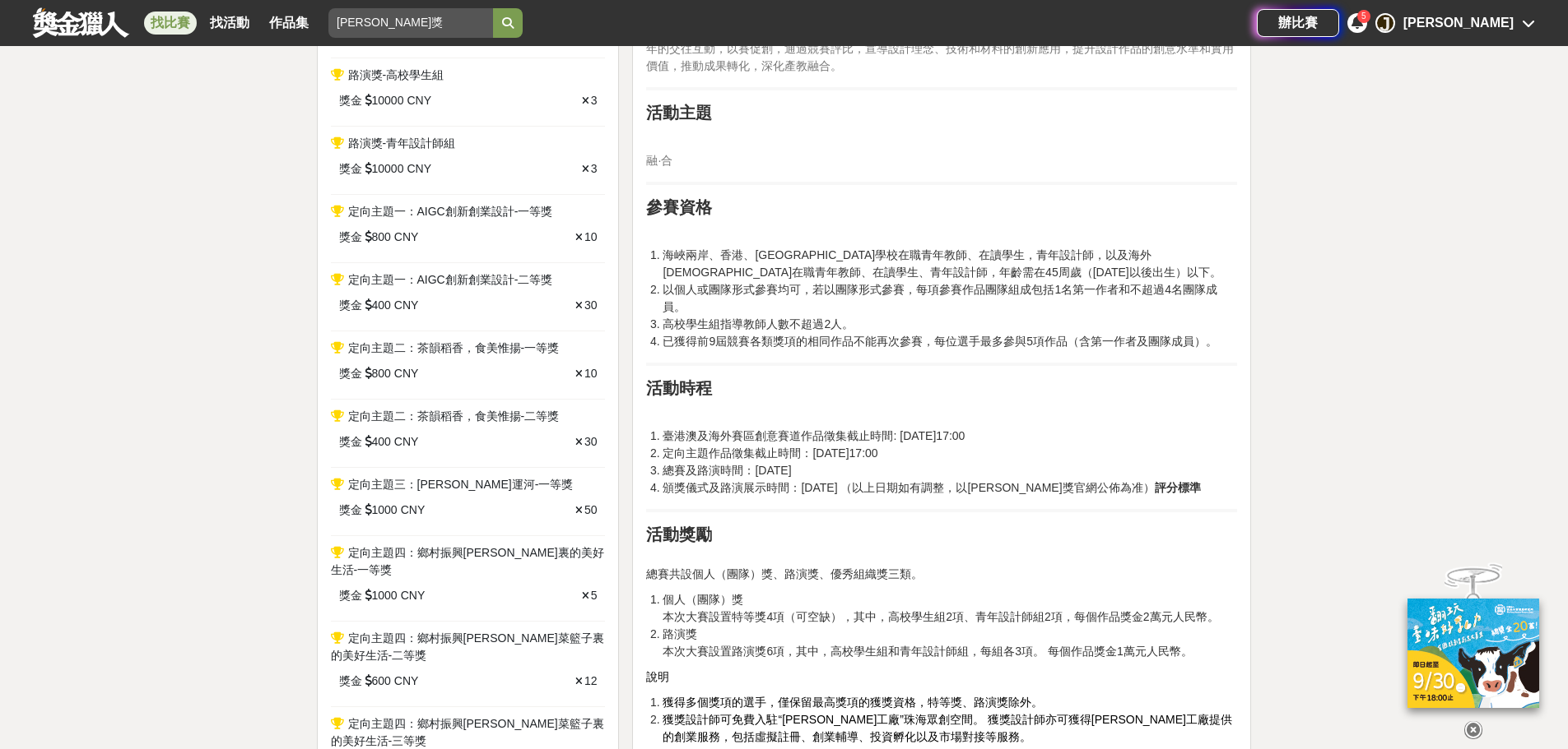
scroll to position [823, 0]
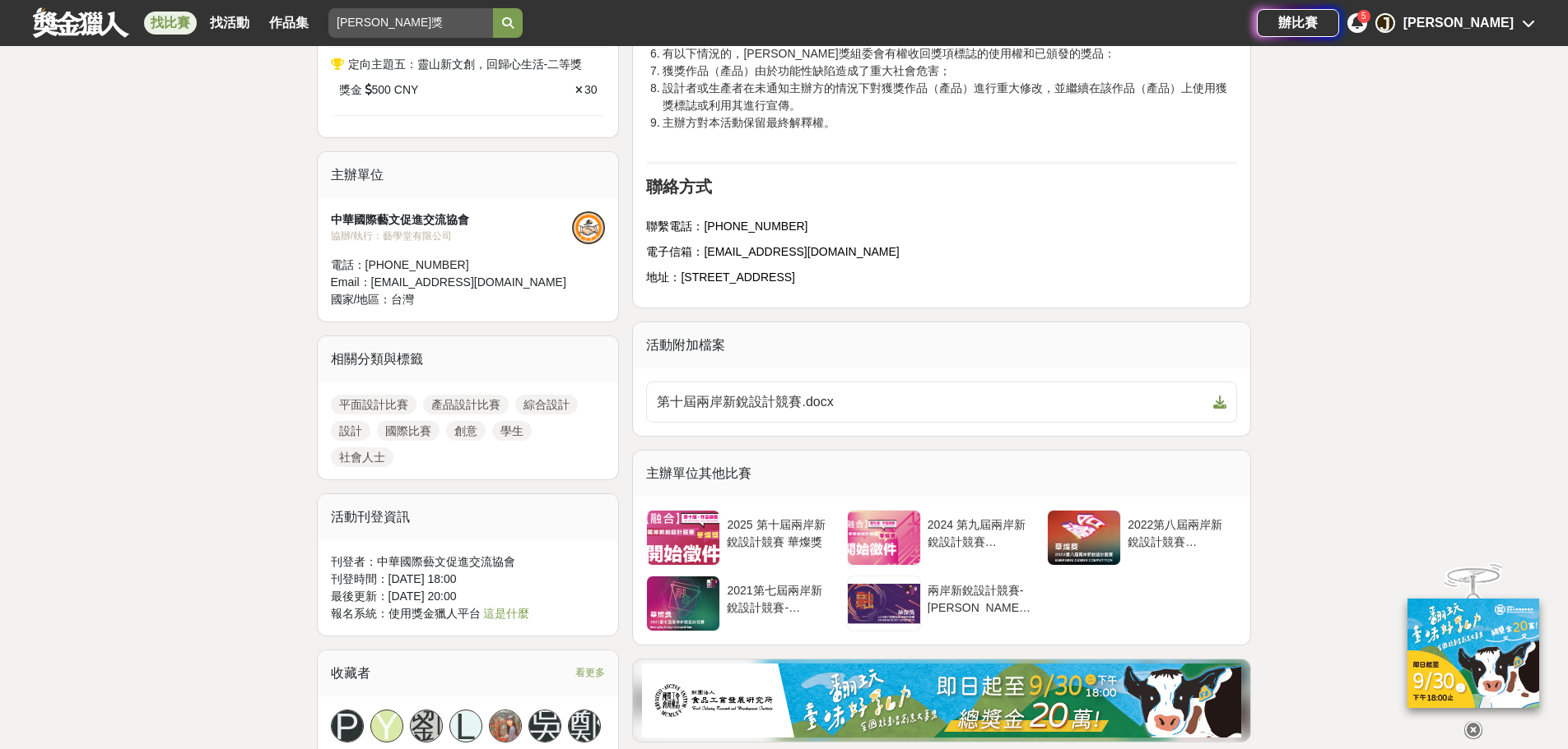
scroll to position [1810, 0]
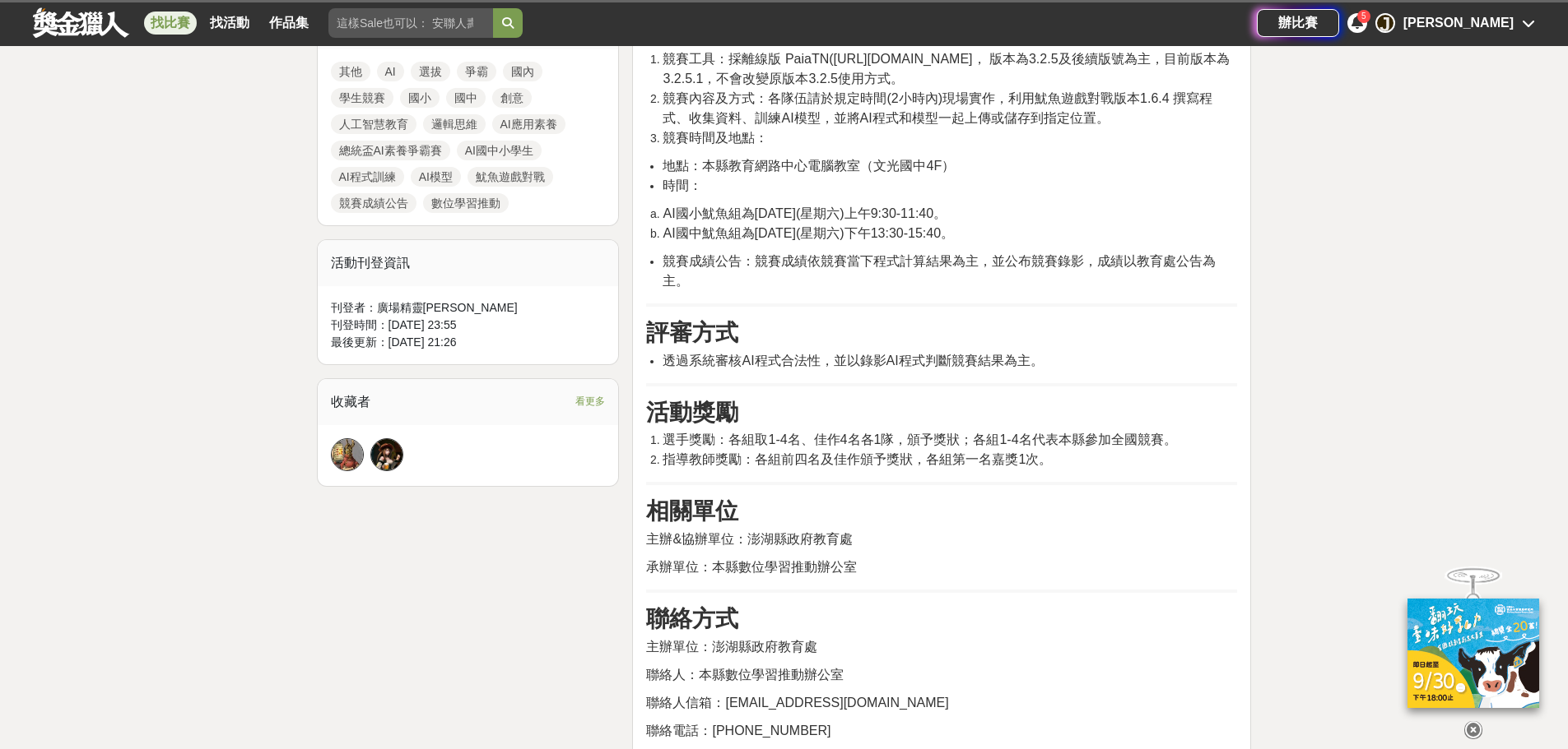
scroll to position [658, 0]
